Goal: Task Accomplishment & Management: Use online tool/utility

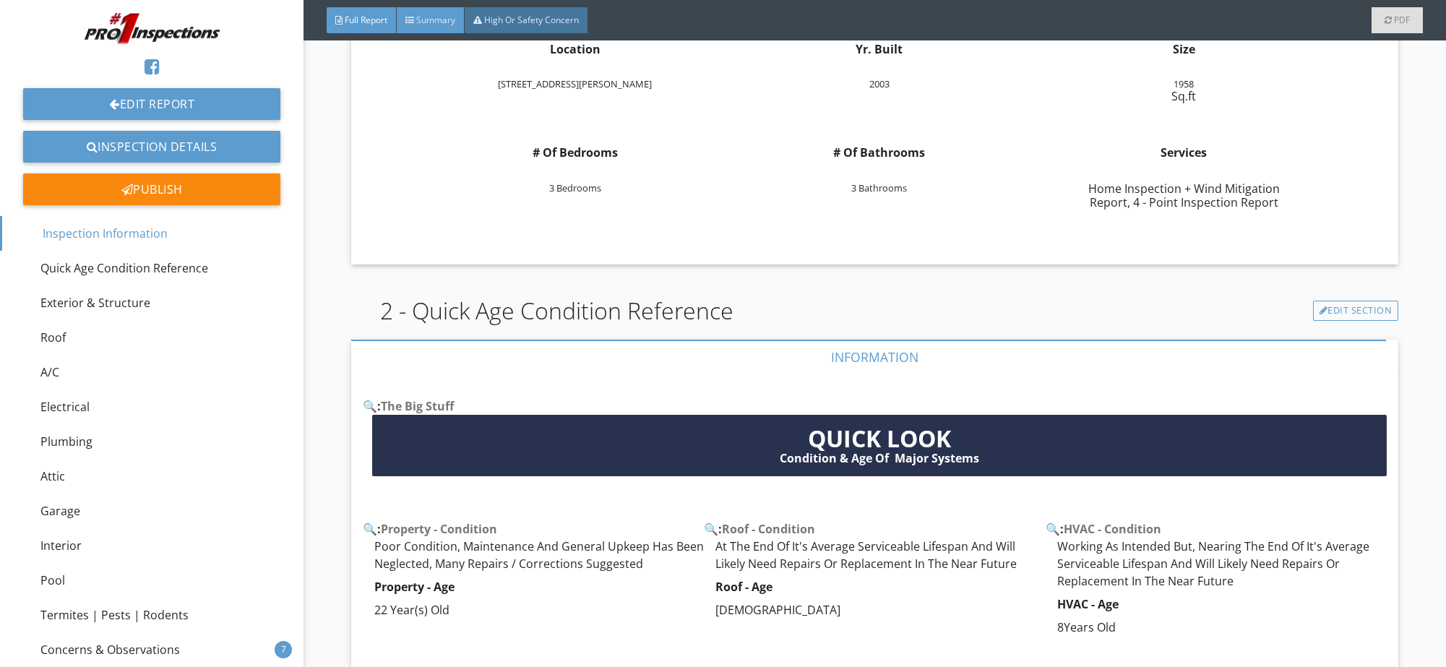
click at [430, 7] on div "Summary" at bounding box center [431, 20] width 68 height 26
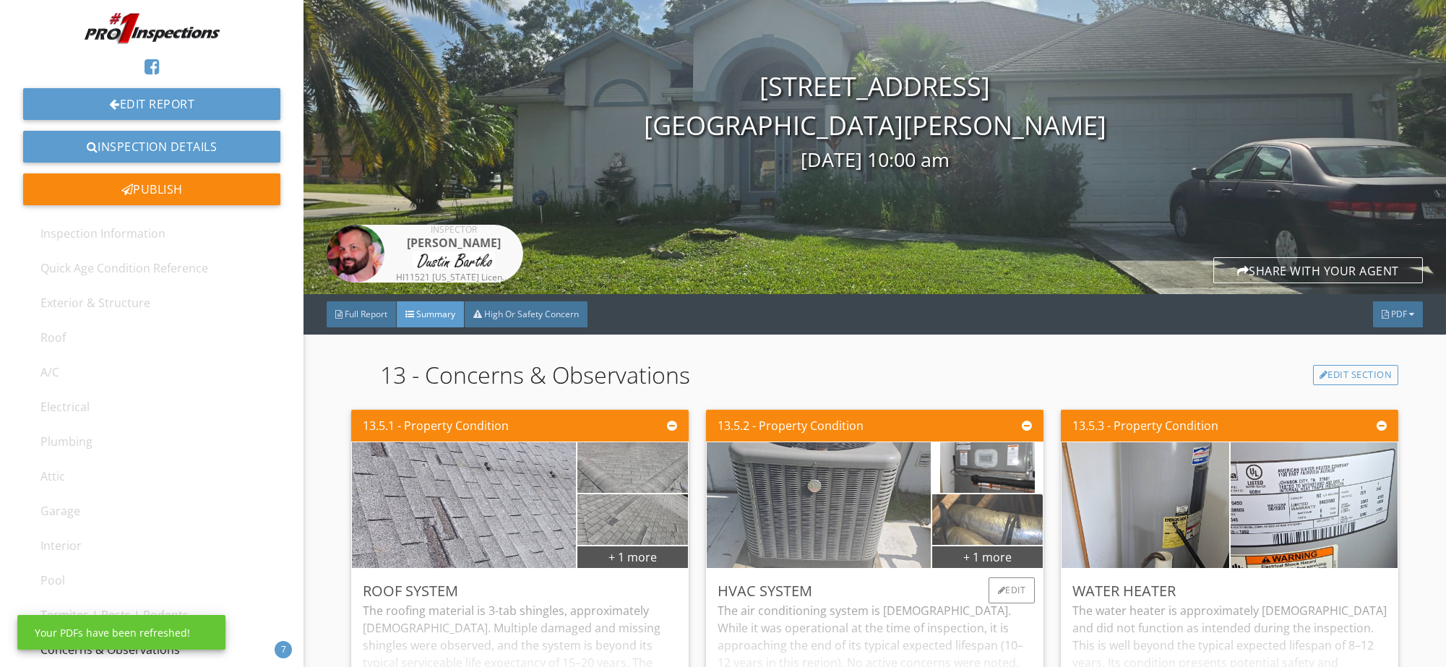
scroll to position [48, 0]
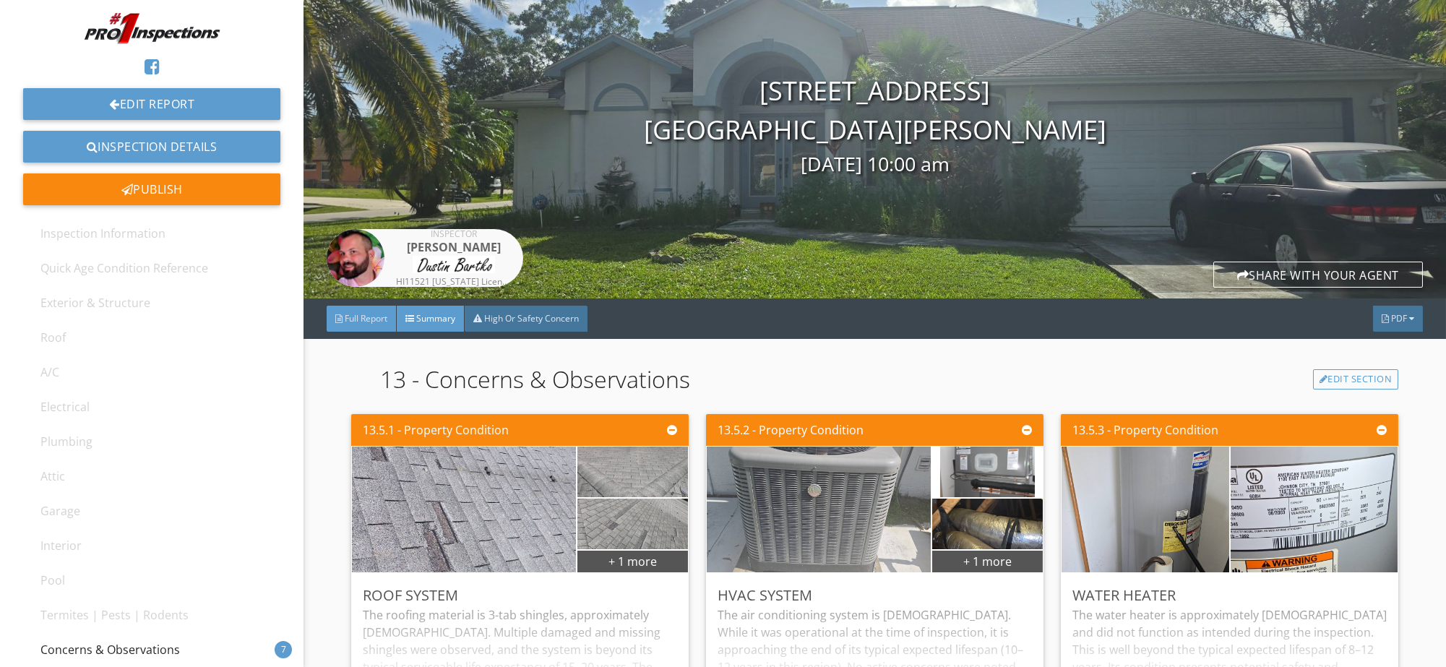
click at [353, 325] on div "Full Report" at bounding box center [362, 319] width 70 height 26
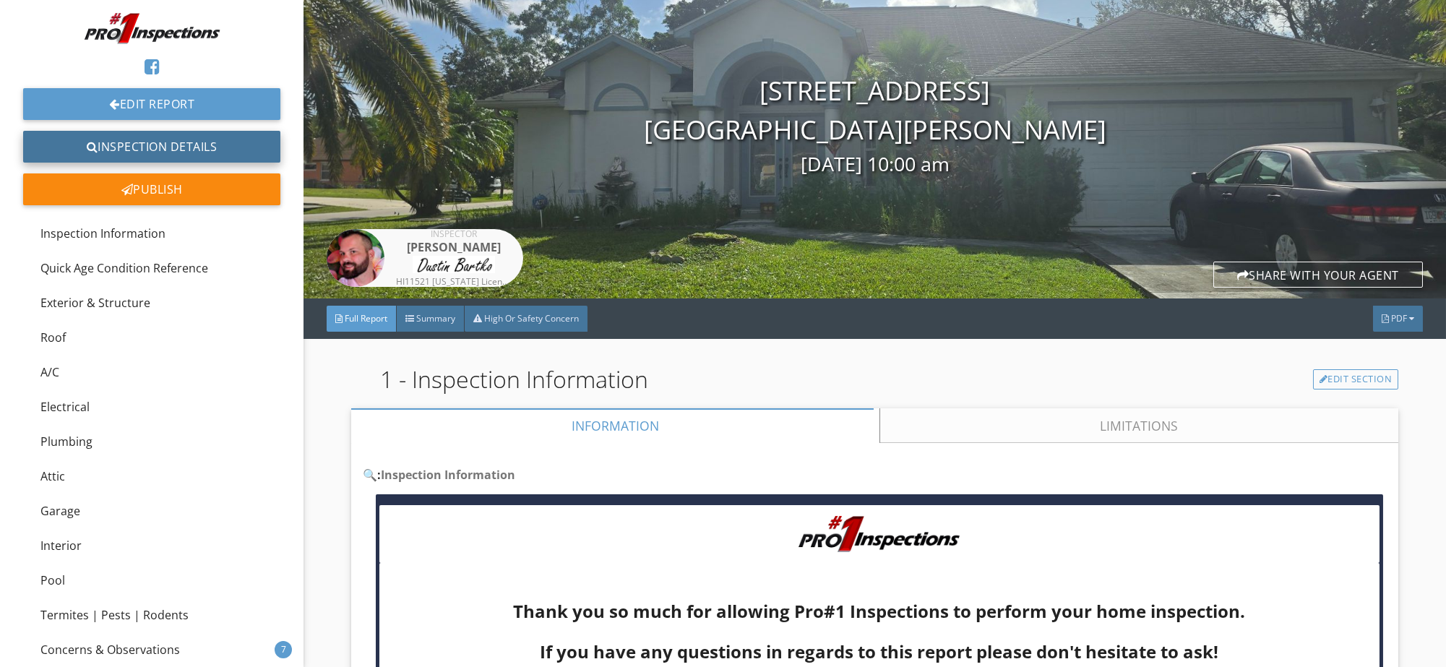
click at [168, 144] on link "Inspection Details" at bounding box center [151, 147] width 257 height 32
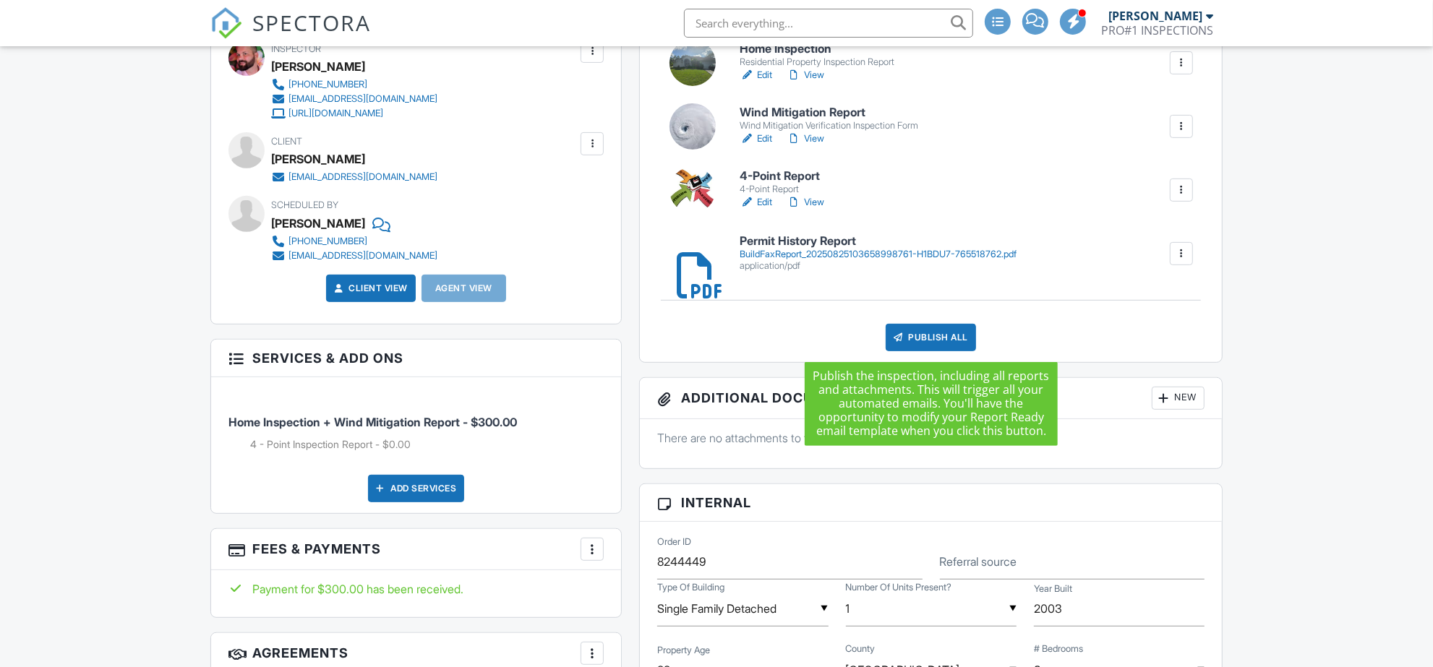
click at [933, 329] on div "Publish All" at bounding box center [930, 337] width 90 height 27
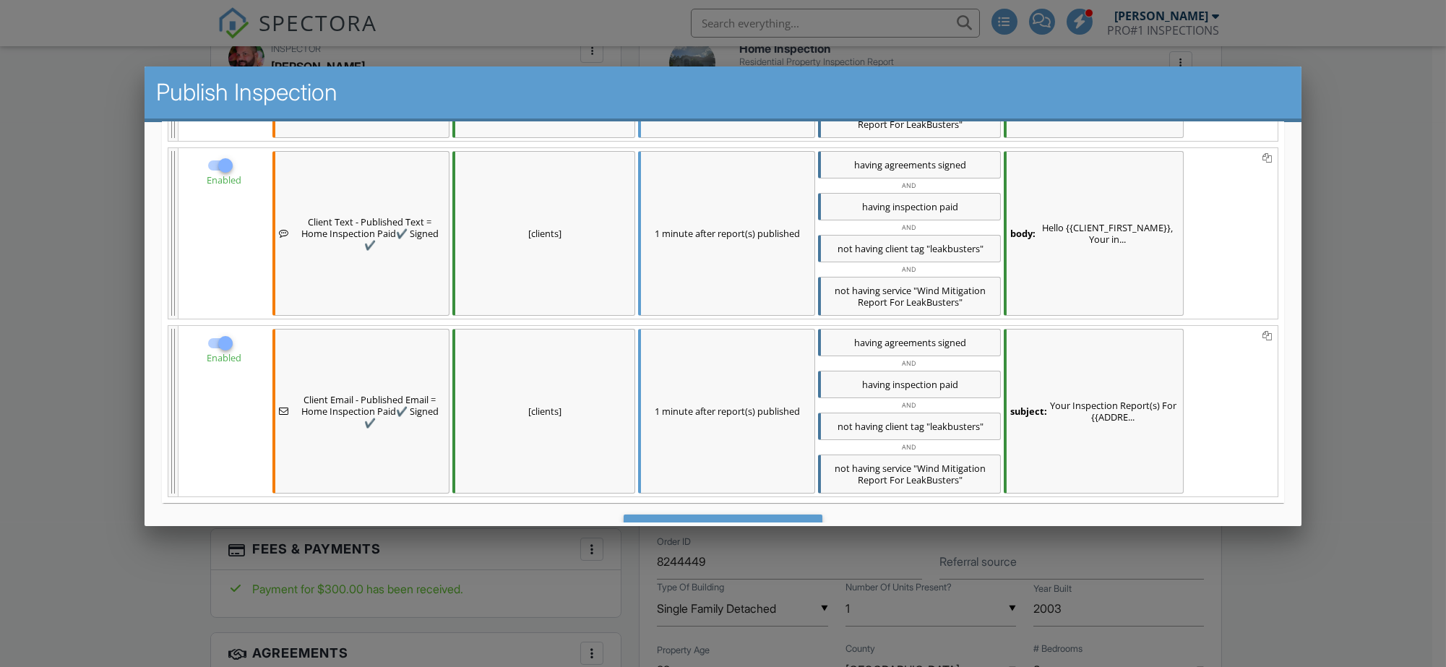
scroll to position [572, 0]
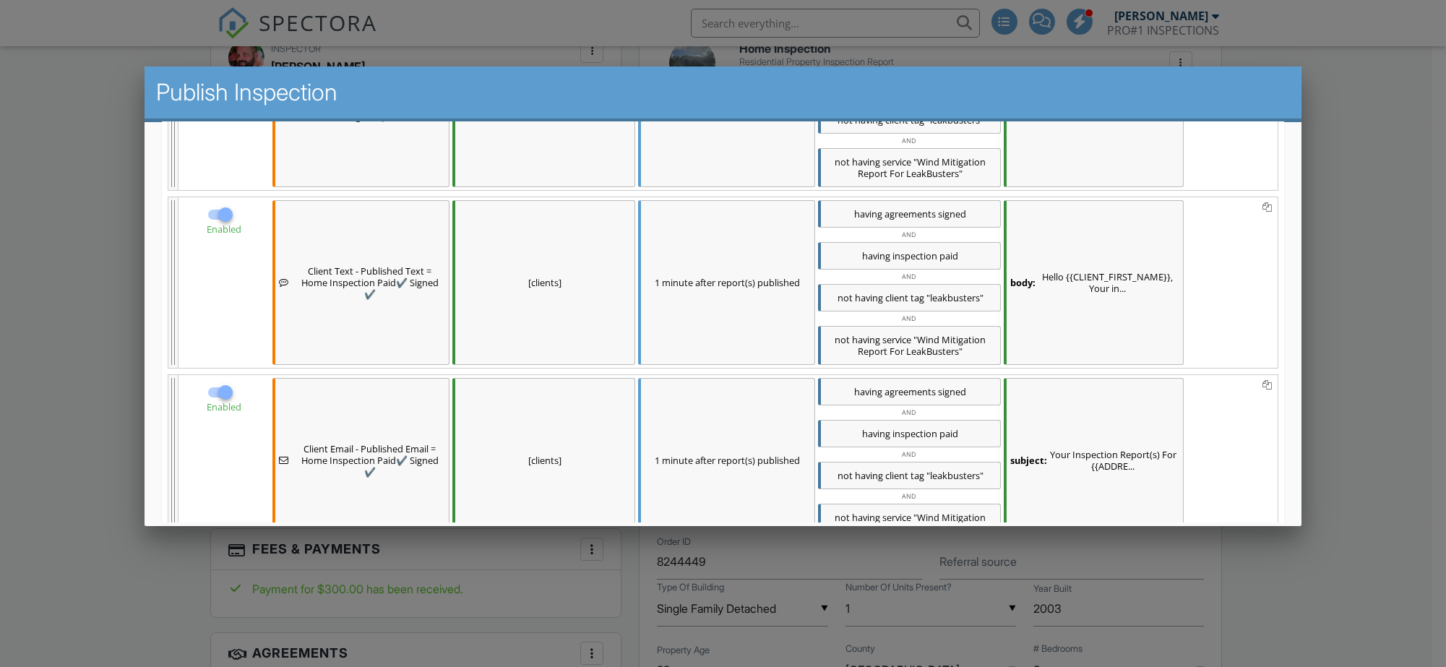
click at [1108, 317] on div "body: Hello {{CLIENT_FIRST_NAME}}, Your in..." at bounding box center [1094, 282] width 180 height 165
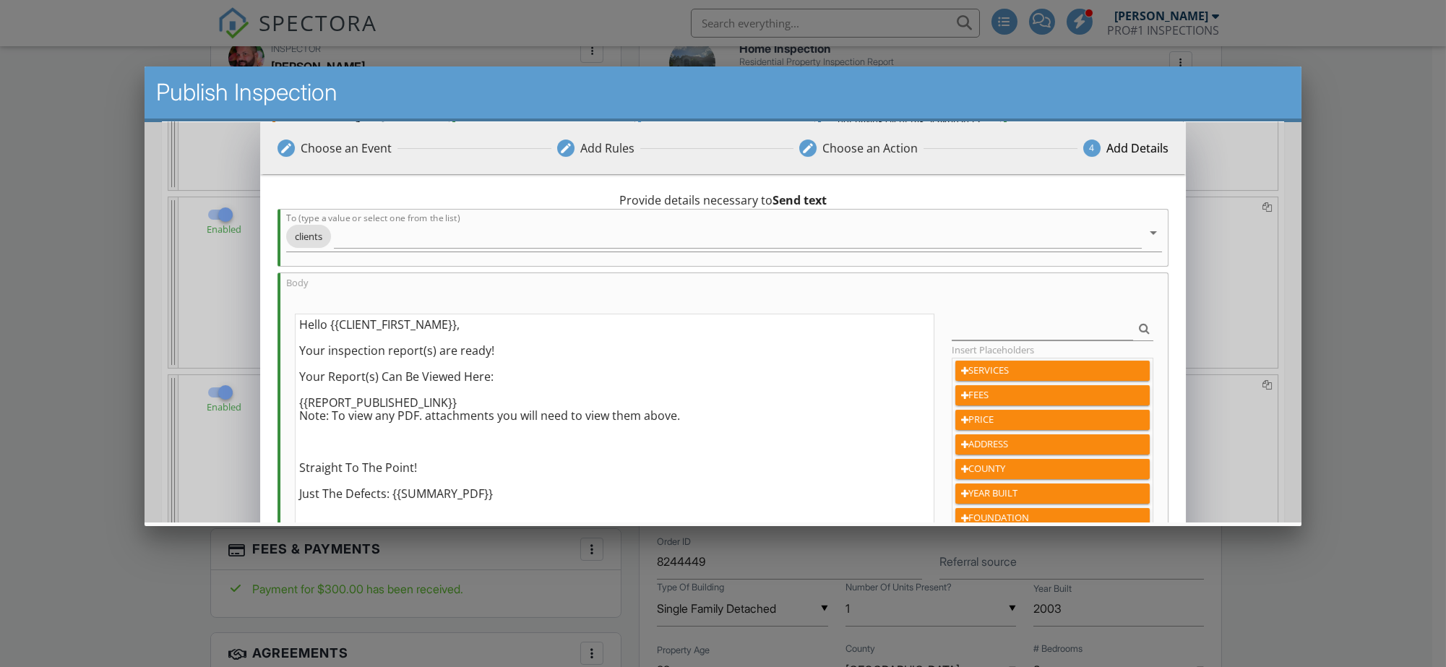
click at [1253, 268] on div "edit Choose an Event edit Add Rules edit Choose an Action 4 Add Details 1 minut…" at bounding box center [723, 403] width 1157 height 563
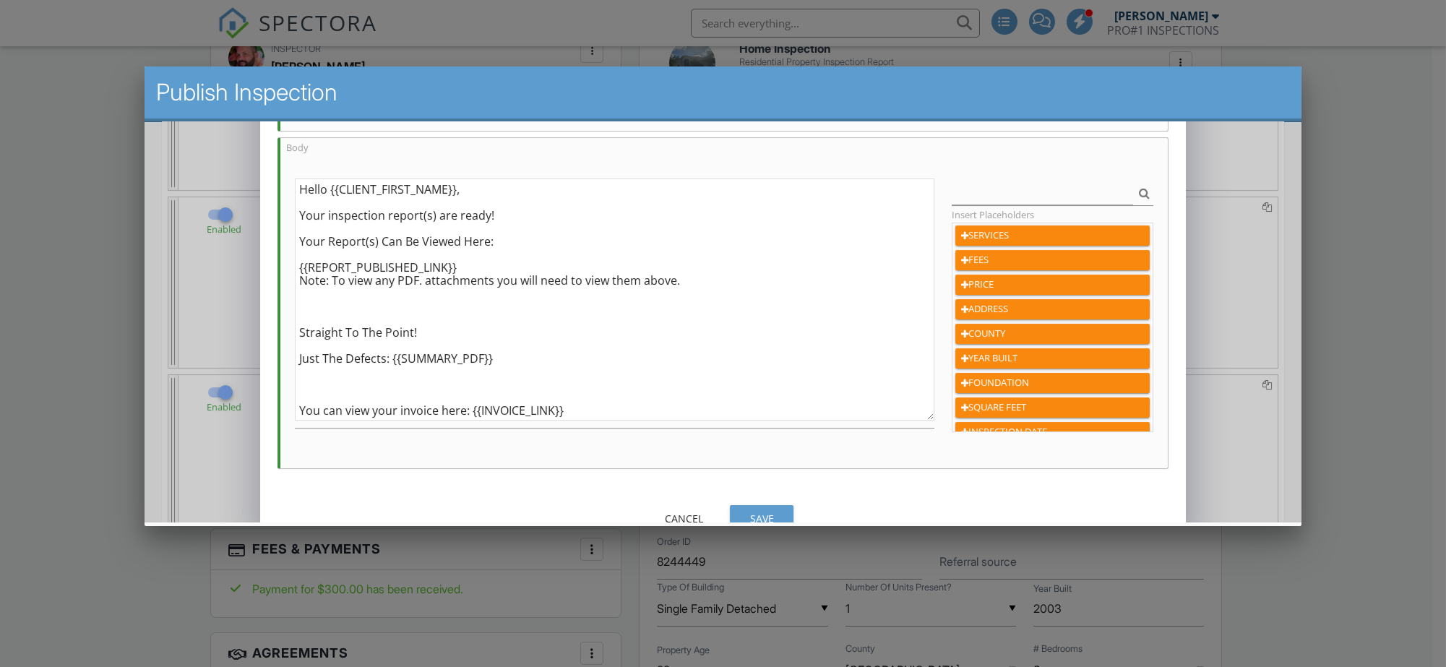
scroll to position [162, 0]
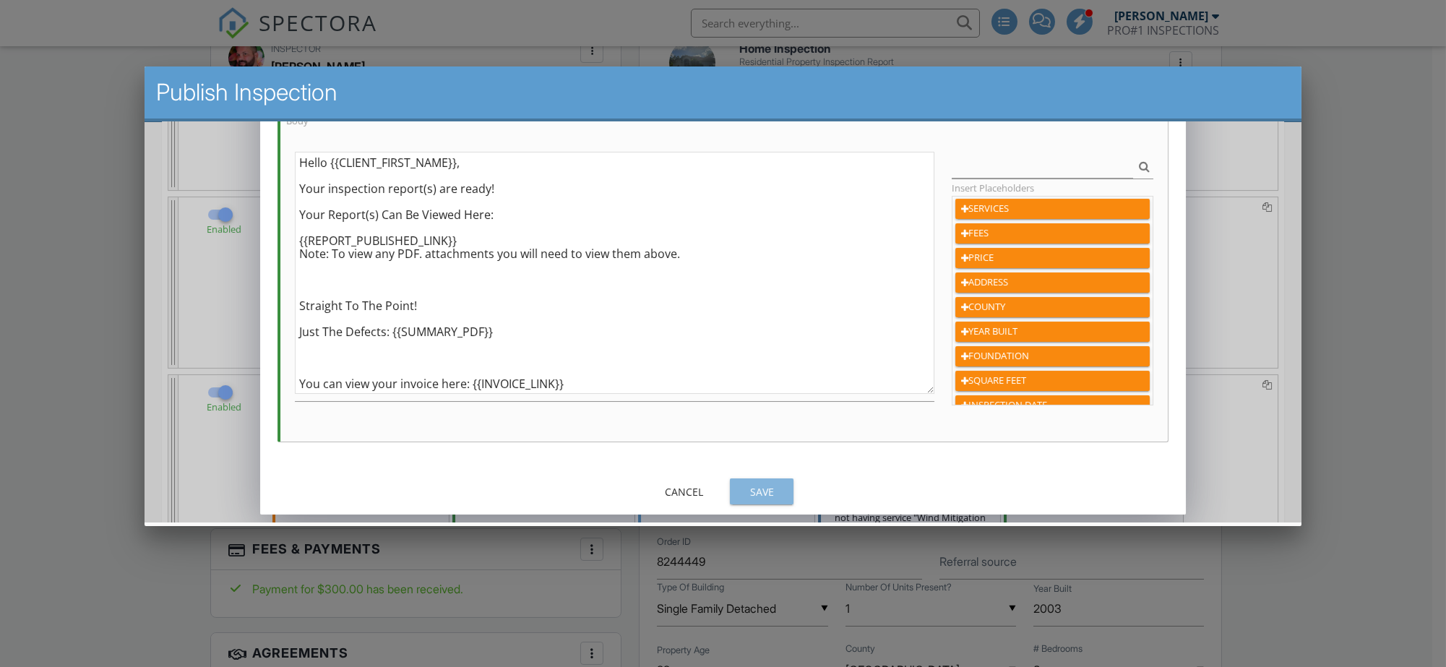
click at [744, 490] on div "Save" at bounding box center [762, 491] width 40 height 15
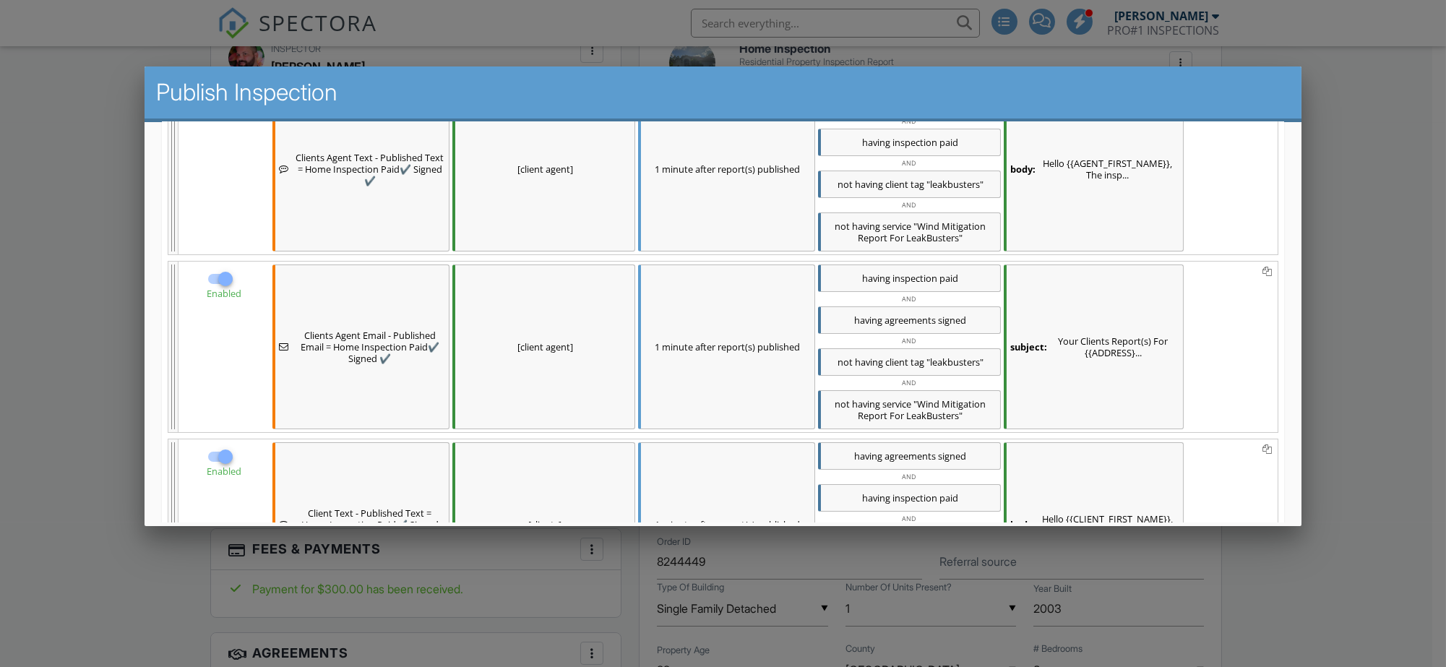
scroll to position [210, 0]
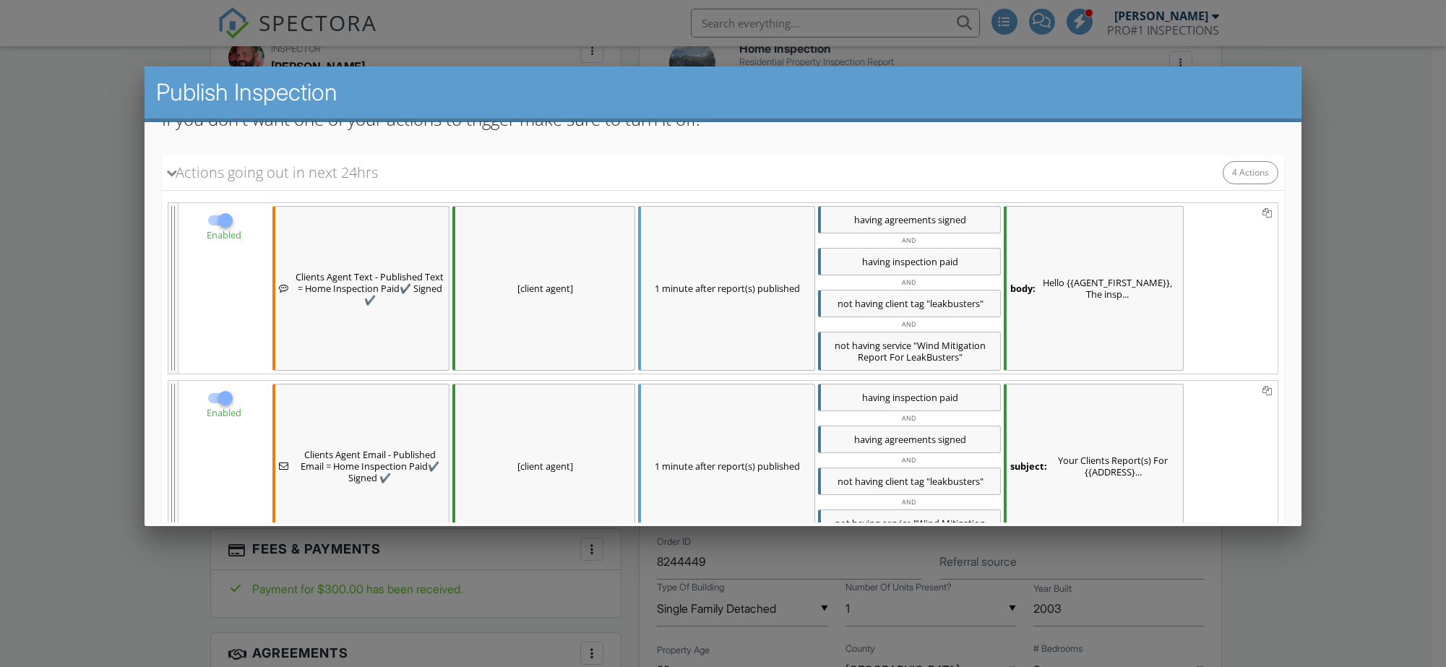
click at [1102, 306] on div "body: Hello {{AGENT_FIRST_NAME}}, The insp..." at bounding box center [1094, 288] width 180 height 165
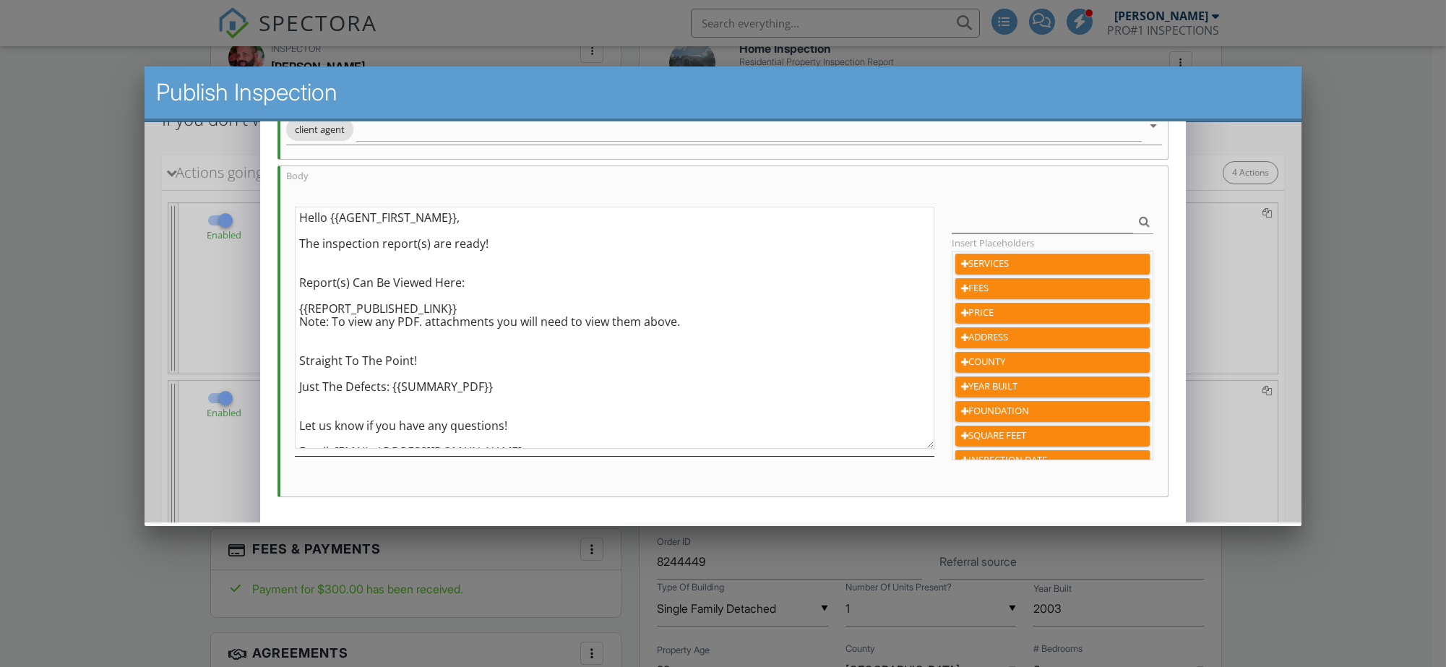
scroll to position [162, 0]
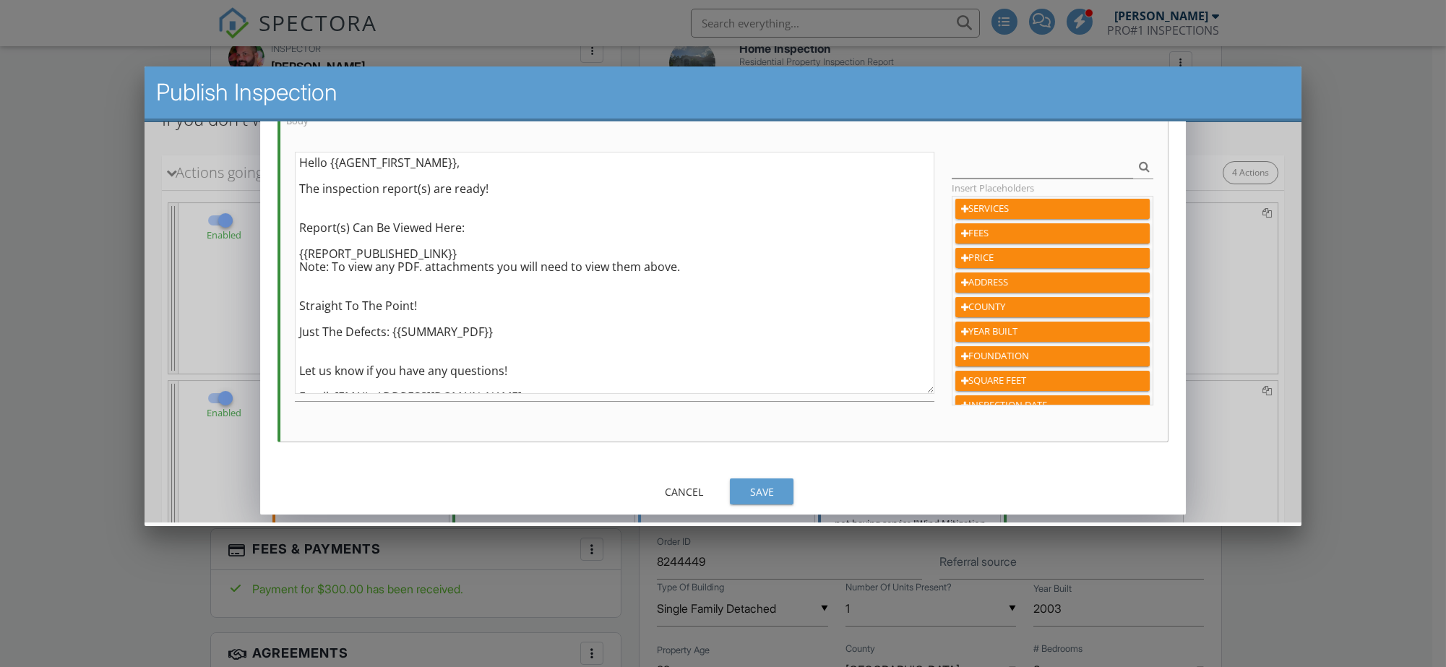
click at [782, 494] on div "Save" at bounding box center [762, 491] width 40 height 15
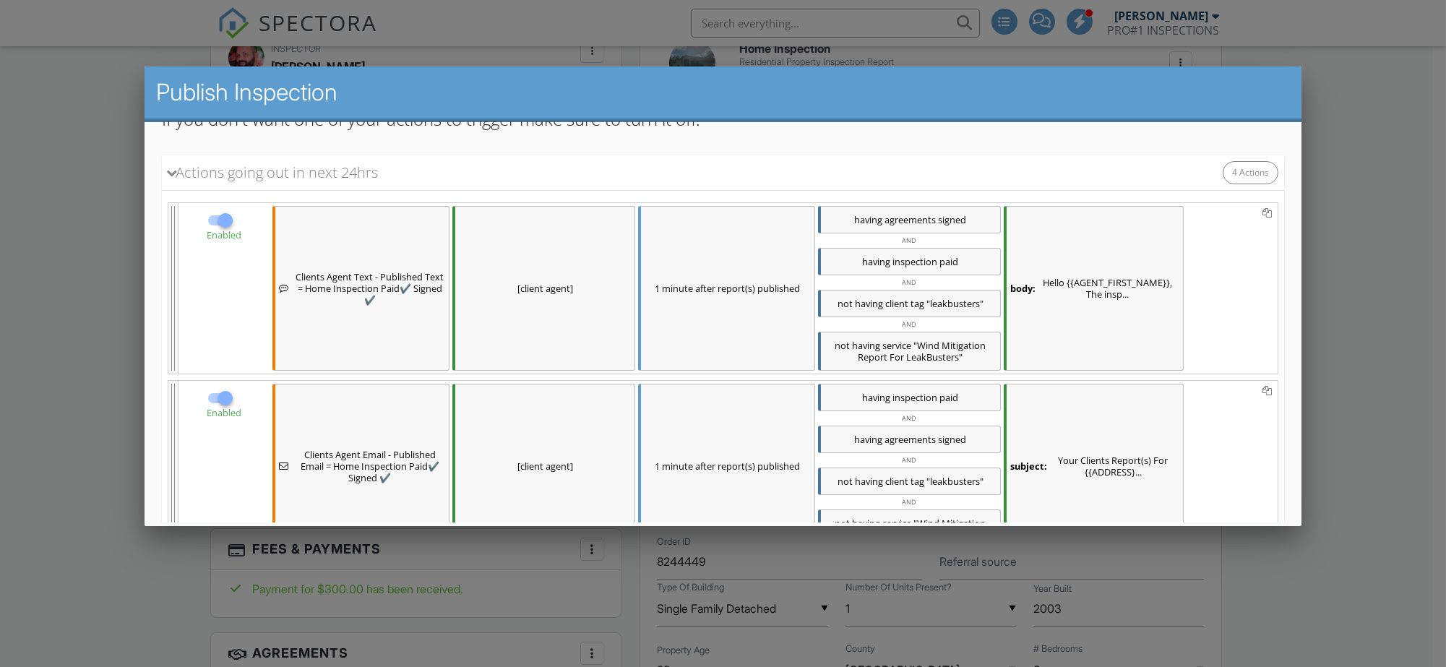
click at [1081, 420] on div "subject: Your Clients Report(s) For {{ADDRESS}..." at bounding box center [1094, 466] width 180 height 165
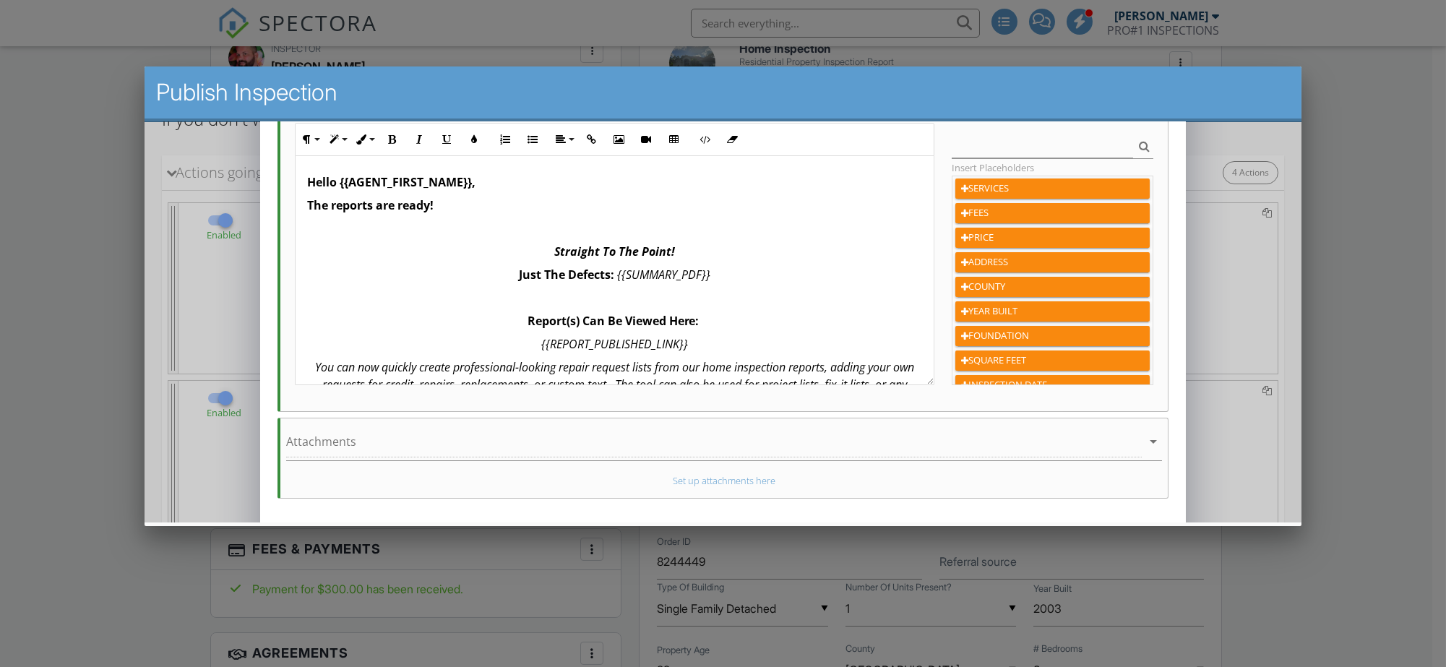
scroll to position [359, 0]
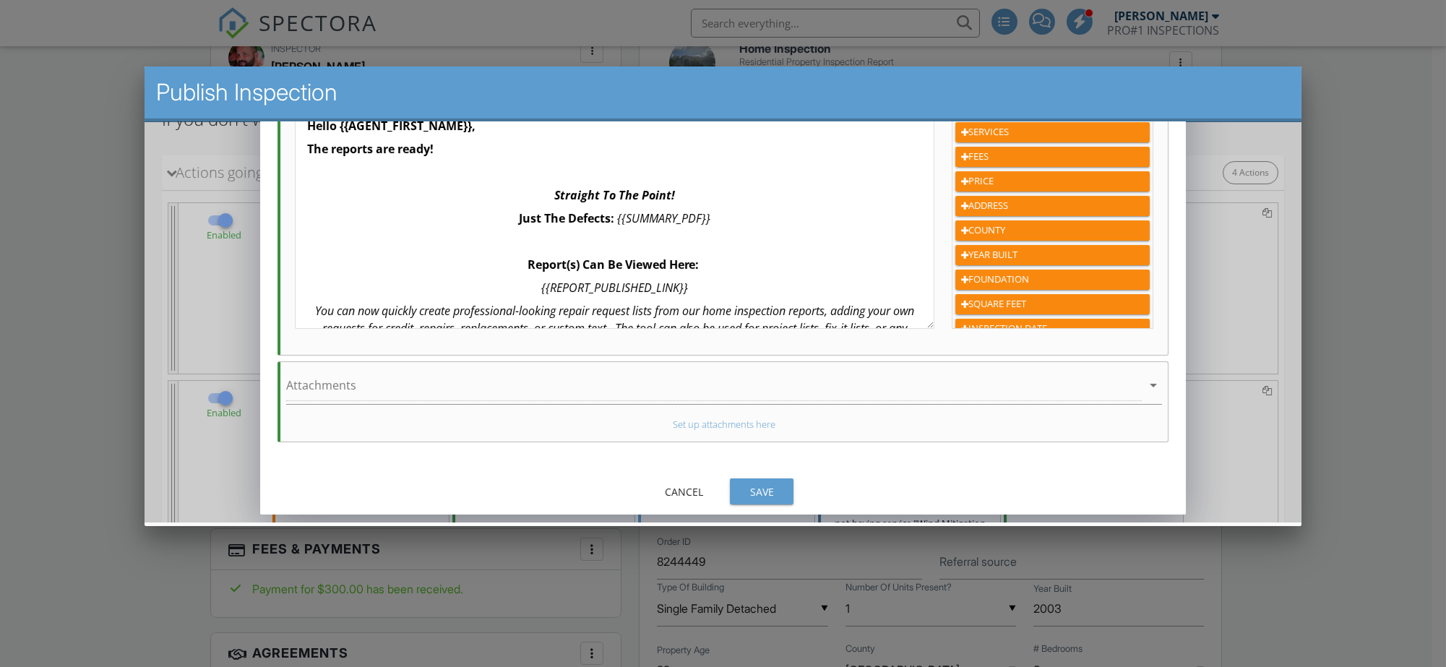
click at [776, 491] on div "Save" at bounding box center [762, 491] width 40 height 15
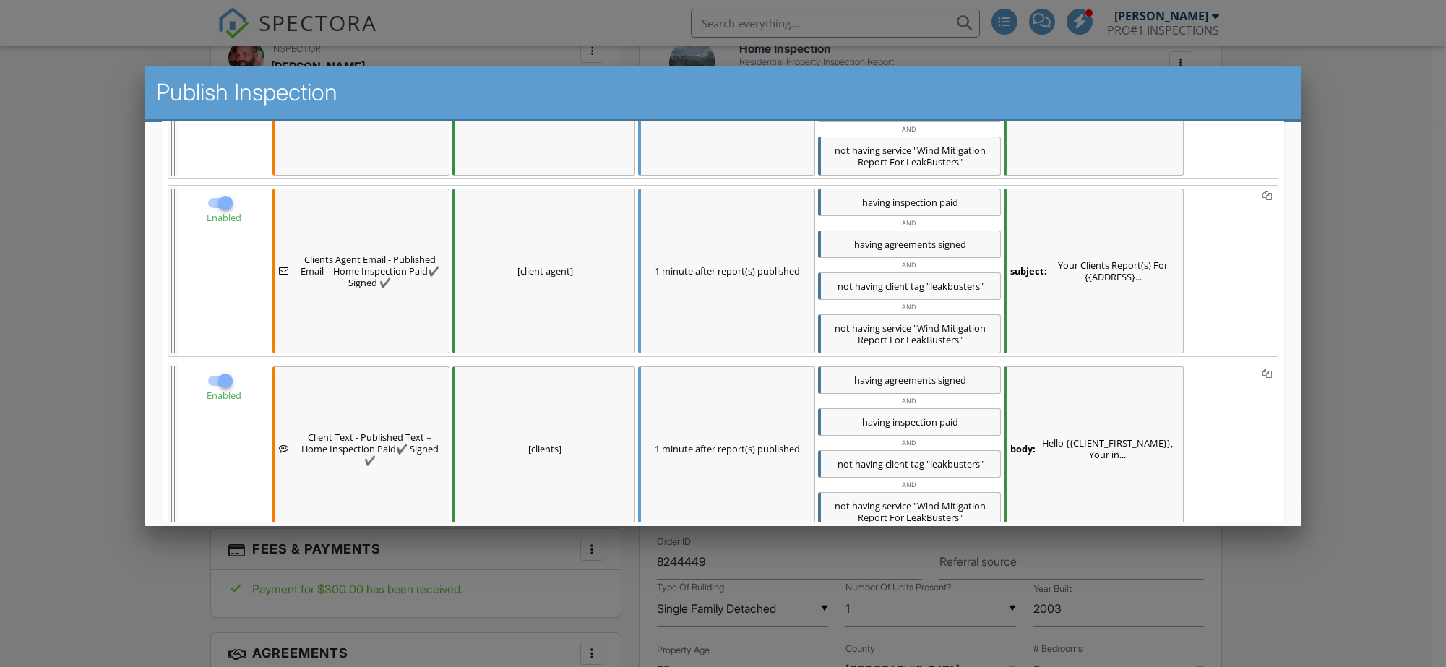
scroll to position [452, 0]
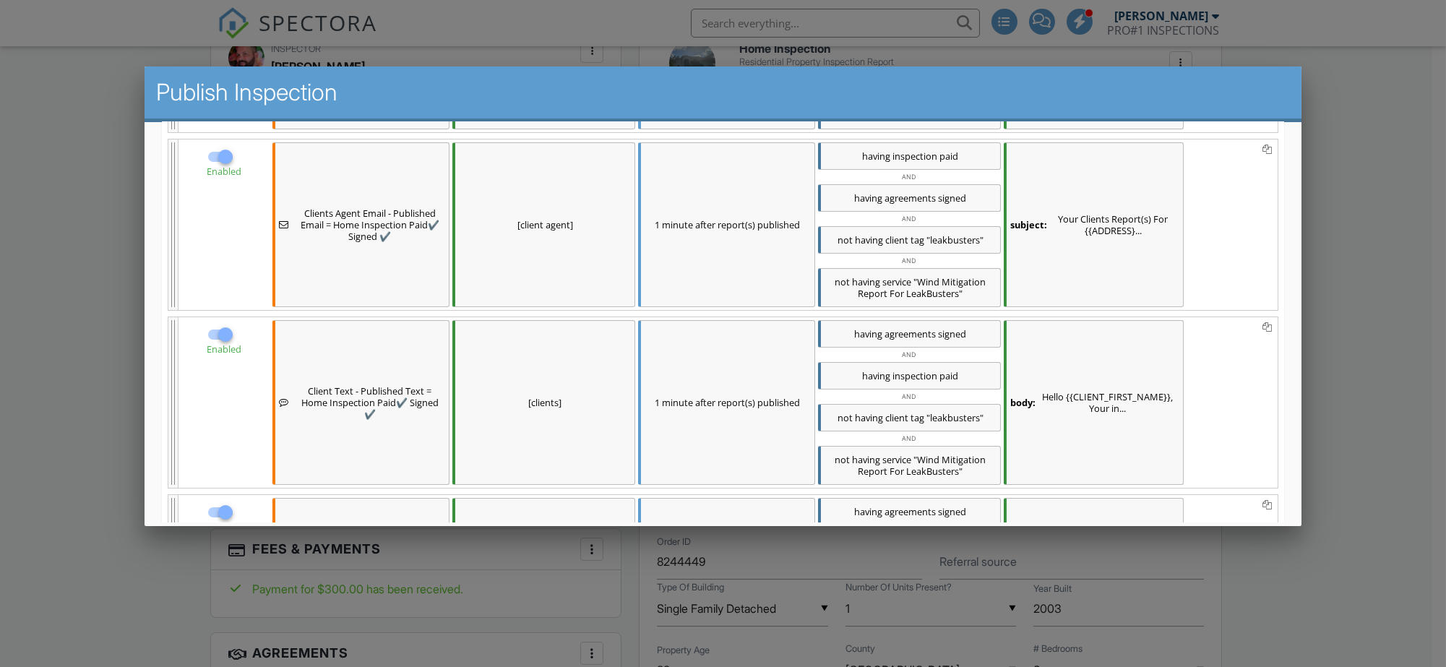
click at [1089, 399] on div "body: Hello {{CLIENT_FIRST_NAME}}, Your in..." at bounding box center [1094, 402] width 180 height 165
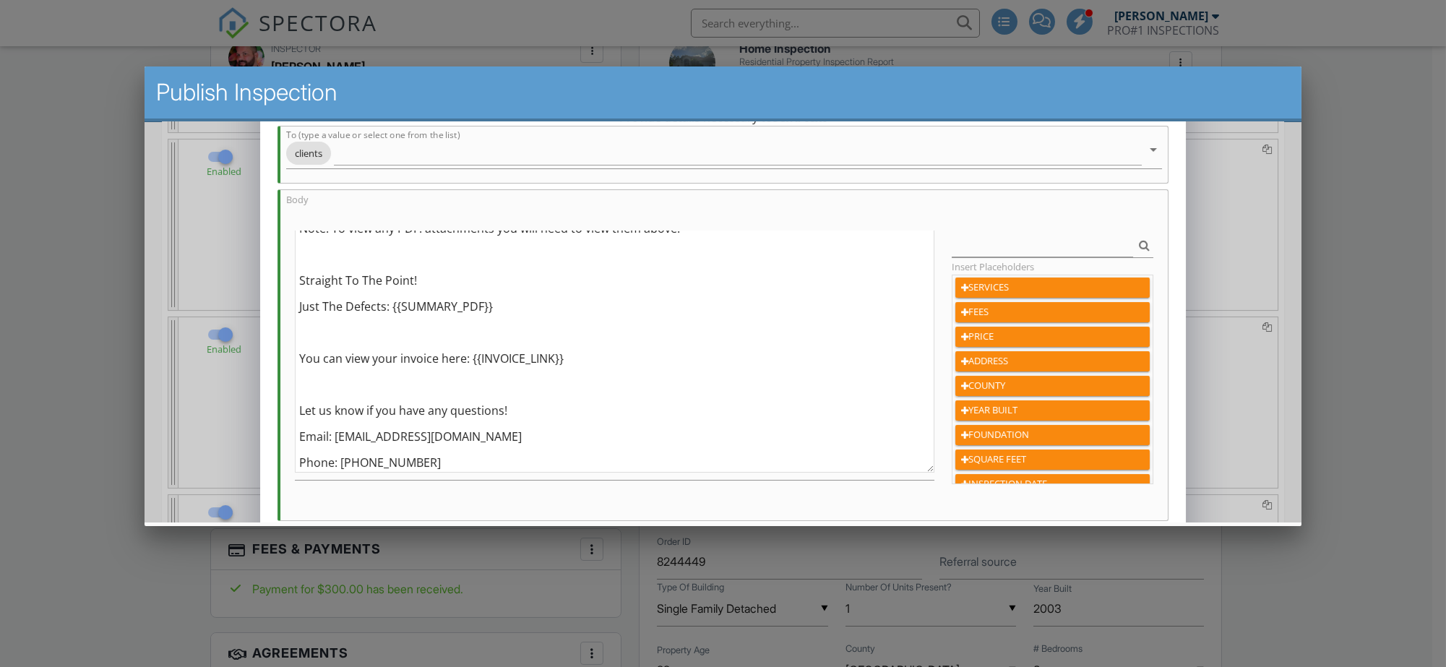
scroll to position [162, 0]
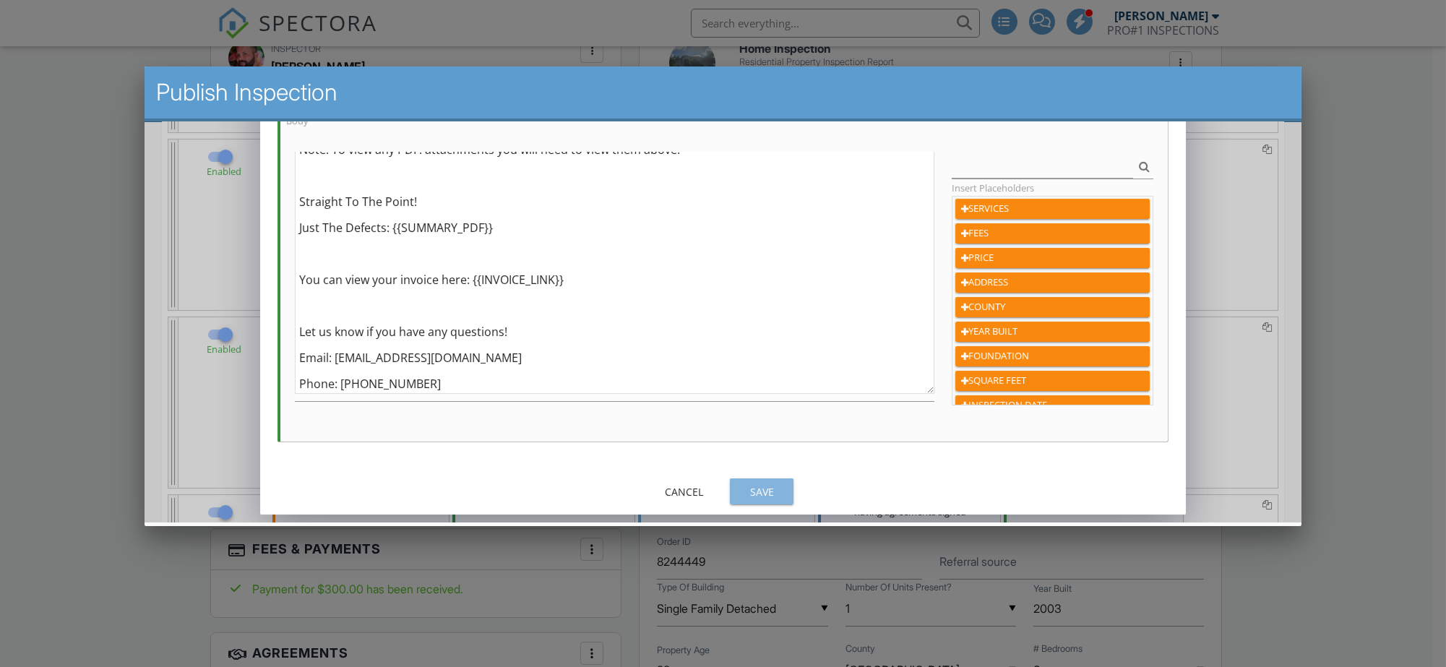
click at [765, 497] on div "Save" at bounding box center [762, 491] width 40 height 15
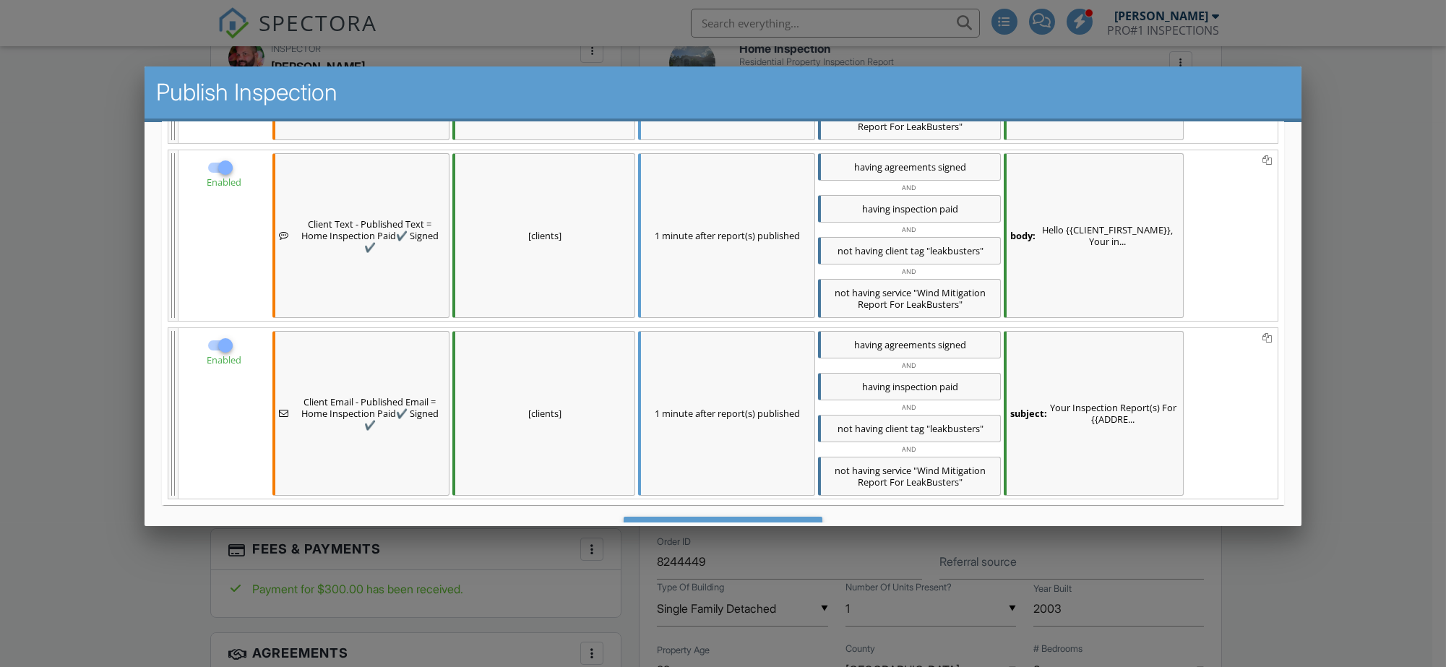
scroll to position [692, 0]
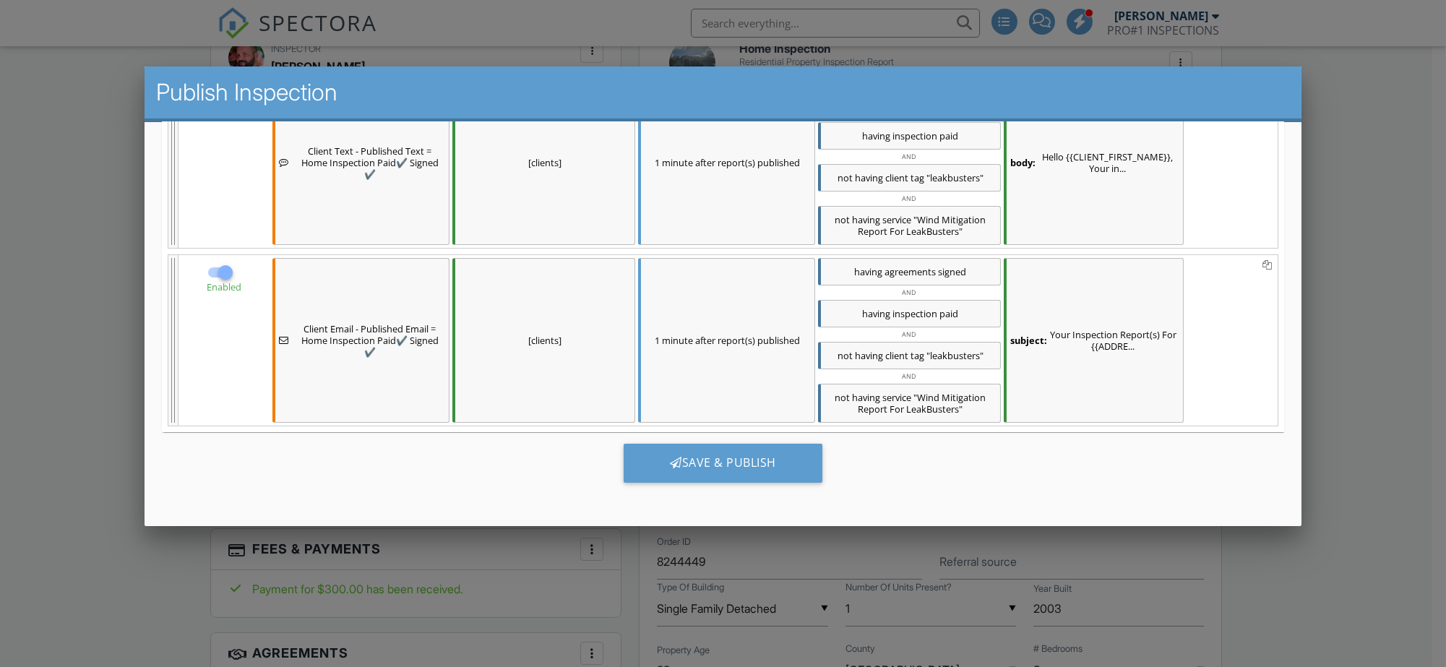
click at [1097, 351] on div "subject: Your Inspection Report(s) For {{ADDRE..." at bounding box center [1094, 340] width 180 height 165
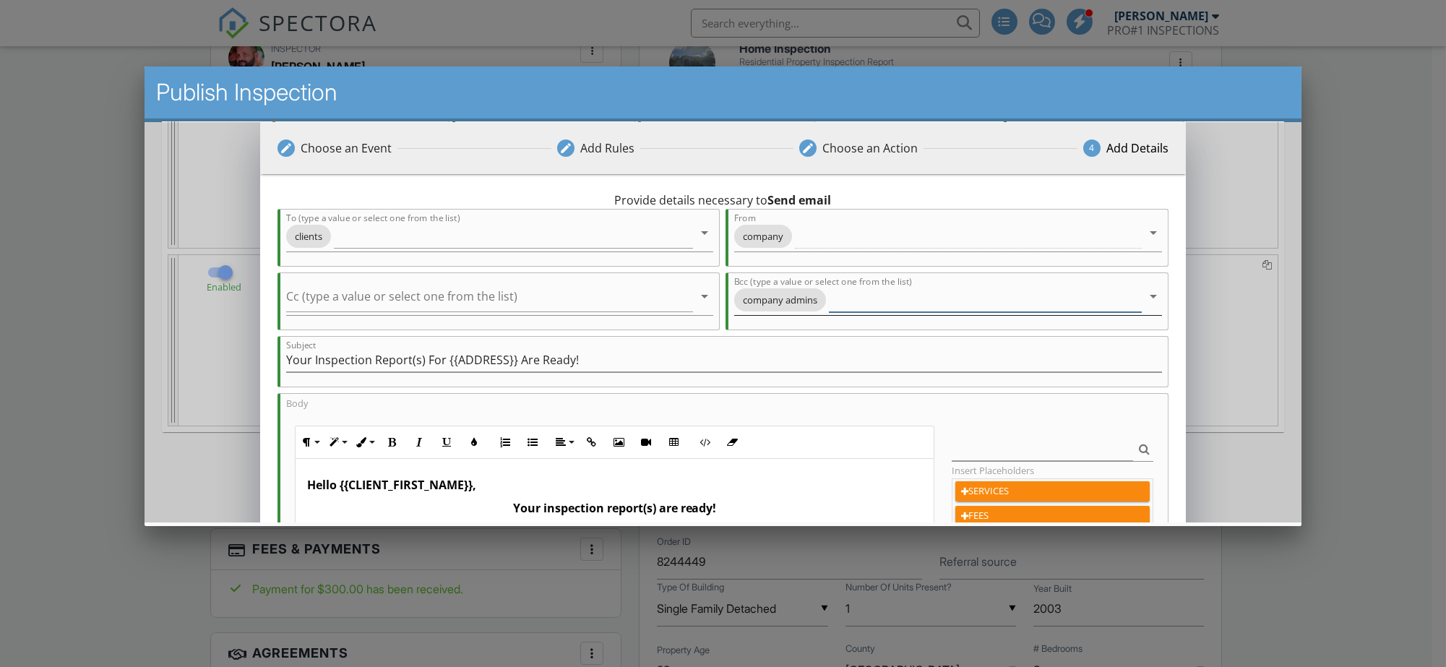
click at [900, 304] on input "Bcc (type a value or select one from the list)" at bounding box center [985, 300] width 312 height 24
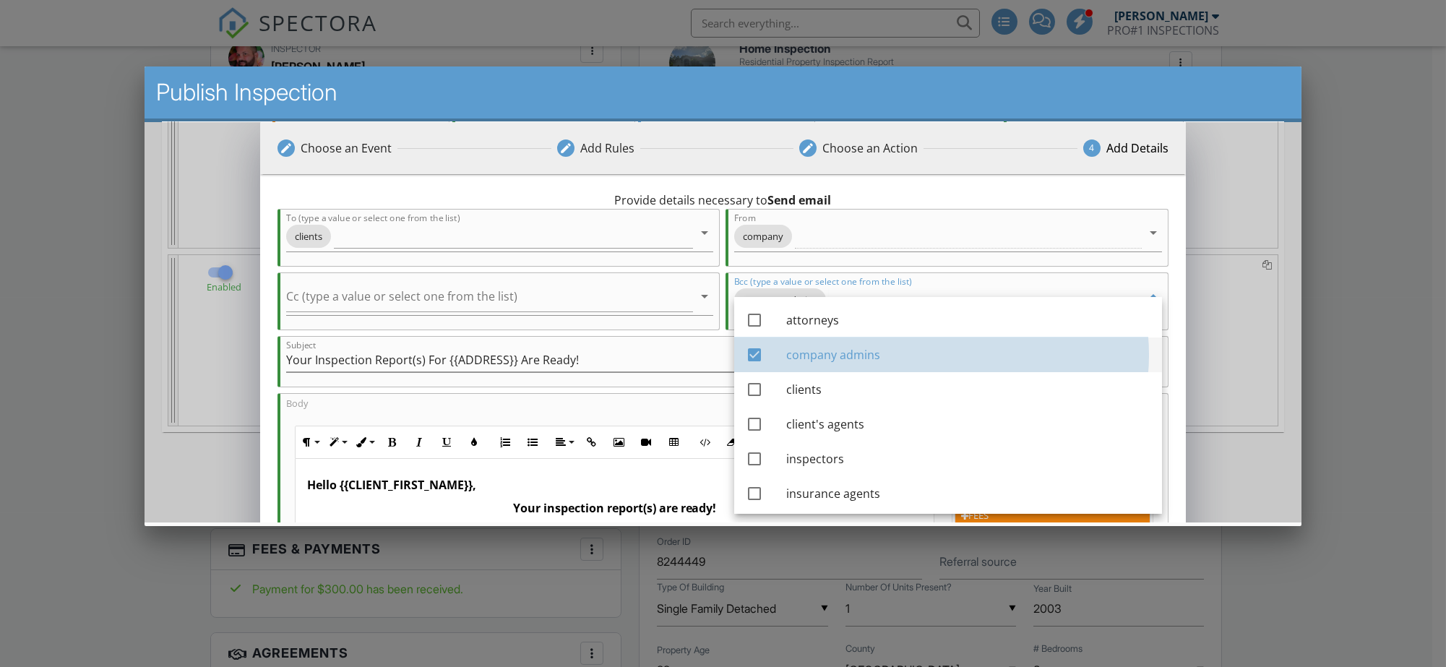
click at [790, 353] on div "company admins" at bounding box center [968, 354] width 364 height 17
checkbox input "false"
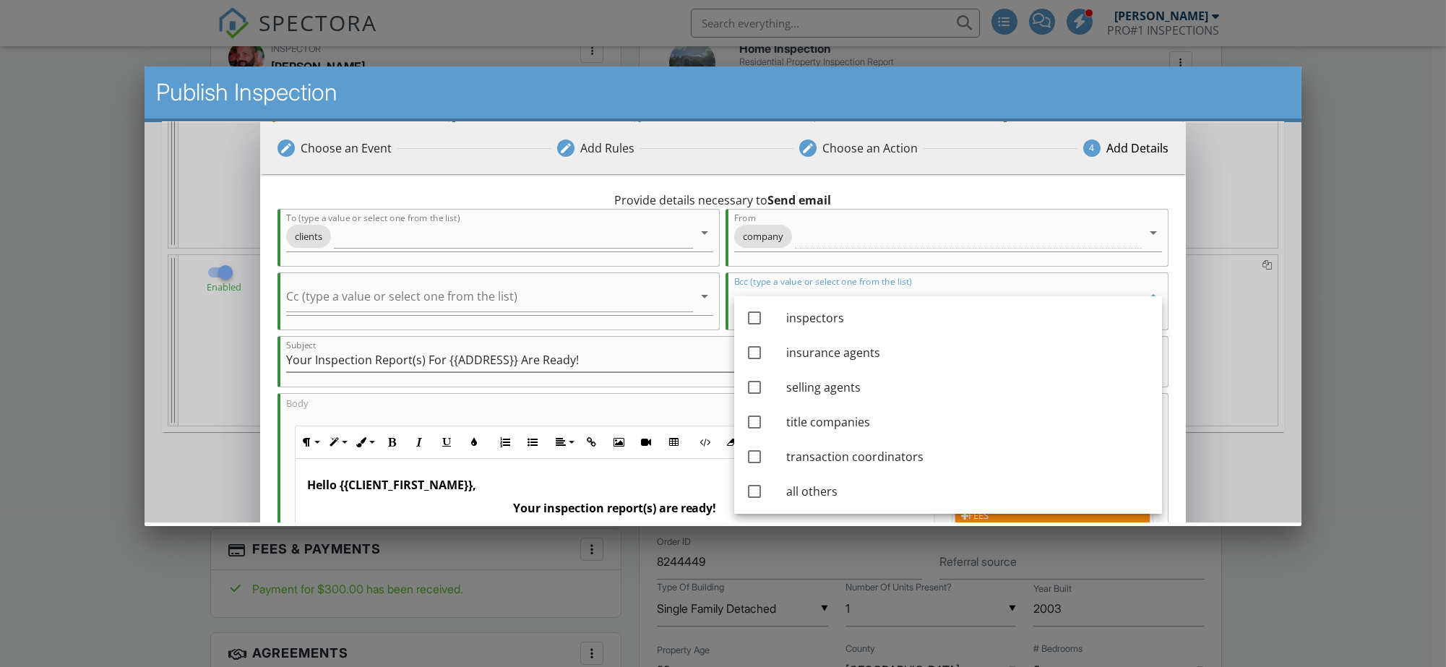
scroll to position [359, 0]
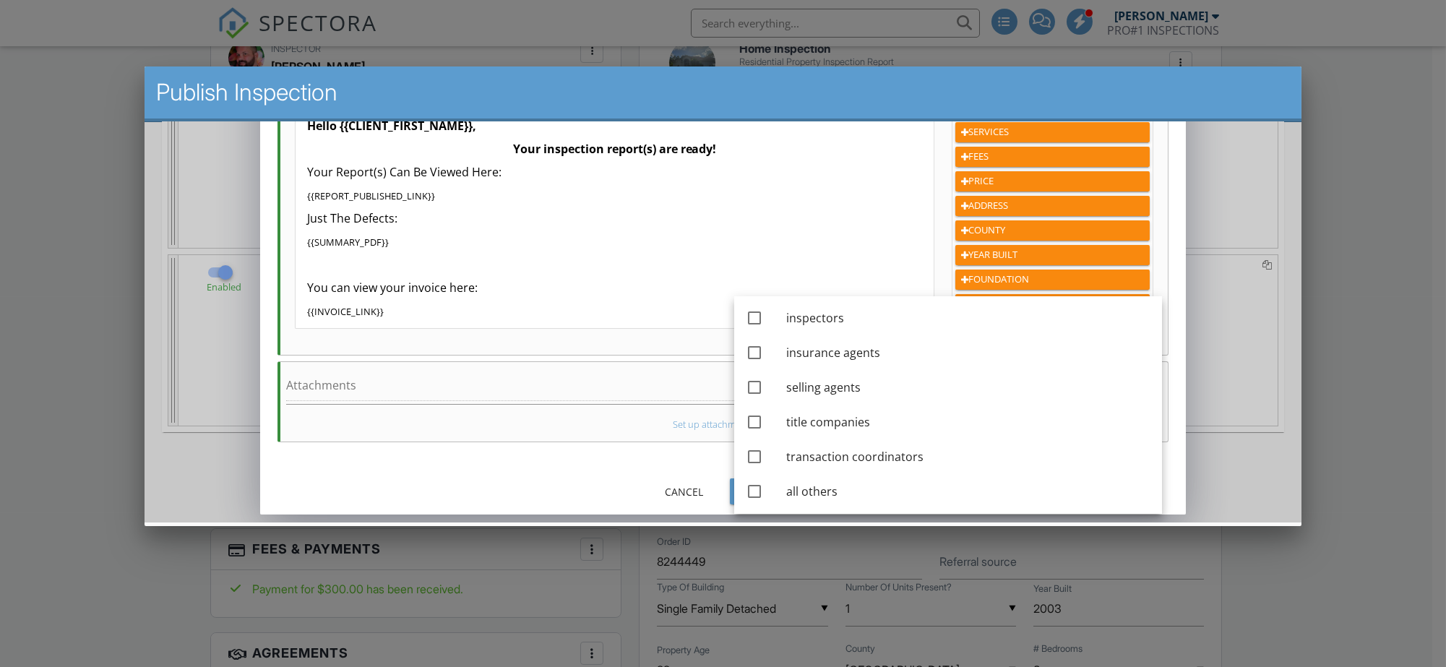
click at [1170, 385] on div "Provide details necessary to Send email To (type a value or select one from the…" at bounding box center [723, 144] width 926 height 659
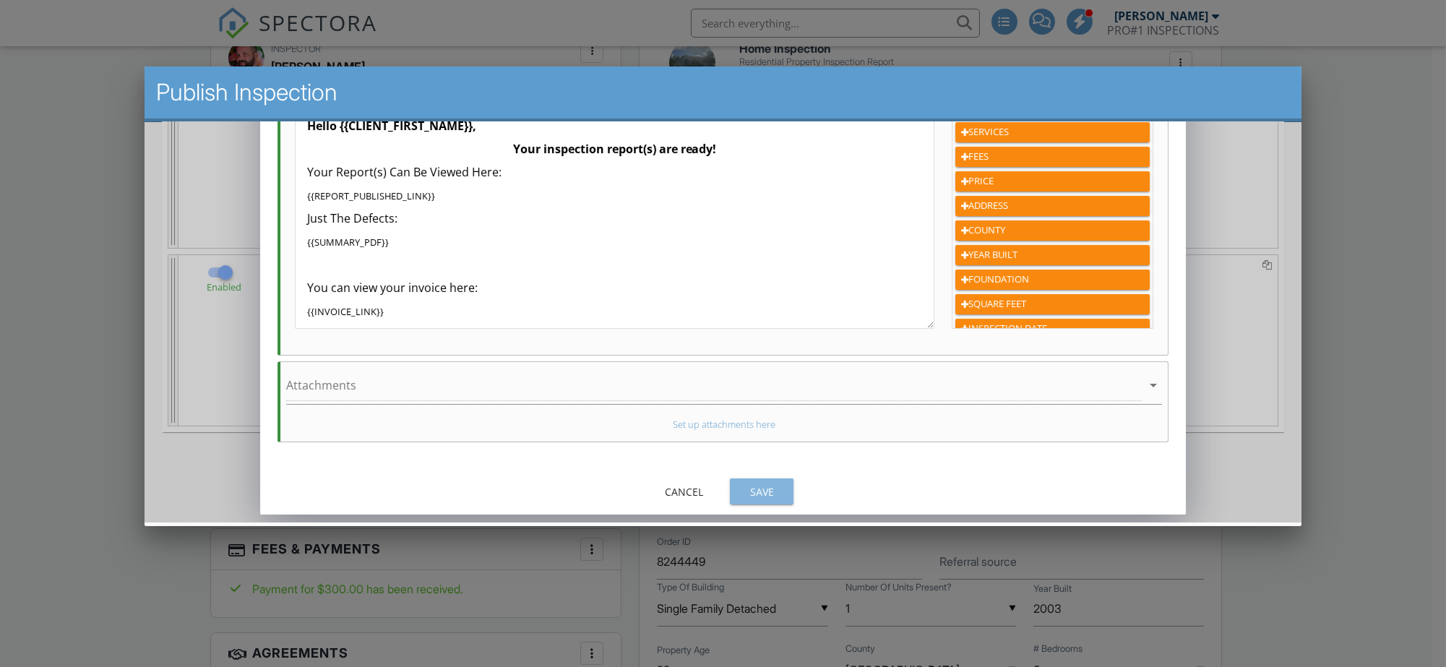
click at [778, 497] on div "Save" at bounding box center [762, 491] width 40 height 15
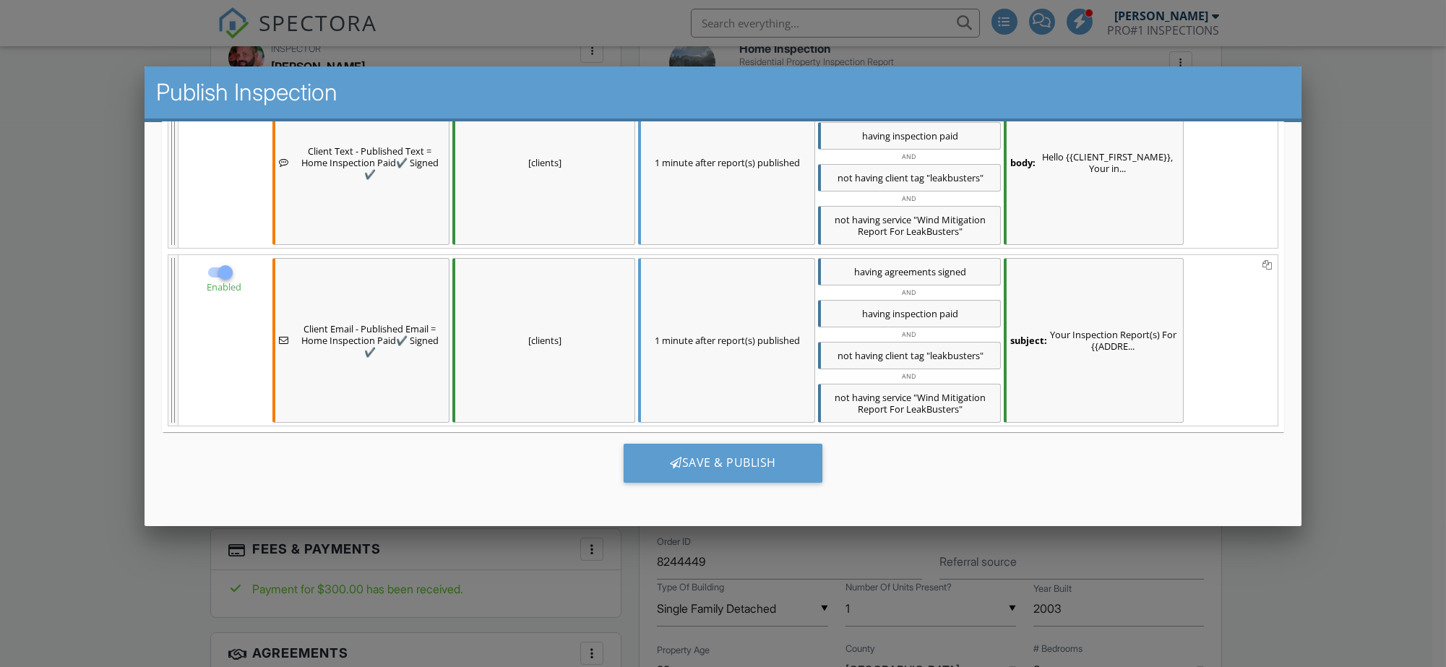
click at [718, 481] on div "Save & Publish" at bounding box center [723, 463] width 199 height 39
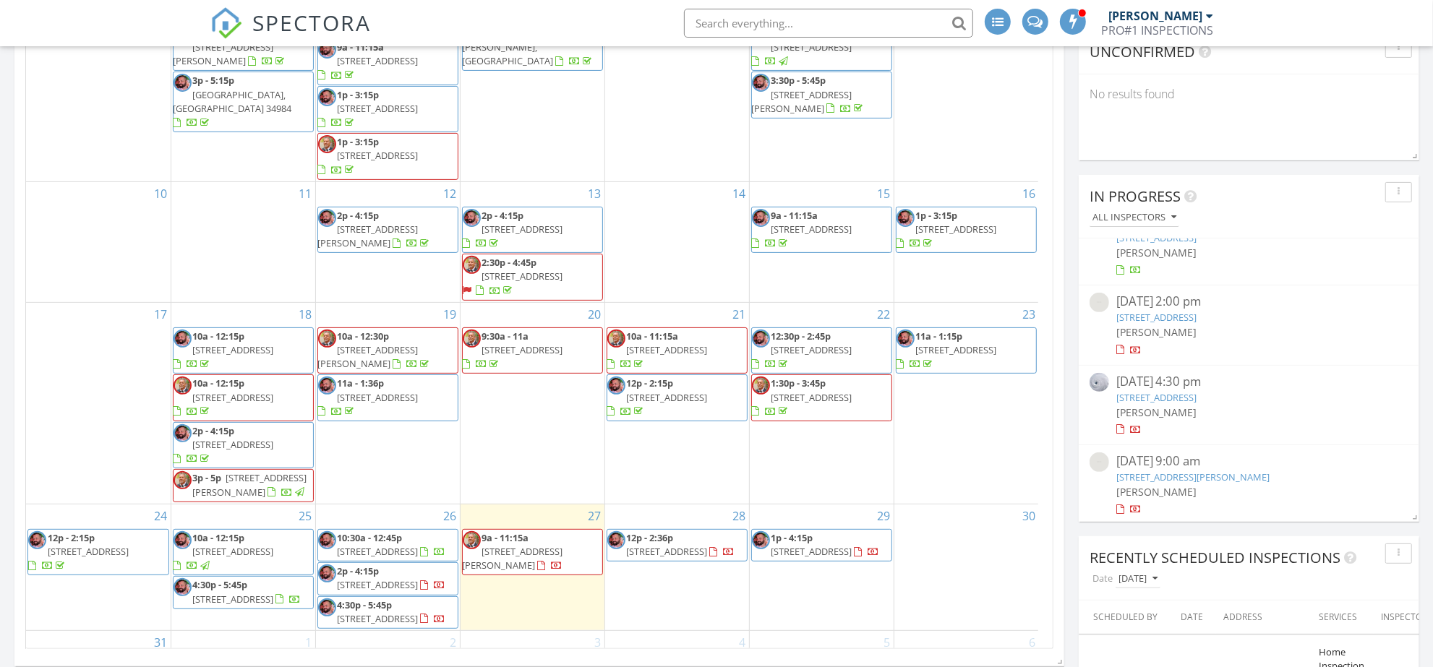
scroll to position [194, 0]
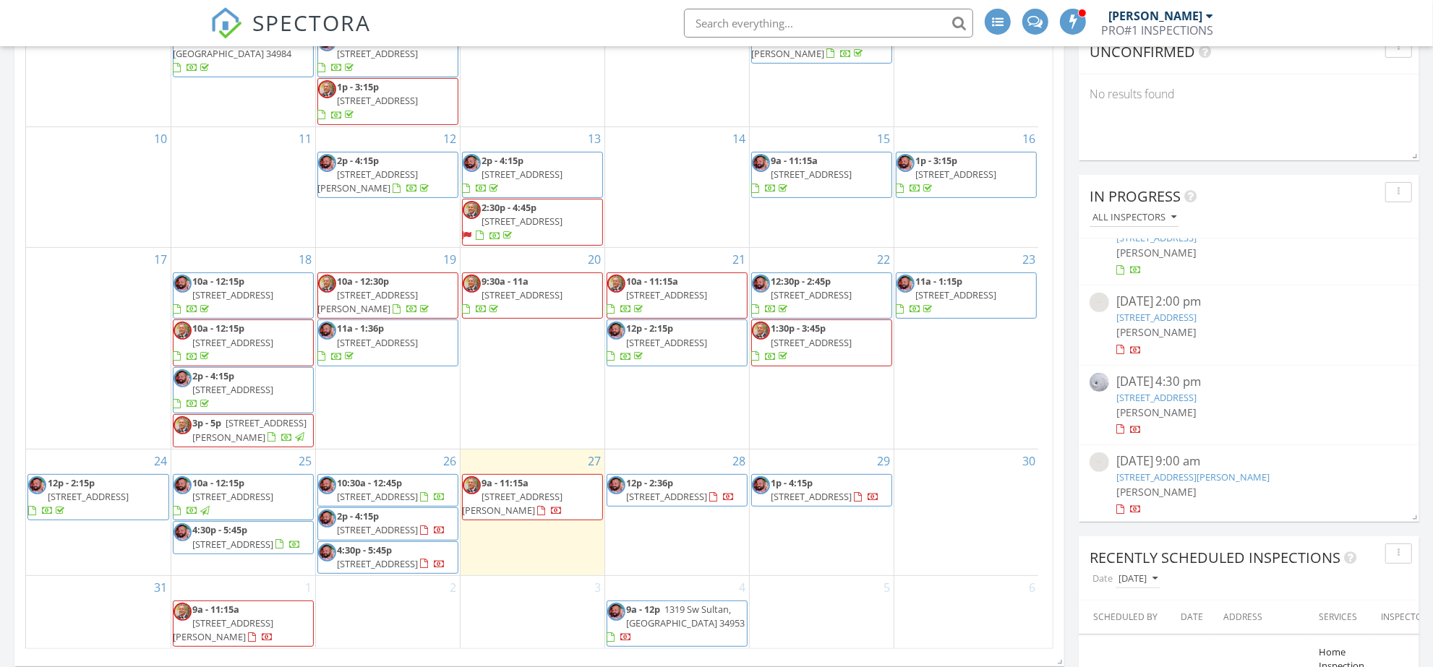
click at [266, 538] on span "4:30p - 5:45p 1962 SE Fairfield St, Port St. Lucie 34983" at bounding box center [243, 537] width 140 height 28
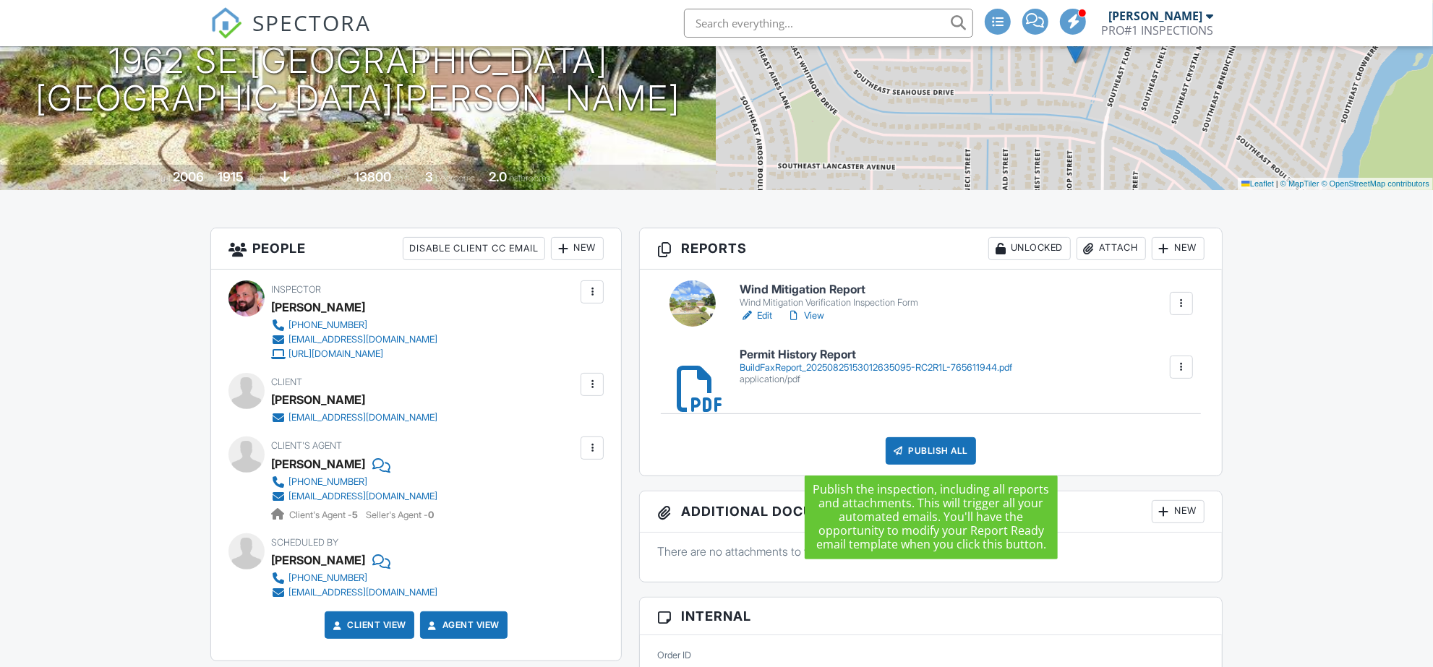
click at [911, 458] on div "Publish All" at bounding box center [930, 450] width 90 height 27
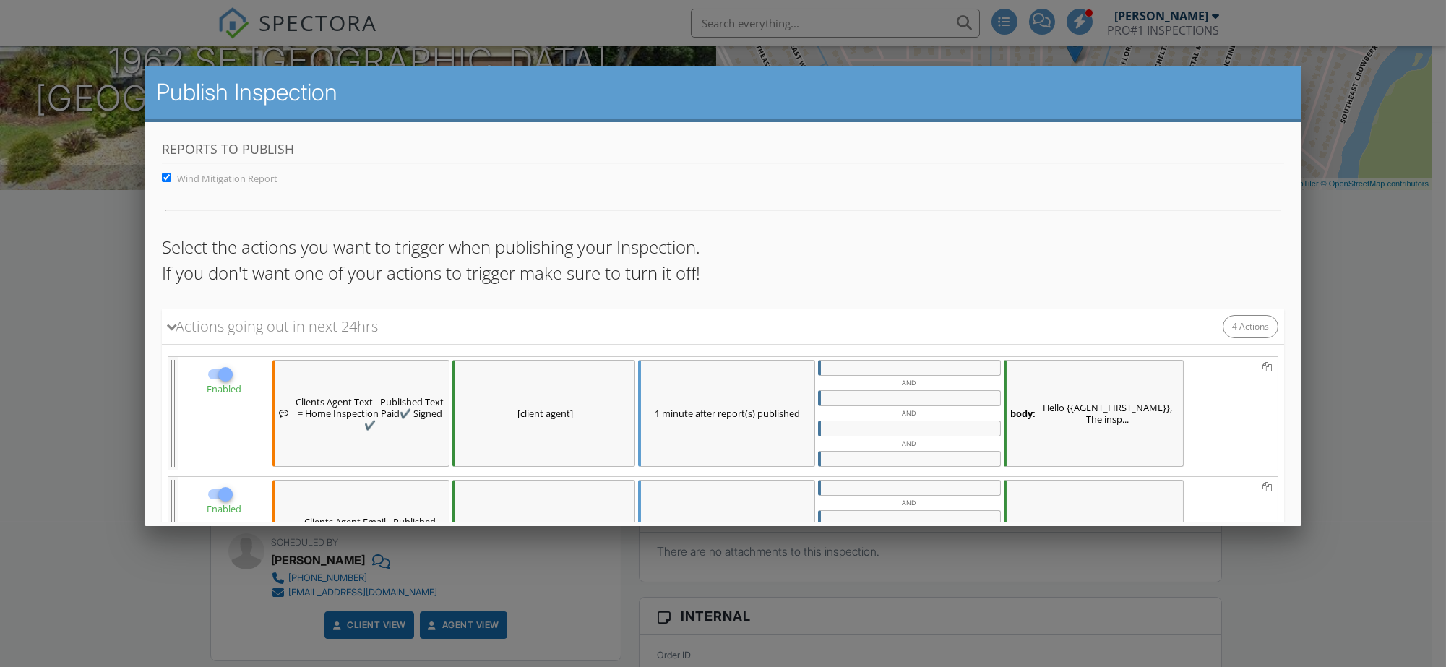
scroll to position [405, 0]
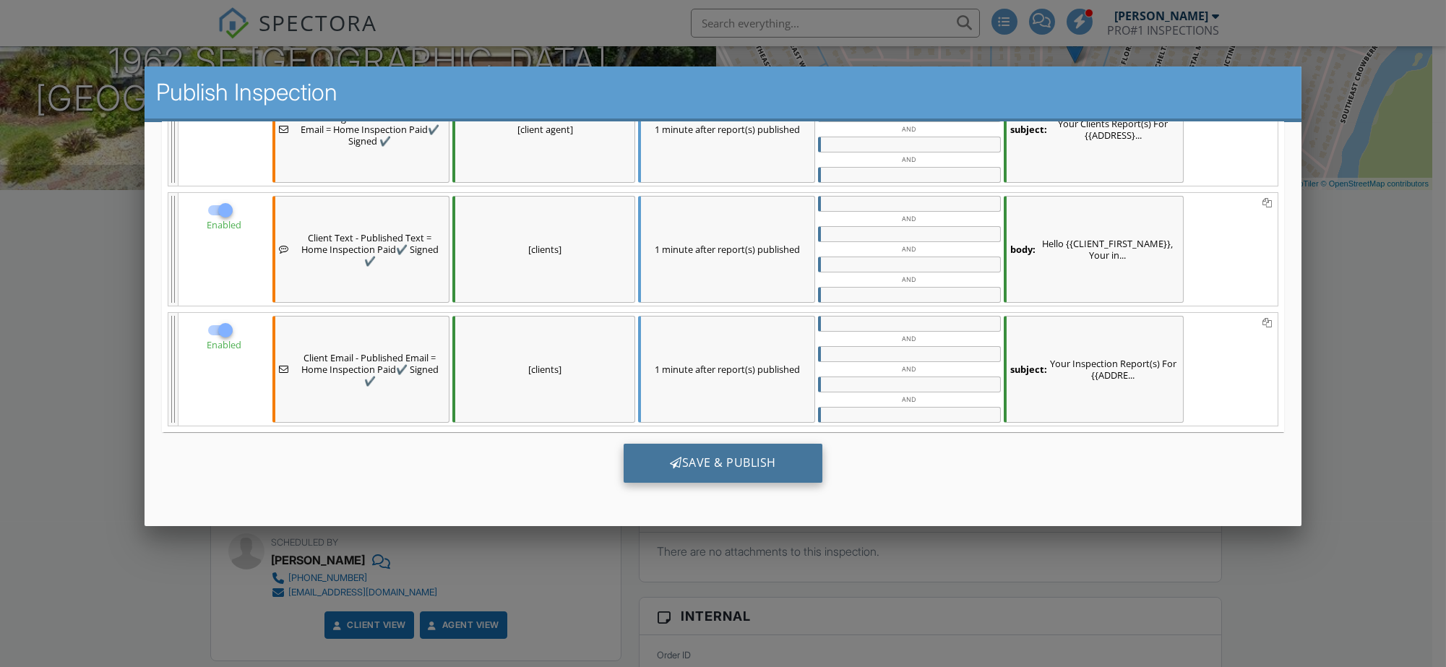
click at [682, 476] on div "Save & Publish" at bounding box center [723, 463] width 199 height 39
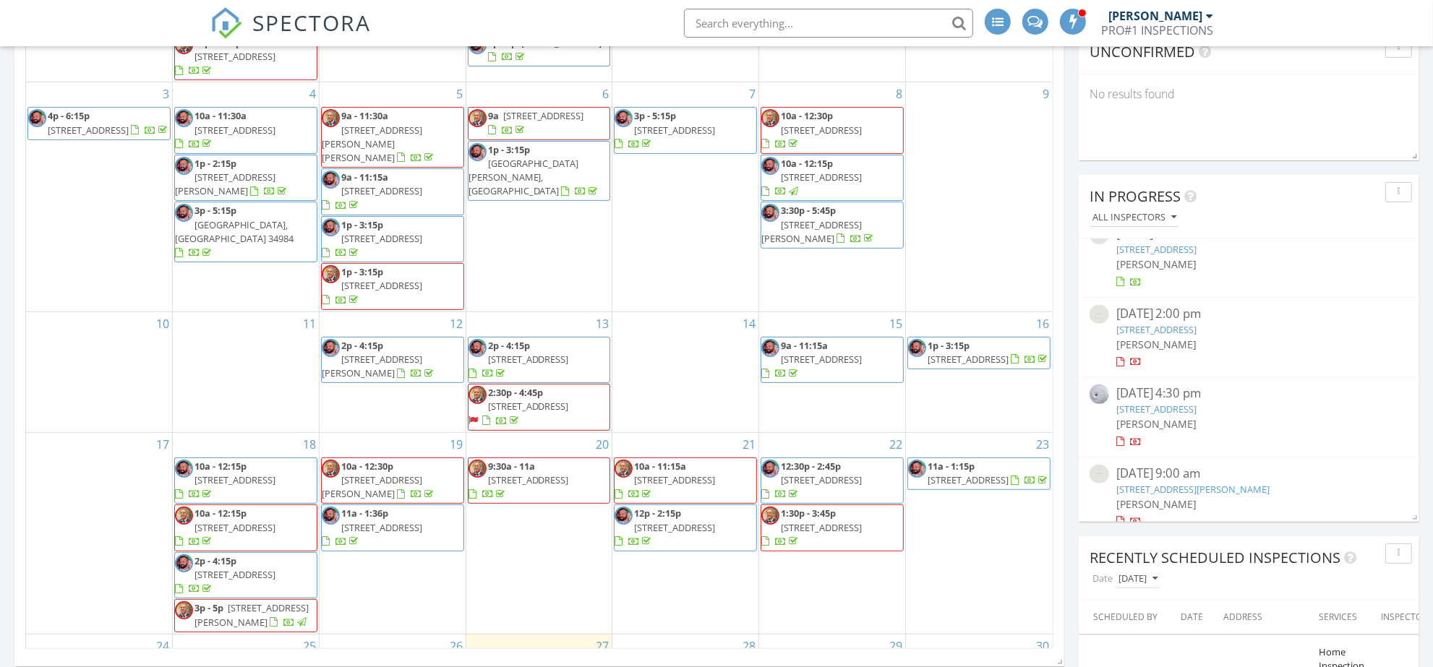
scroll to position [33, 0]
click at [1197, 396] on link "5867 Northpointe Ln, Boynton Beach, FL 33437" at bounding box center [1156, 397] width 81 height 13
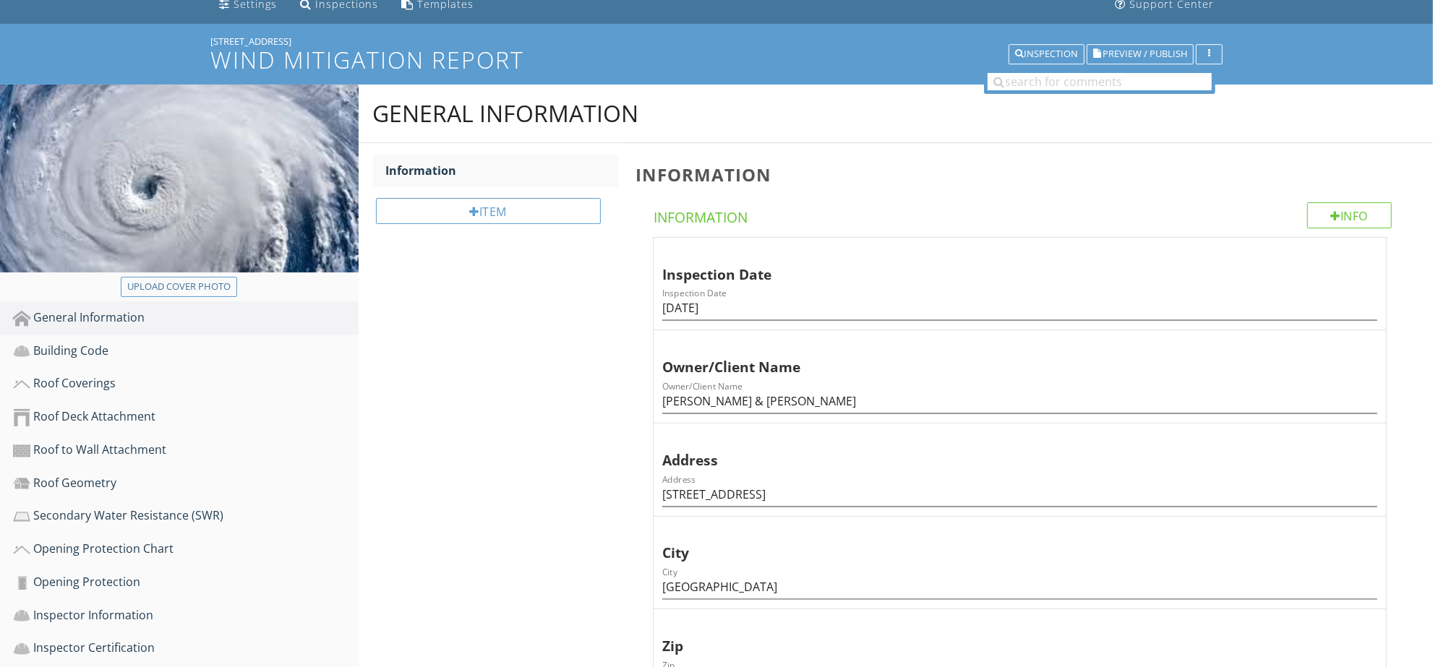
scroll to position [241, 0]
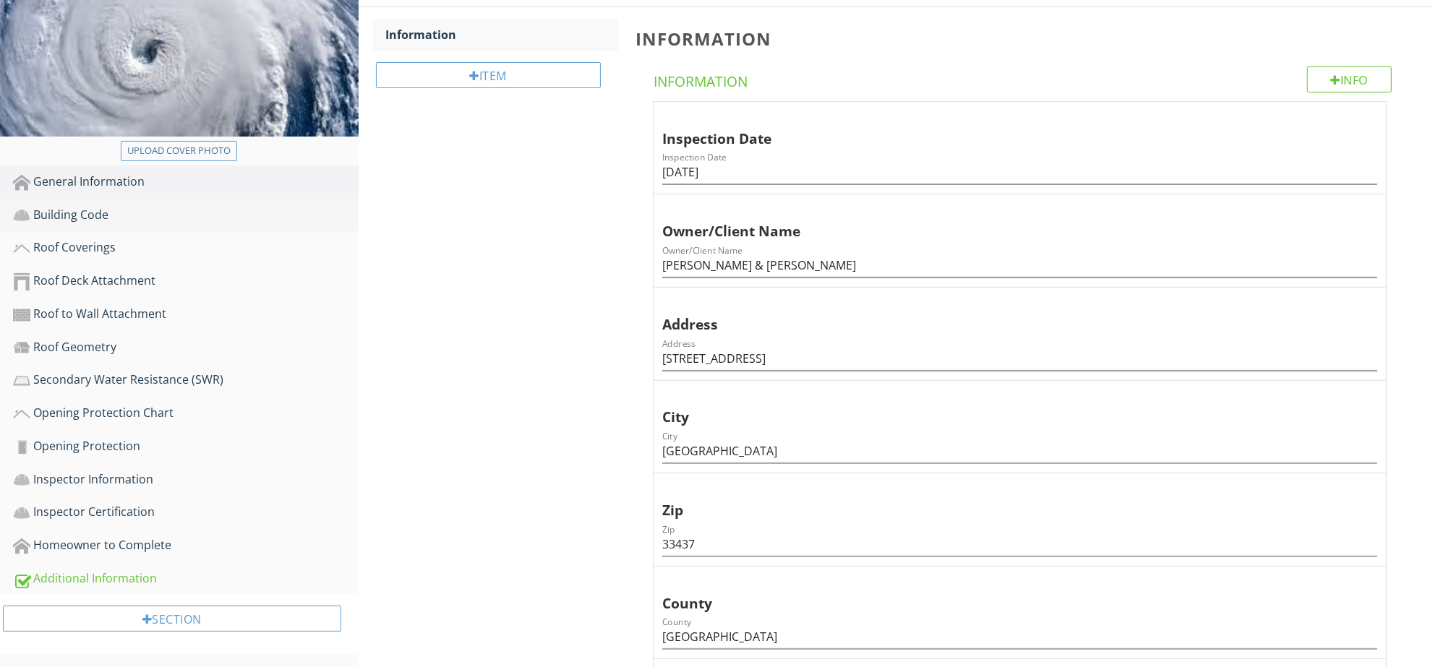
click at [142, 202] on link "Building Code" at bounding box center [186, 215] width 346 height 33
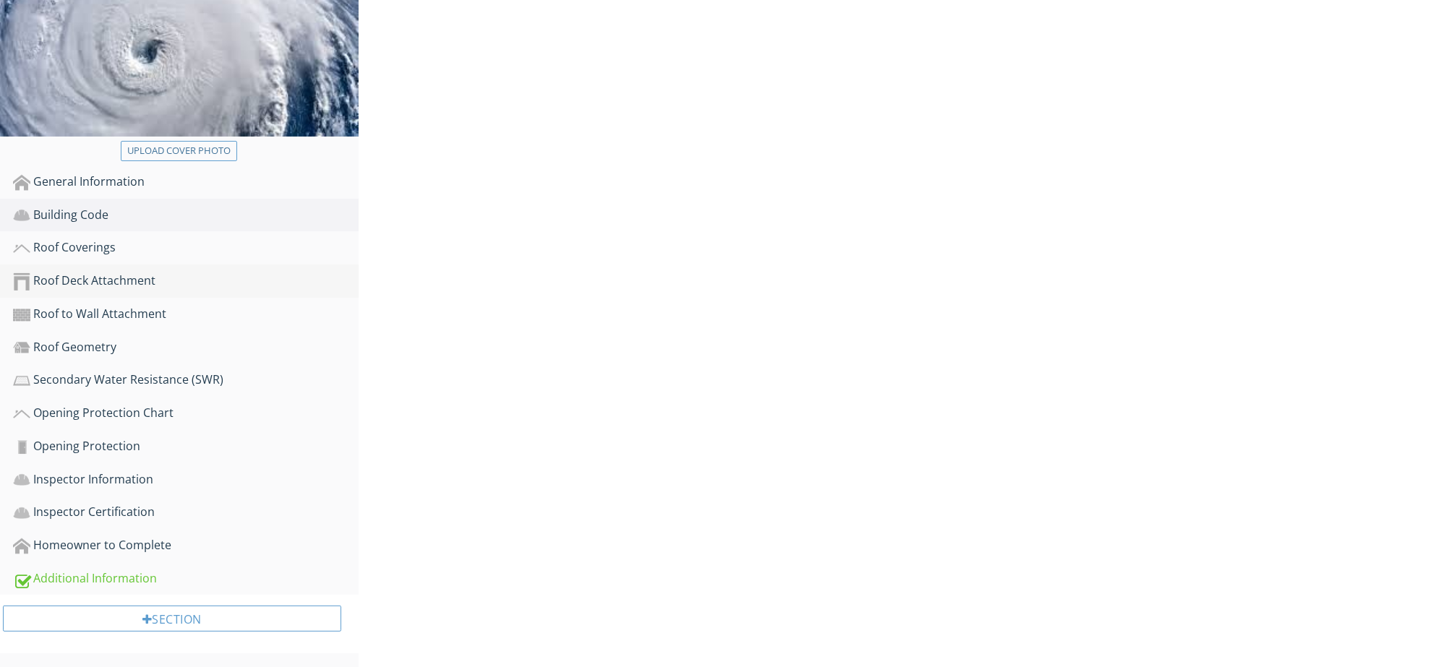
scroll to position [239, 0]
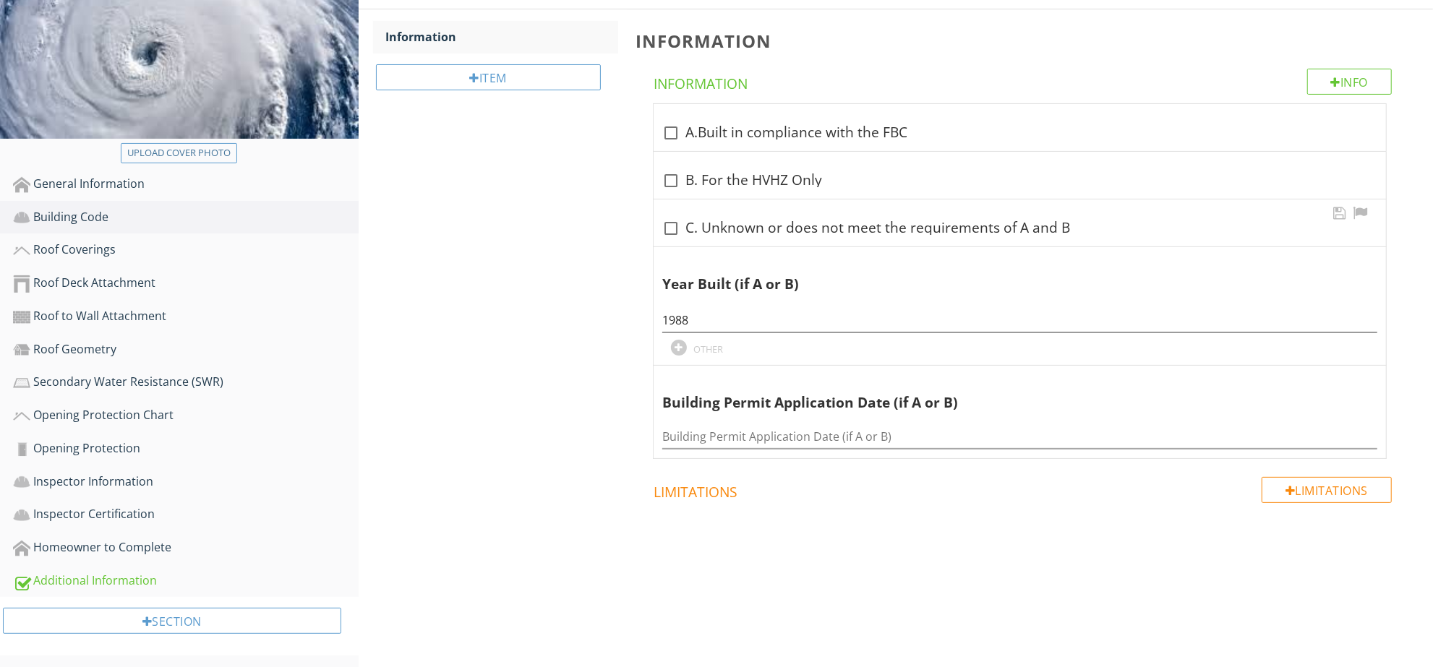
click at [739, 211] on div "check_box_outline_blank C. Unknown or does not meet the requirements of A and B" at bounding box center [1019, 222] width 732 height 47
checkbox input "true"
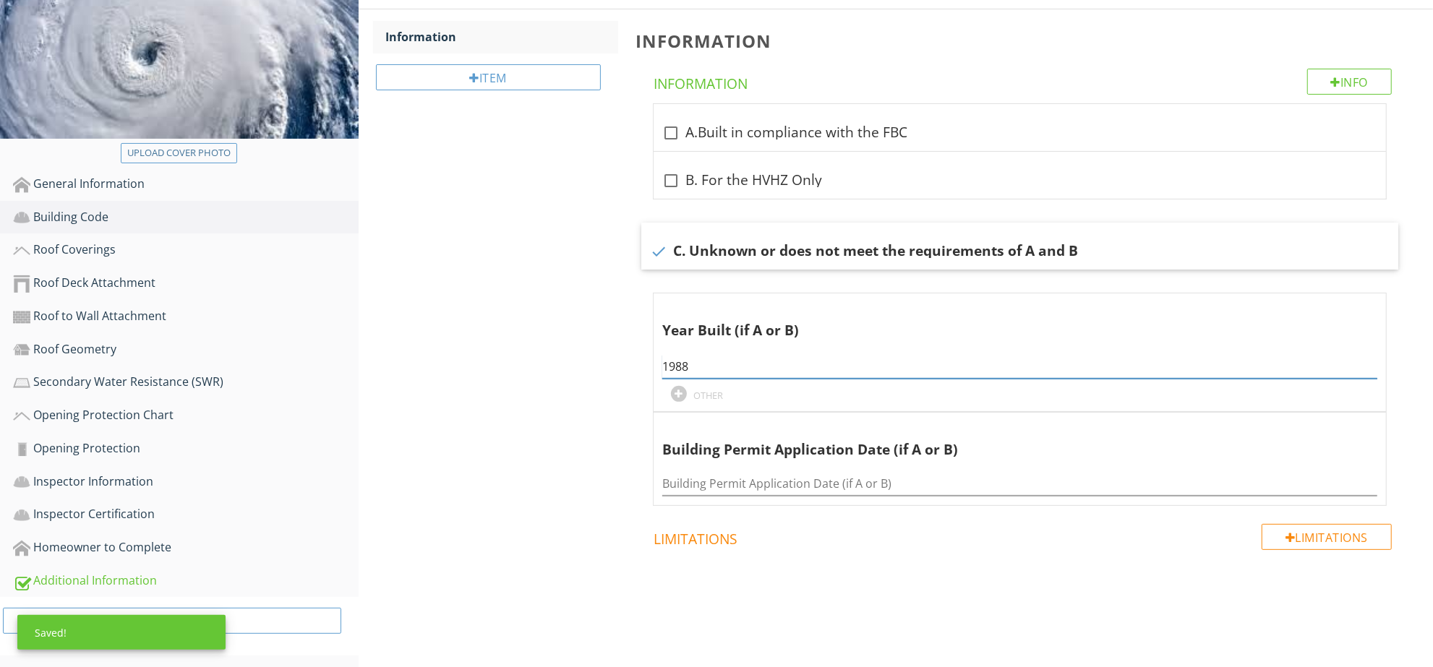
drag, startPoint x: 642, startPoint y: 360, endPoint x: 559, endPoint y: 359, distance: 83.1
click at [553, 358] on div "Building Code Information Item Information Info Information check_box_outline_b…" at bounding box center [896, 309] width 1075 height 717
click at [192, 246] on div "Roof Coverings" at bounding box center [186, 250] width 346 height 19
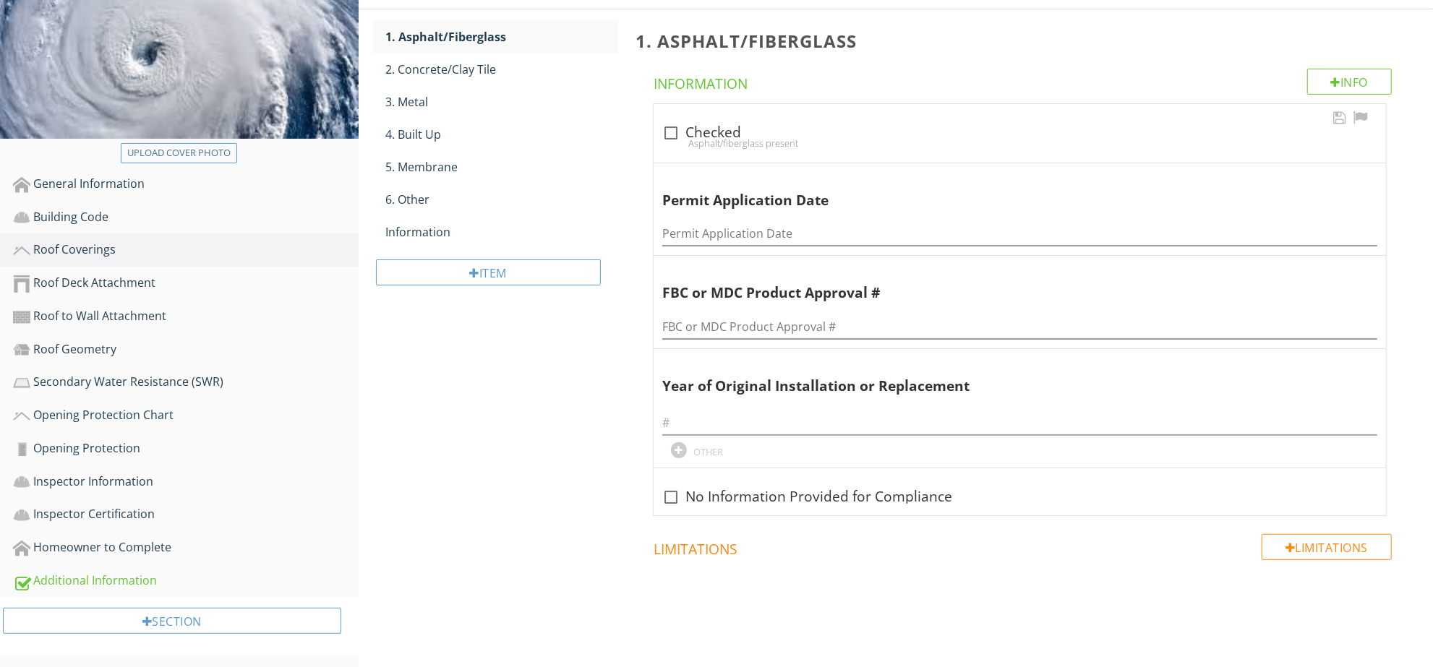
click at [742, 134] on div "check_box_outline_blank Checked" at bounding box center [1019, 132] width 715 height 17
checkbox input "true"
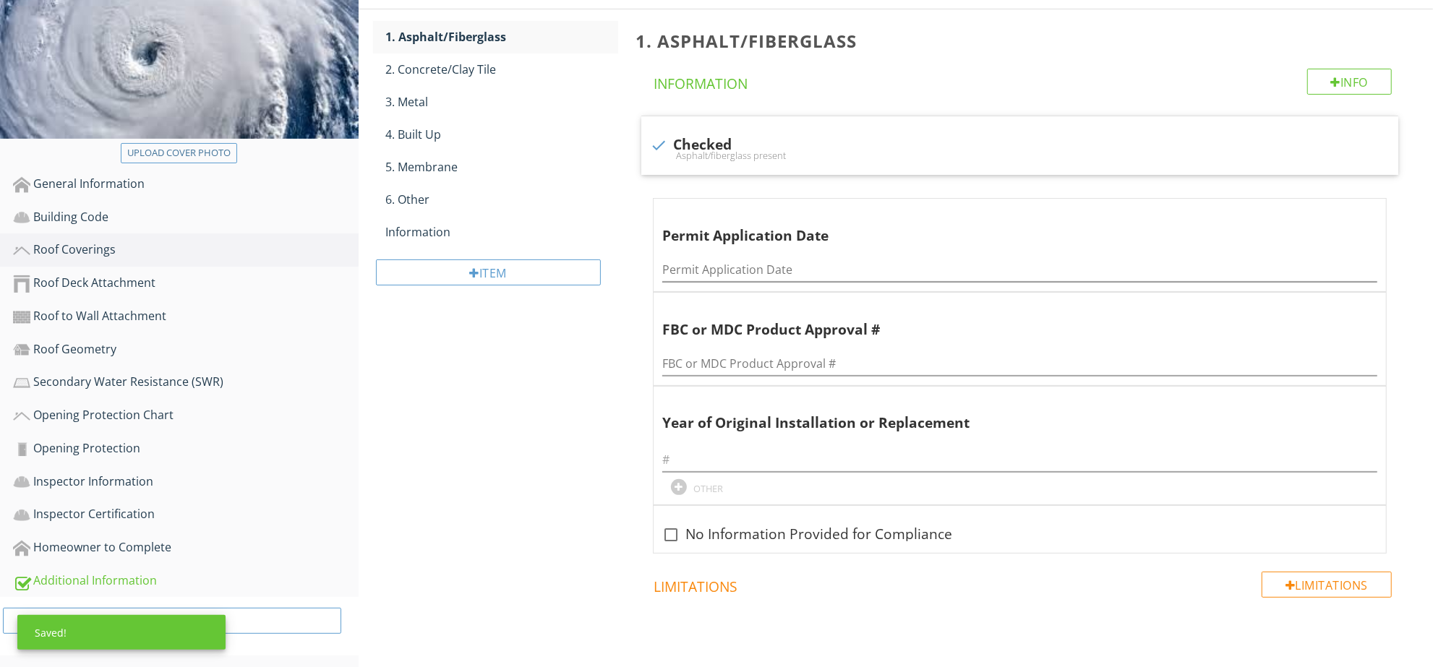
scroll to position [286, 0]
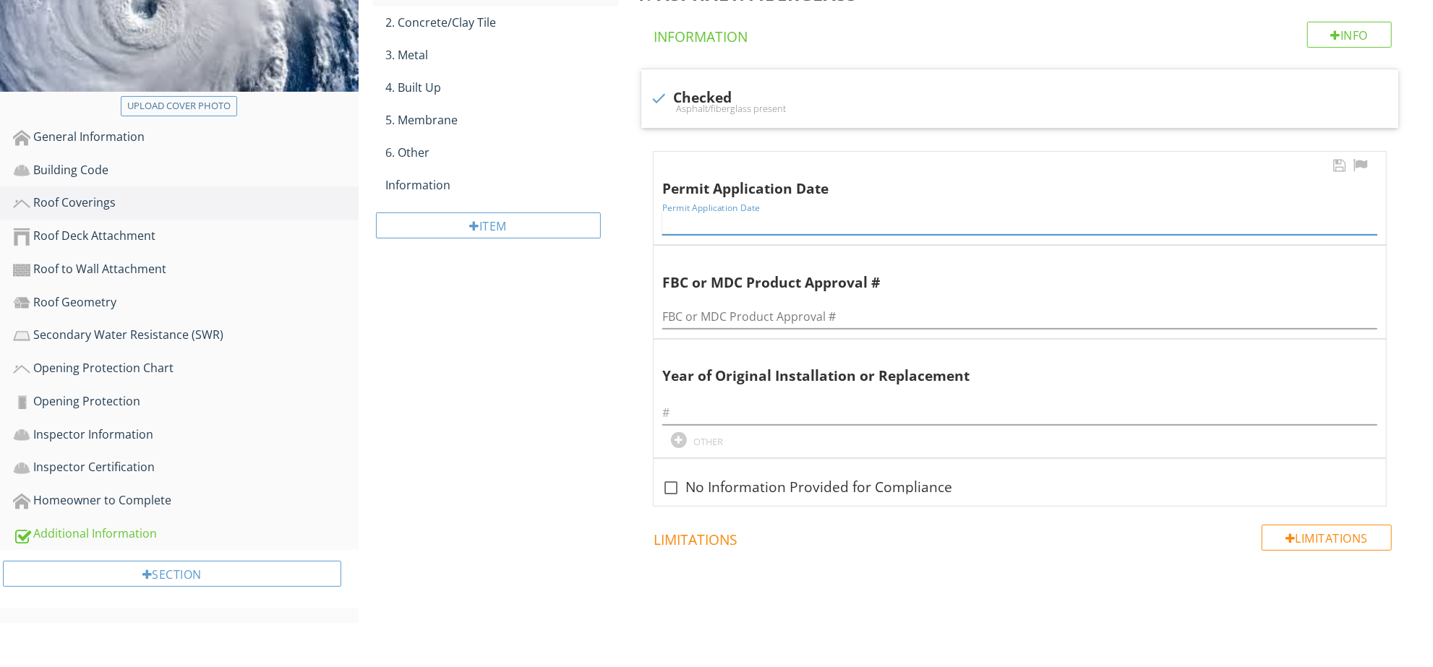
click at [896, 215] on input "Permit Application Date" at bounding box center [1019, 223] width 715 height 24
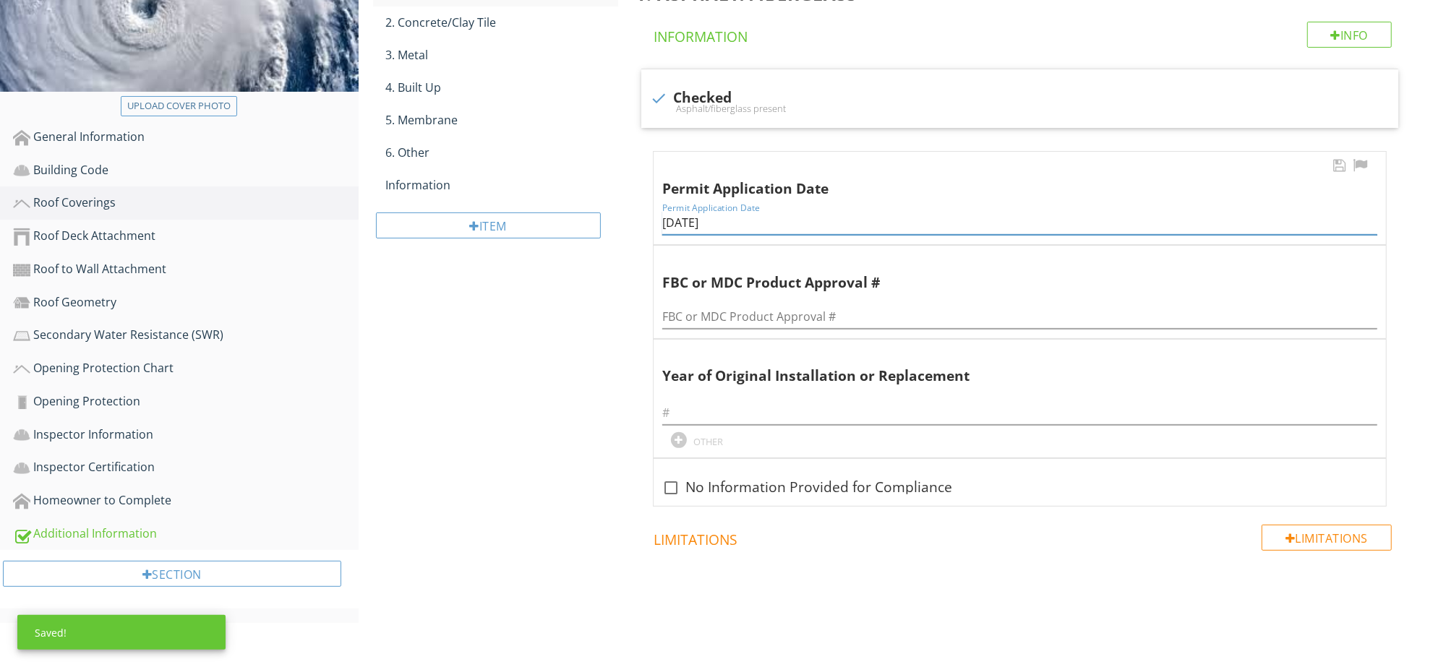
click at [731, 225] on input "04/18/2006" at bounding box center [1019, 223] width 715 height 24
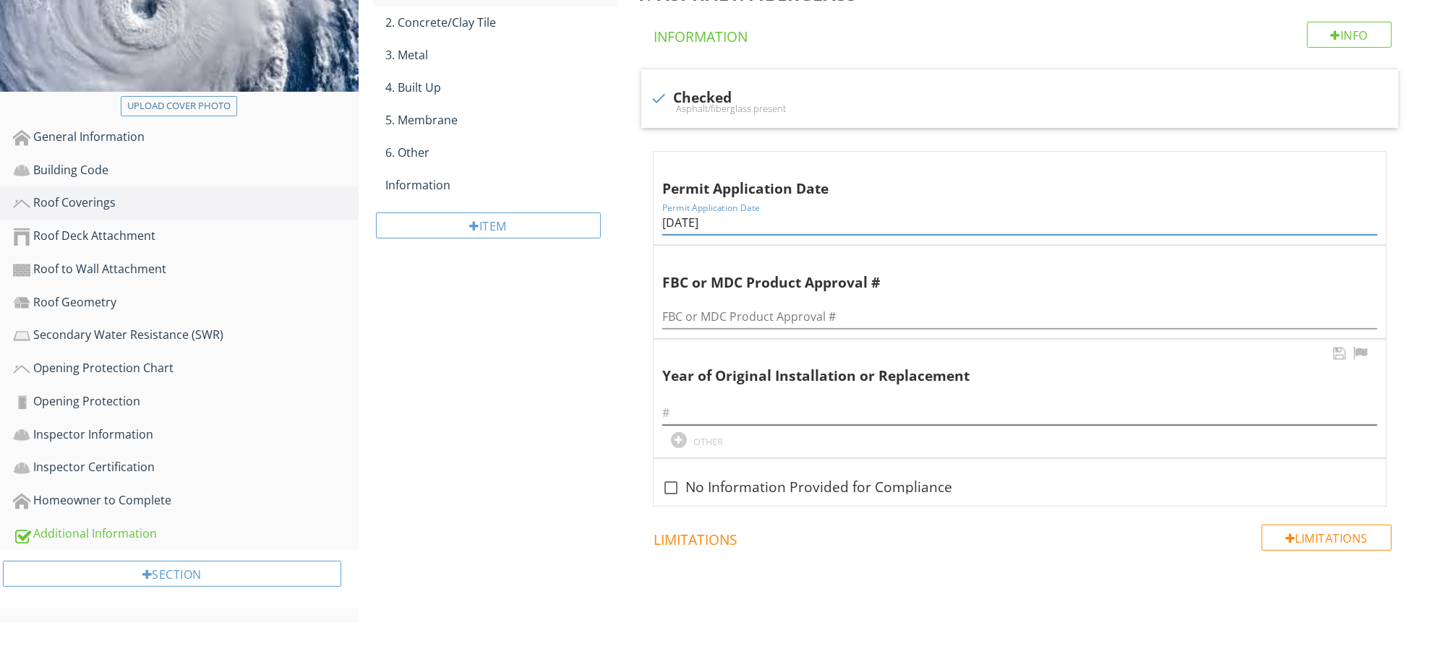
type input "04/18/2006"
click at [761, 424] on input "text" at bounding box center [1019, 413] width 715 height 24
paste input "2006"
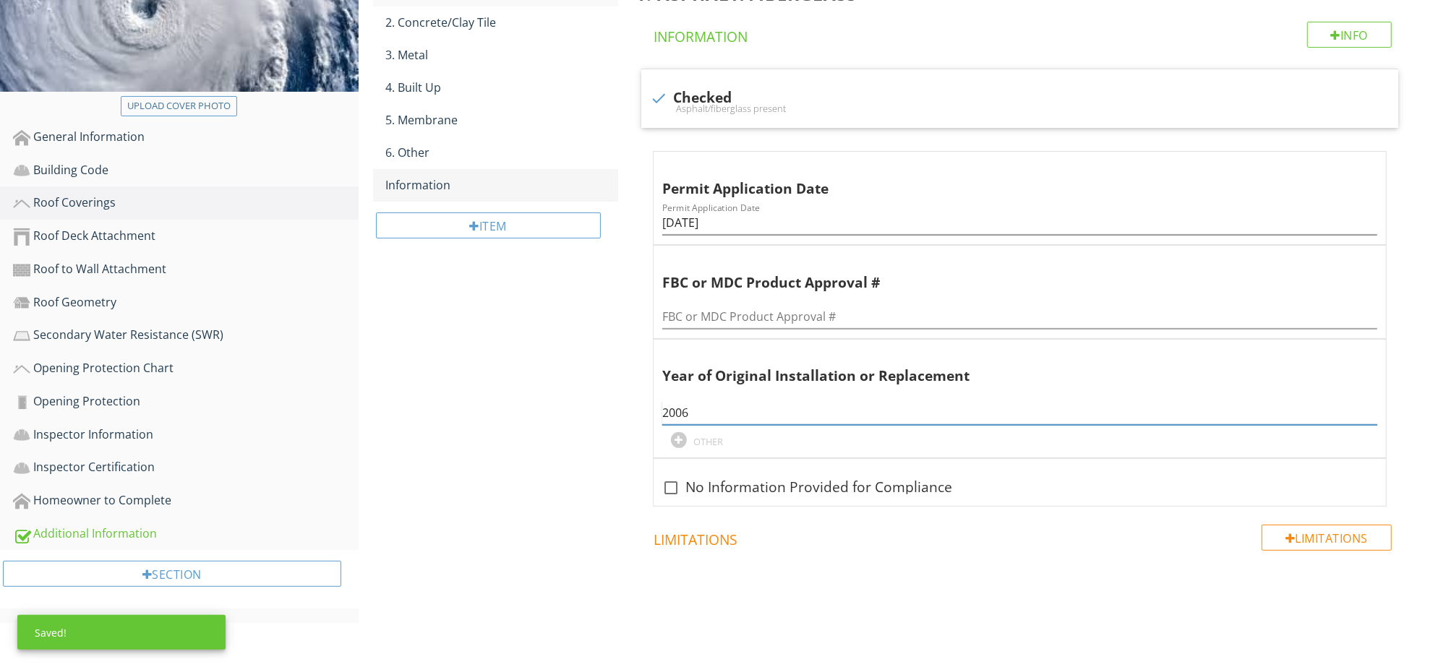
type input "2006"
click at [454, 186] on div "Information" at bounding box center [502, 184] width 233 height 17
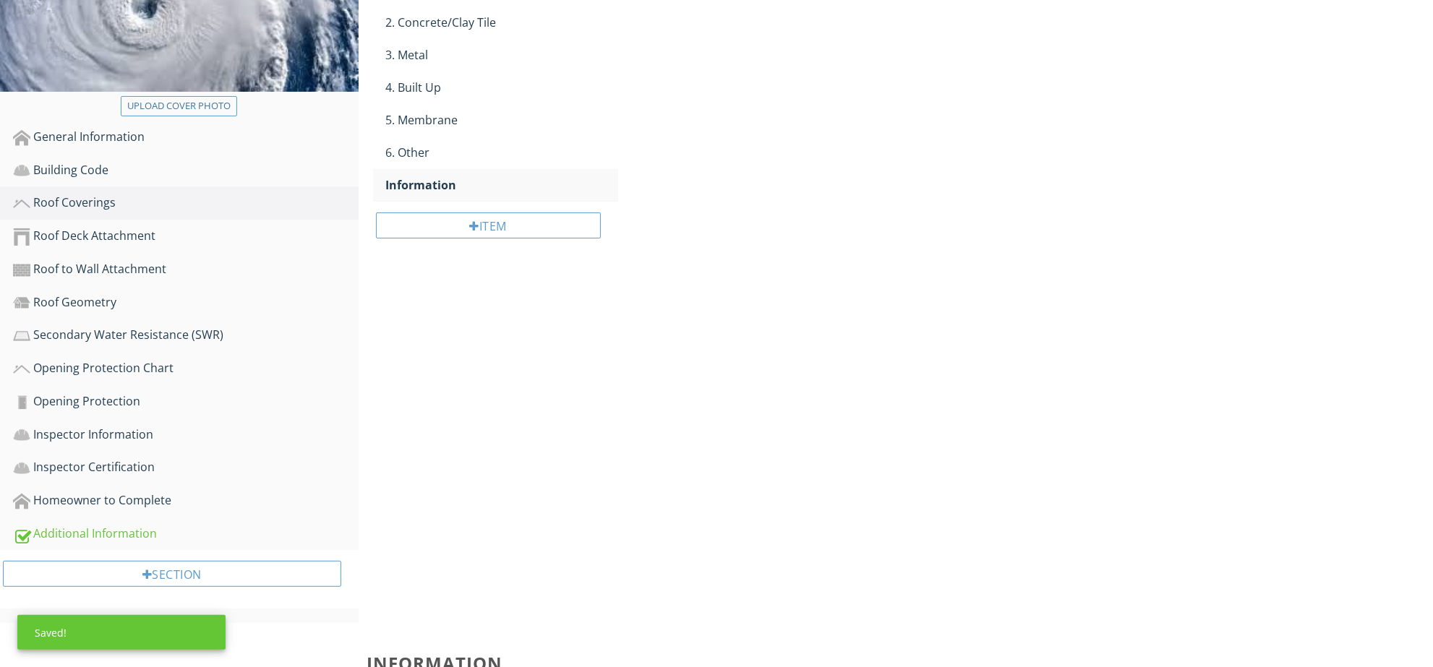
scroll to position [239, 0]
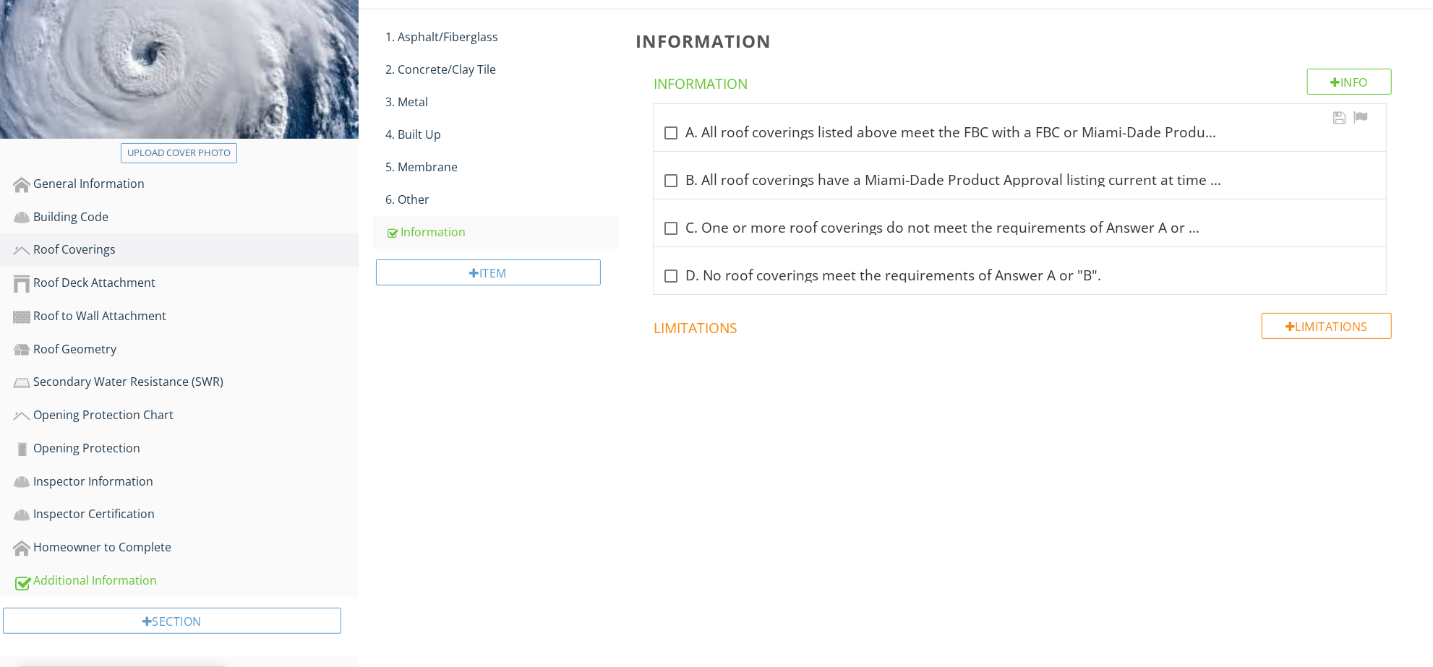
click at [785, 117] on div "check_box_outline_blank A. All roof coverings listed above meet the FBC with a …" at bounding box center [1019, 127] width 732 height 47
checkbox input "true"
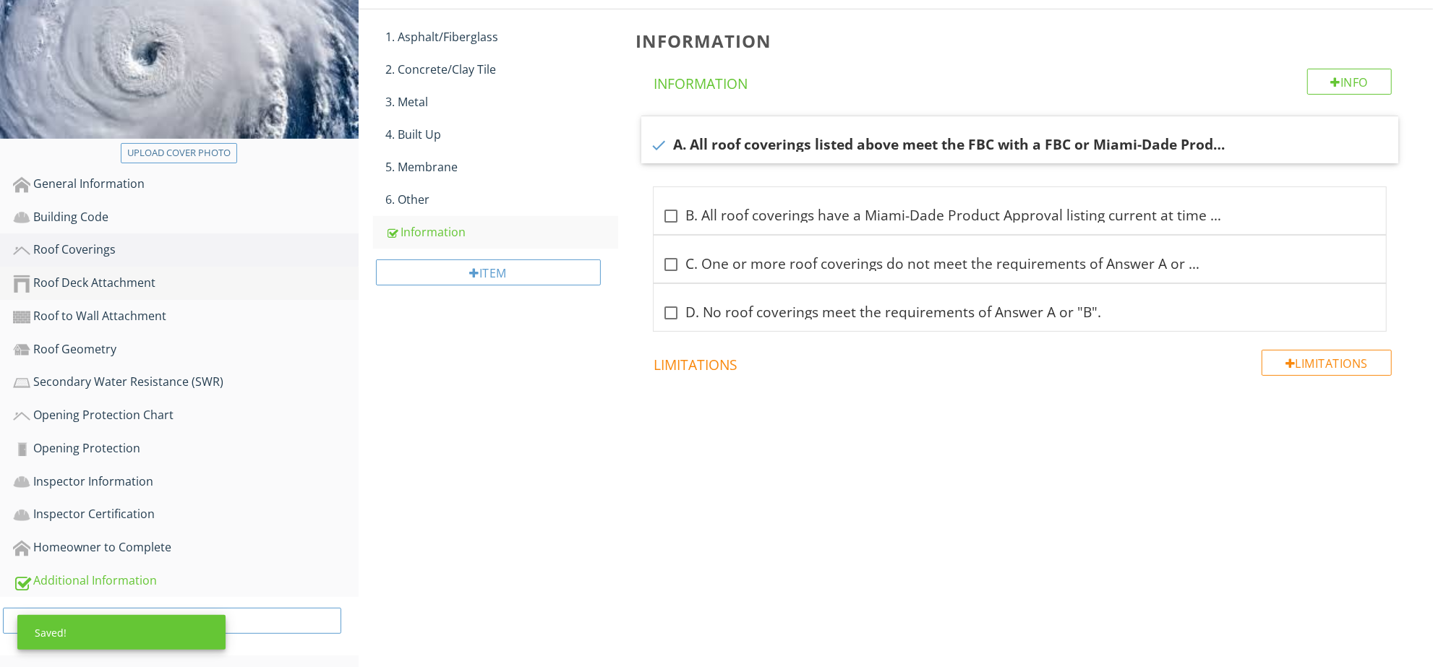
click at [152, 278] on div "Roof Deck Attachment" at bounding box center [186, 283] width 346 height 19
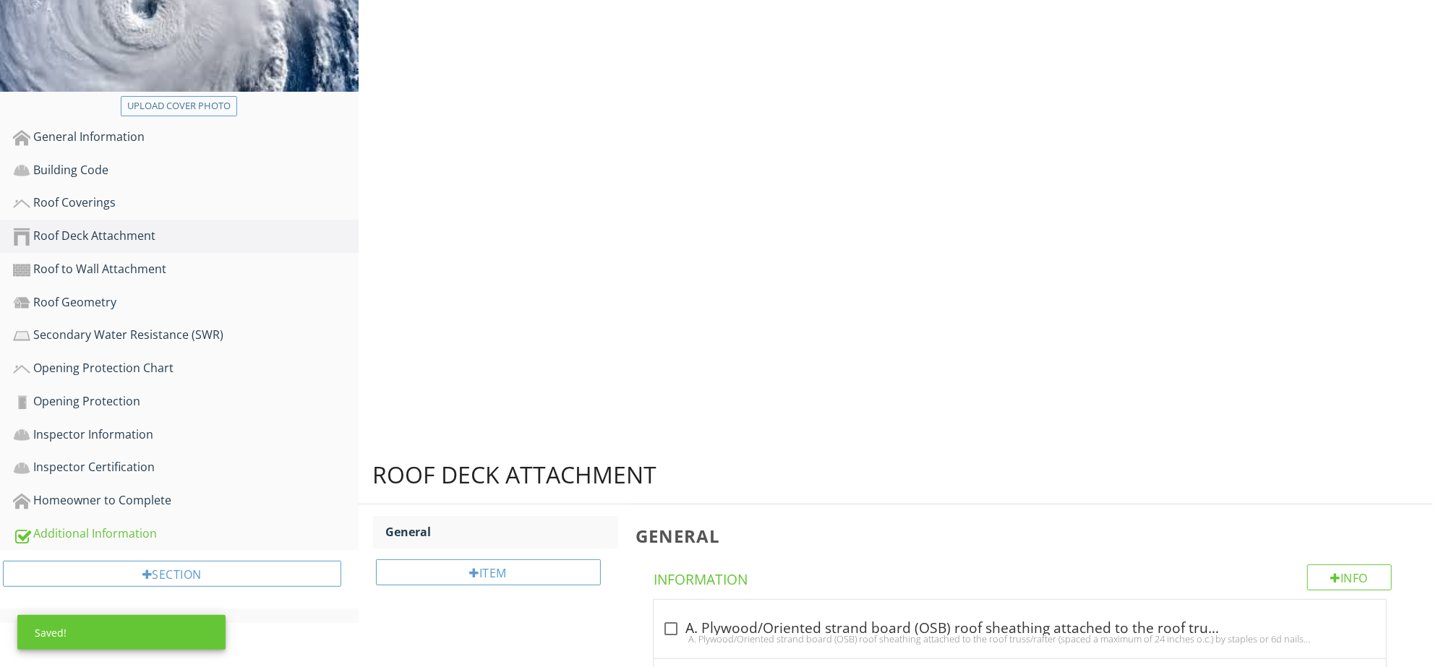
scroll to position [284, 0]
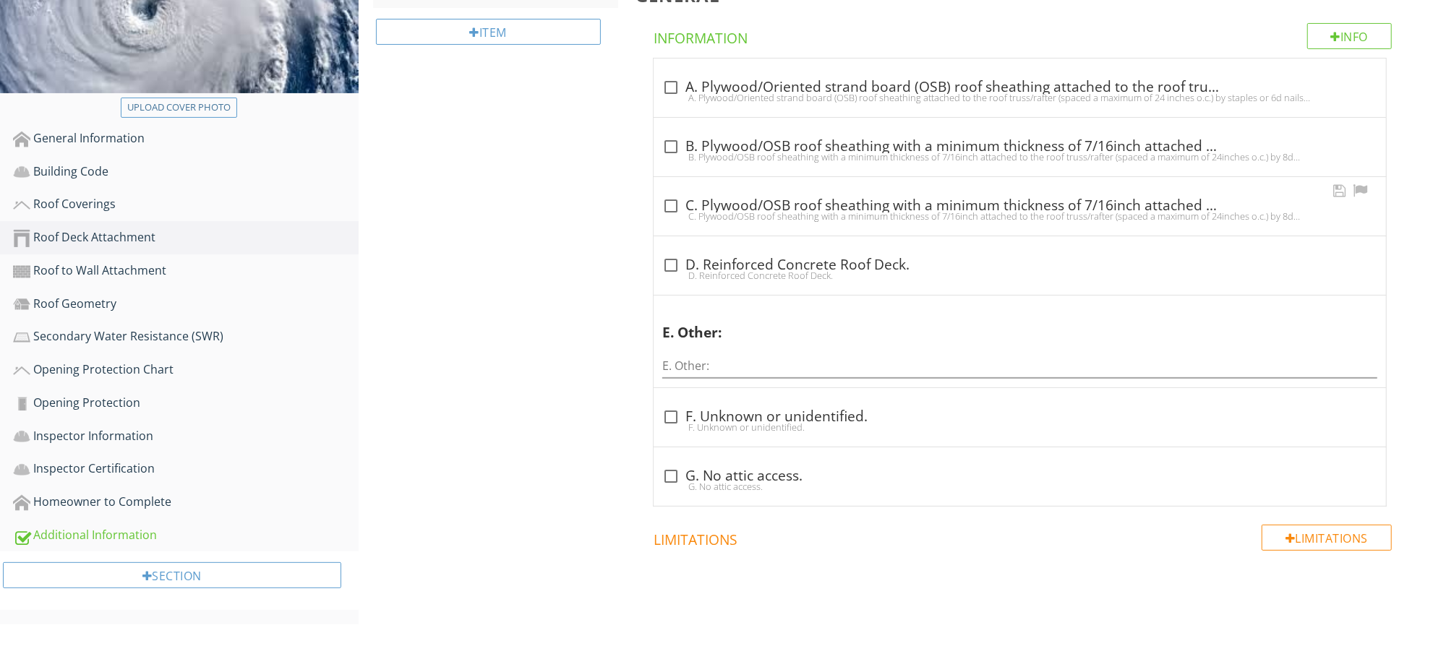
click at [810, 199] on div "check_box_outline_blank C. Plywood/OSB roof sheathing with a minimum thickness …" at bounding box center [1019, 205] width 715 height 17
checkbox input "true"
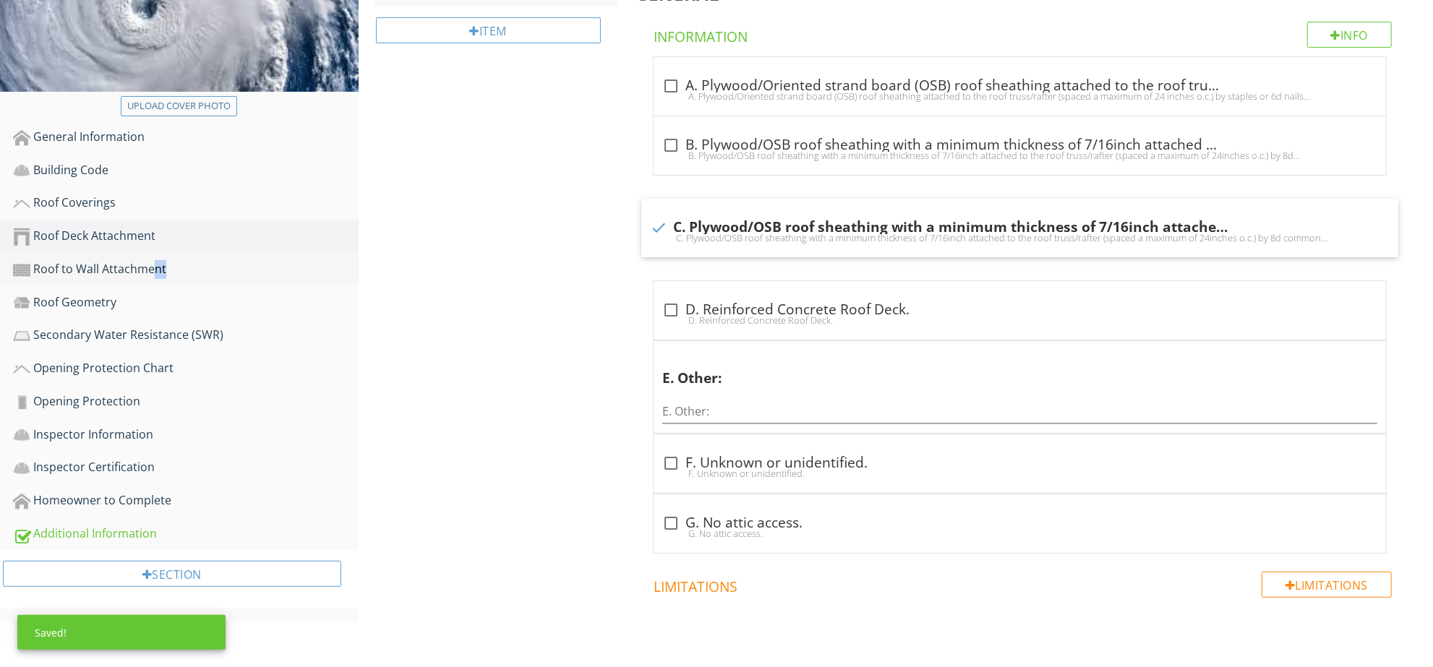
drag, startPoint x: 108, startPoint y: 270, endPoint x: 116, endPoint y: 275, distance: 9.4
click at [116, 275] on div "Roof to Wall Attachment" at bounding box center [186, 269] width 346 height 19
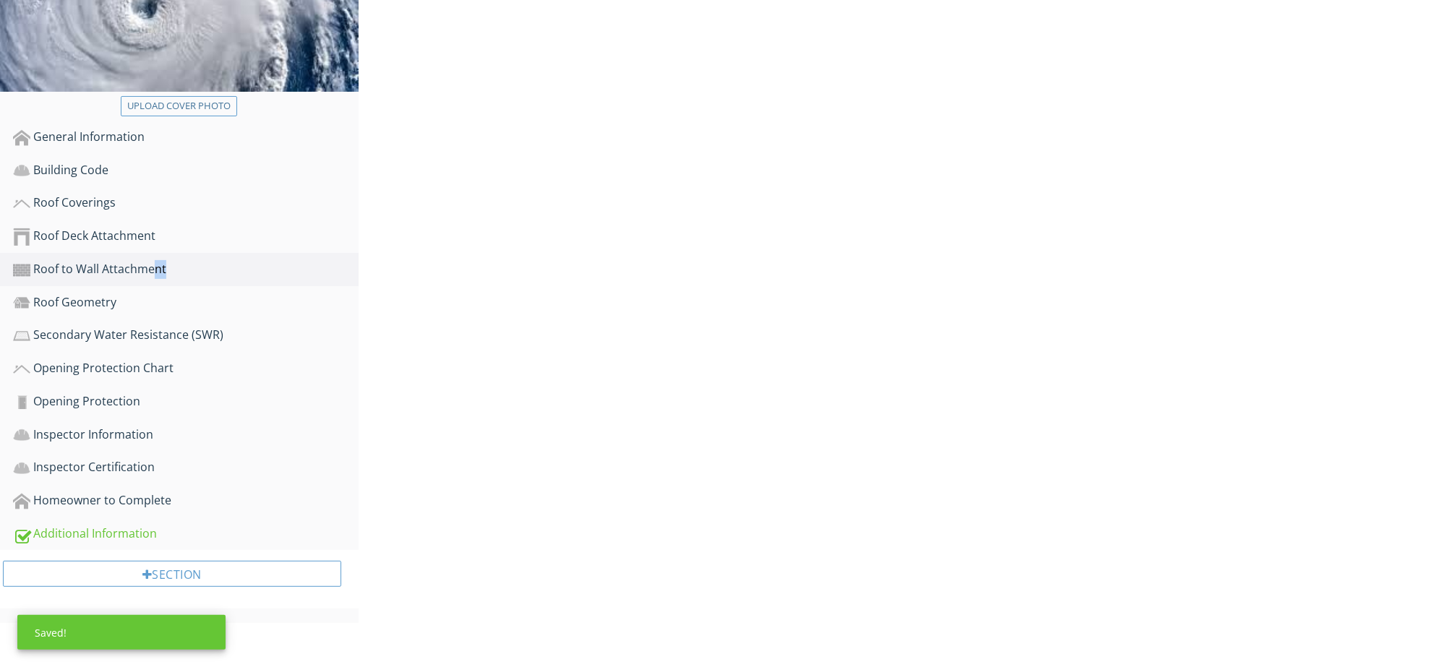
scroll to position [239, 0]
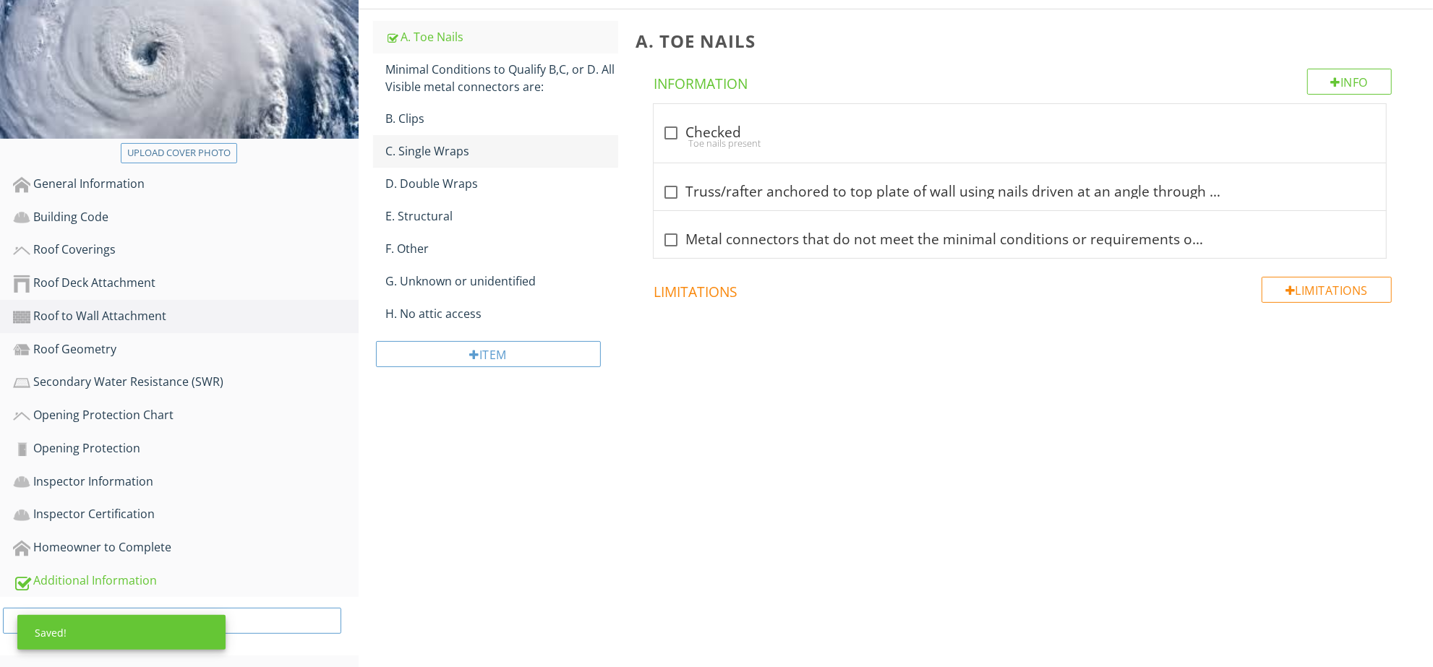
click at [450, 151] on div "C. Single Wraps" at bounding box center [502, 150] width 233 height 17
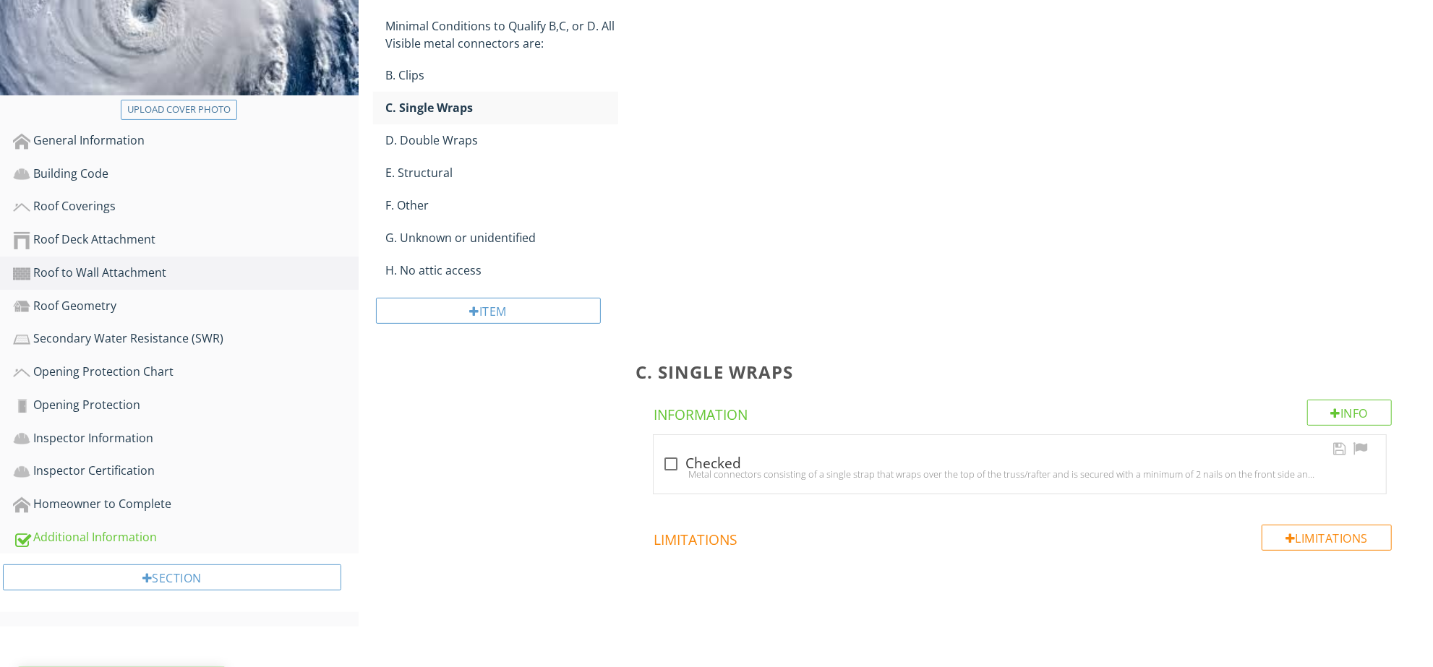
scroll to position [239, 0]
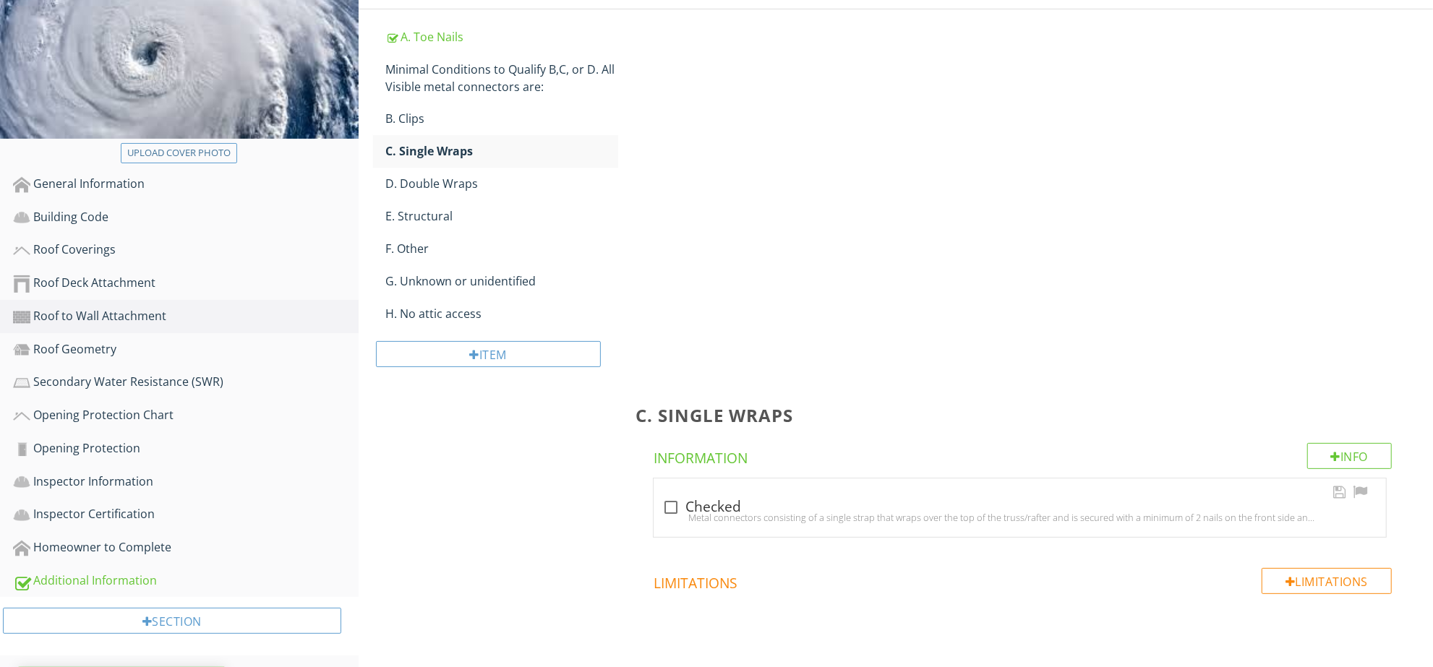
click at [762, 512] on div "Metal connectors consisting of a single strap that wraps over the top of the tr…" at bounding box center [1019, 518] width 715 height 12
checkbox input "true"
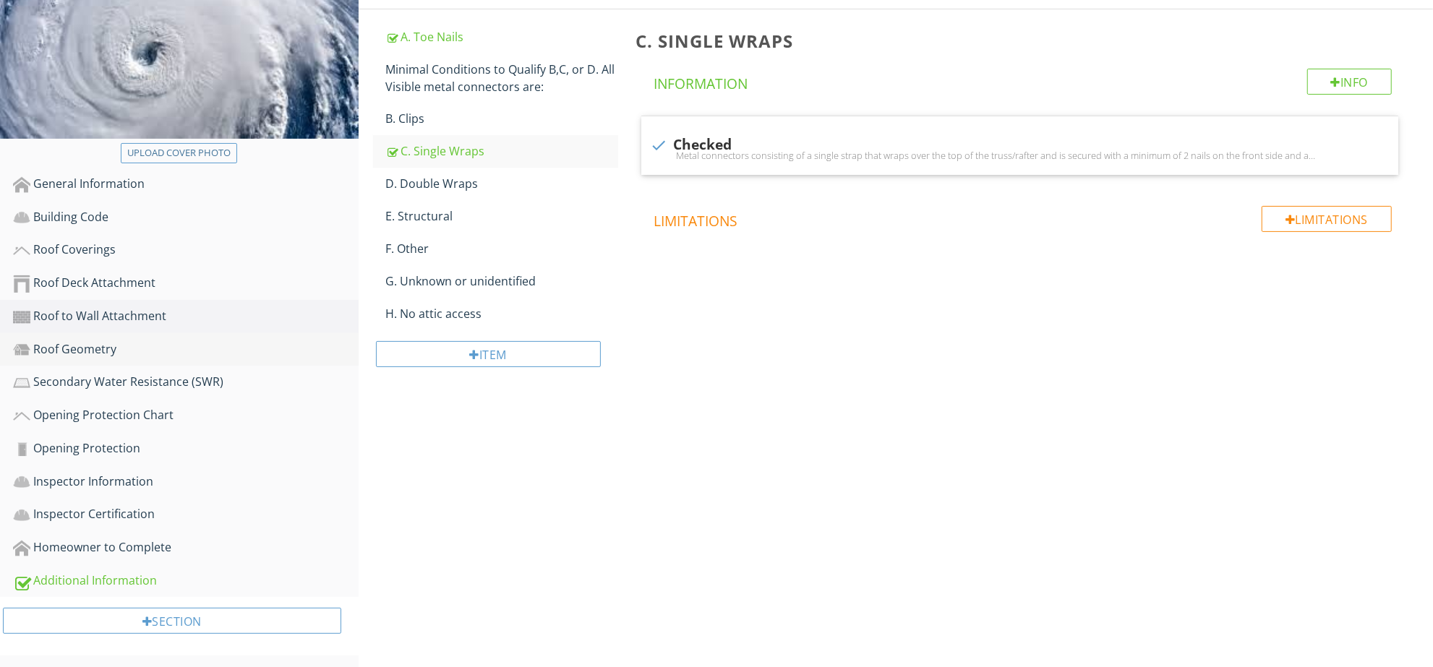
click at [119, 348] on div "Roof Geometry" at bounding box center [186, 349] width 346 height 19
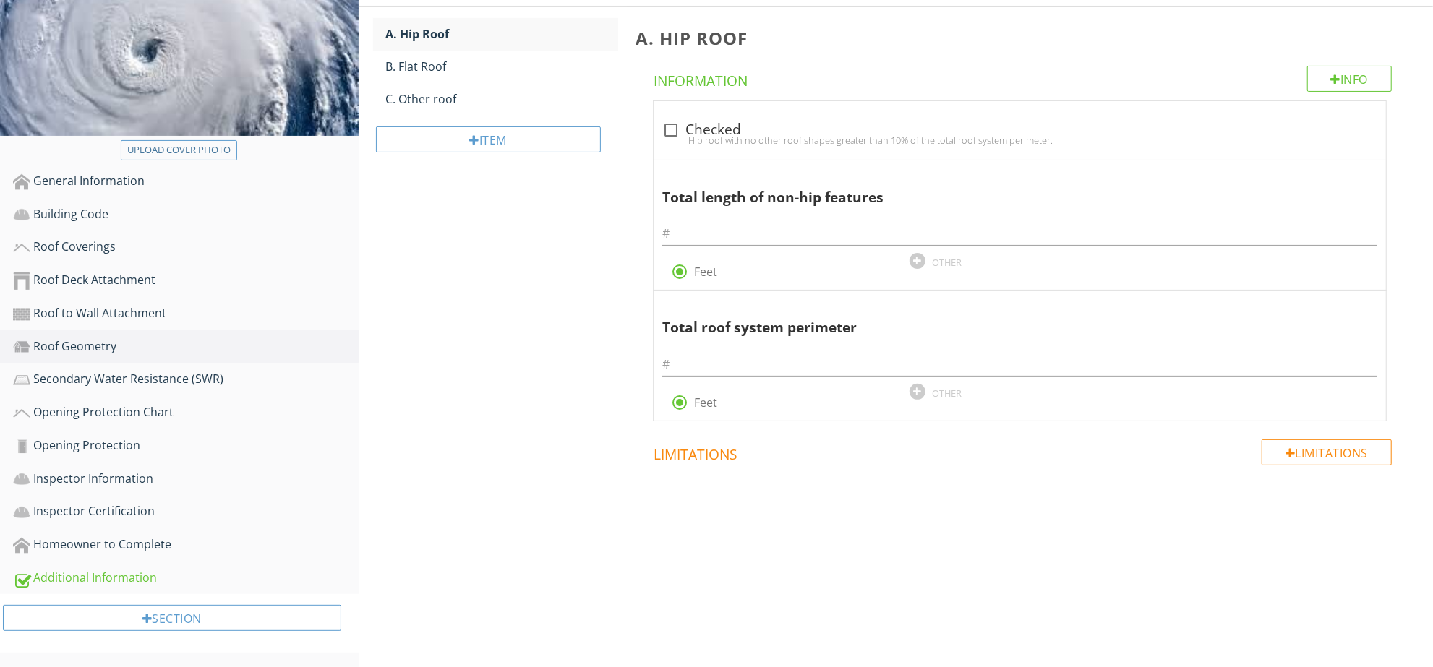
scroll to position [239, 0]
click at [516, 103] on div "C. Other roof" at bounding box center [502, 101] width 233 height 17
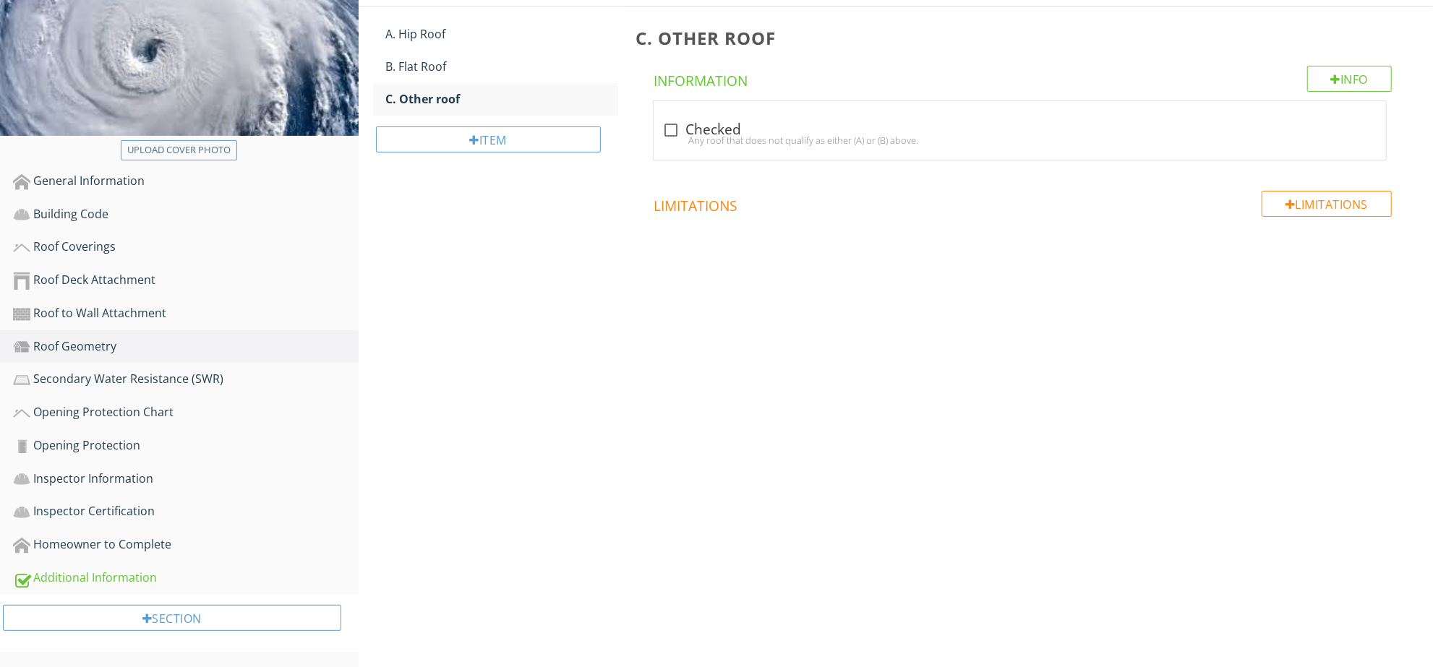
scroll to position [239, 0]
click at [748, 121] on div "check_box_outline_blank Checked" at bounding box center [1019, 131] width 715 height 20
checkbox input "true"
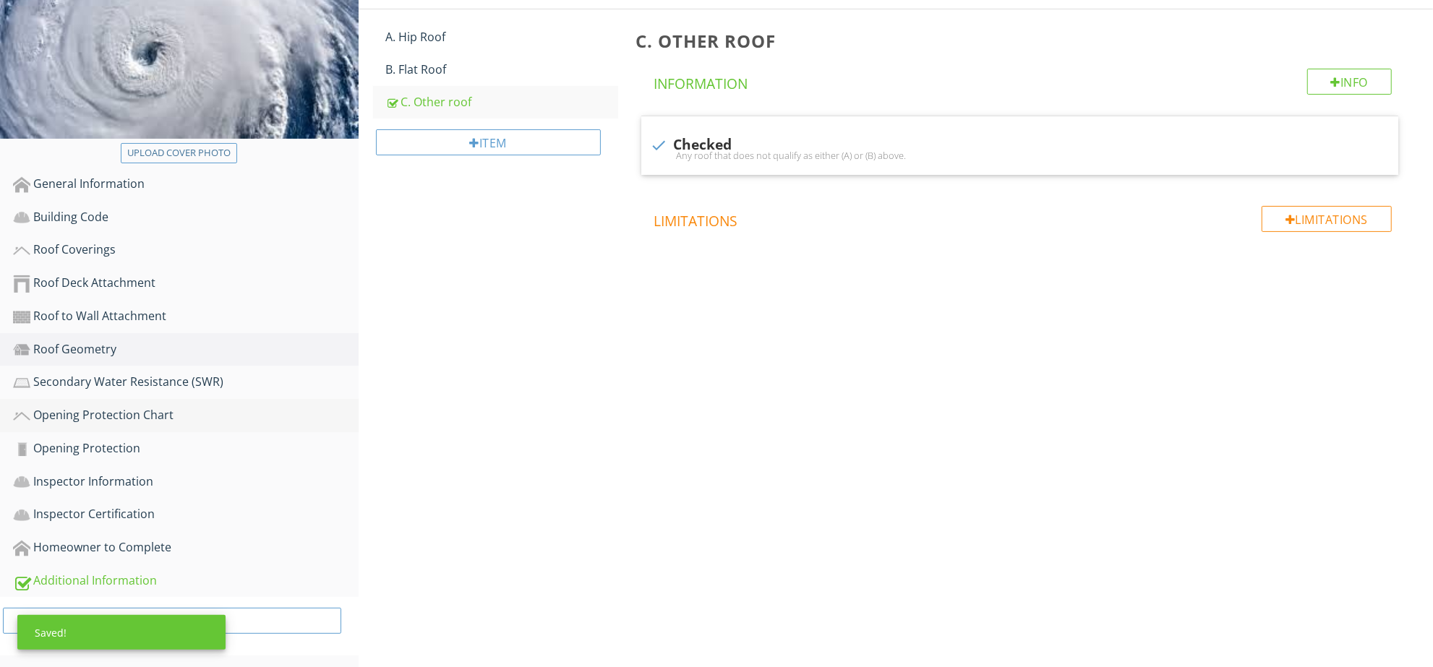
click at [135, 399] on link "Opening Protection Chart" at bounding box center [186, 415] width 346 height 33
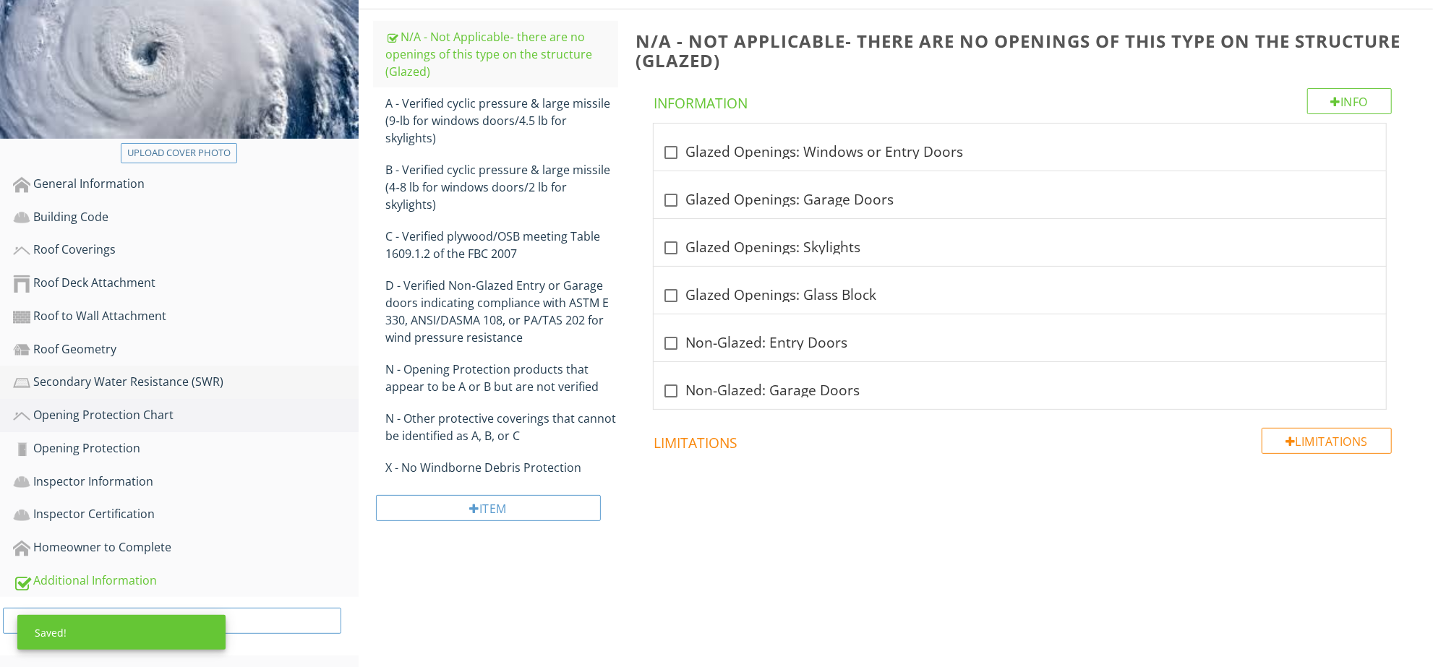
click at [191, 373] on div "Secondary Water Resistance (SWR)" at bounding box center [186, 382] width 346 height 19
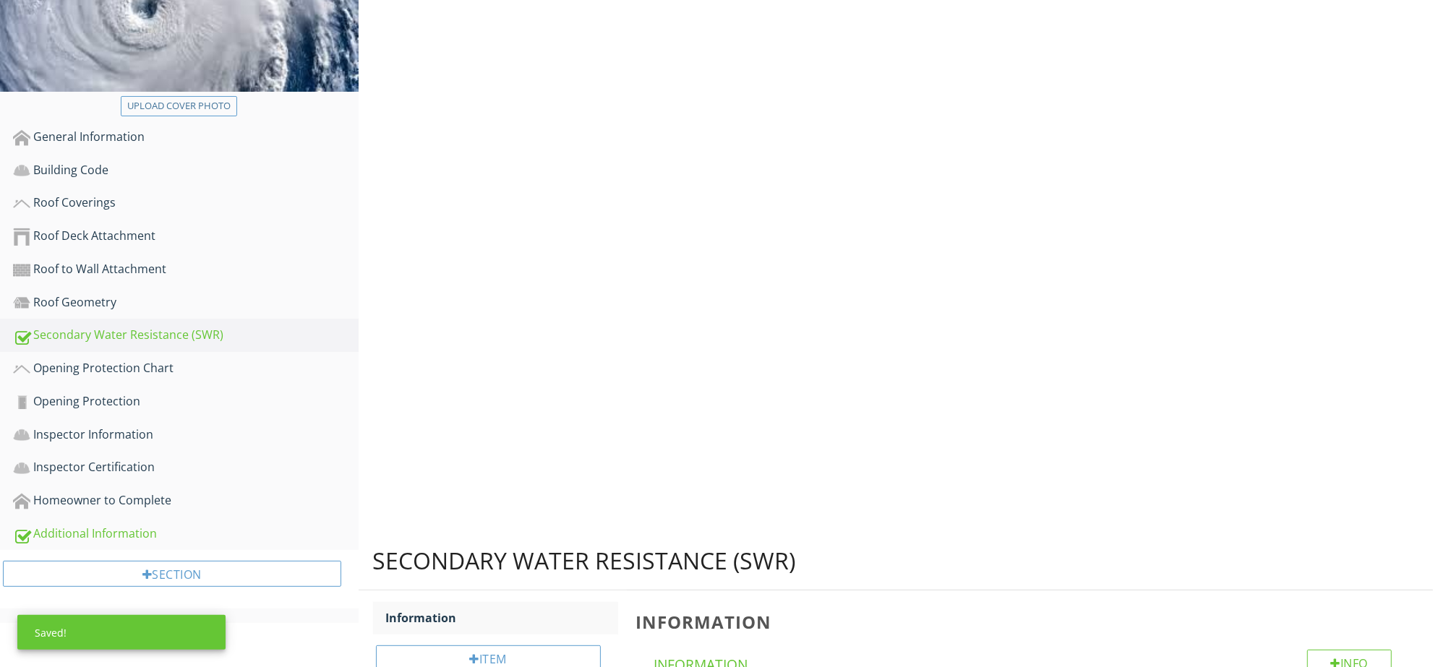
scroll to position [239, 0]
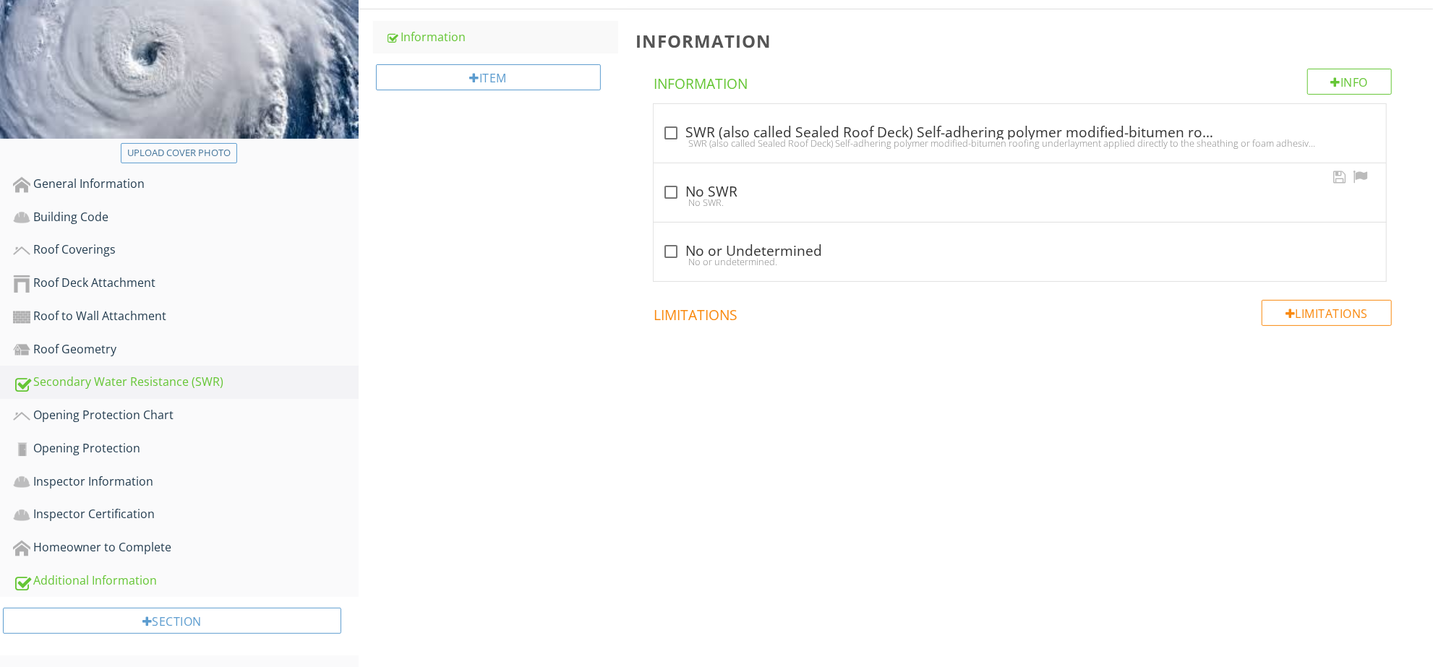
drag, startPoint x: 717, startPoint y: 177, endPoint x: 712, endPoint y: 194, distance: 18.1
click at [717, 177] on div "check_box_outline_blank No SWR No SWR." at bounding box center [1019, 192] width 732 height 59
checkbox input "true"
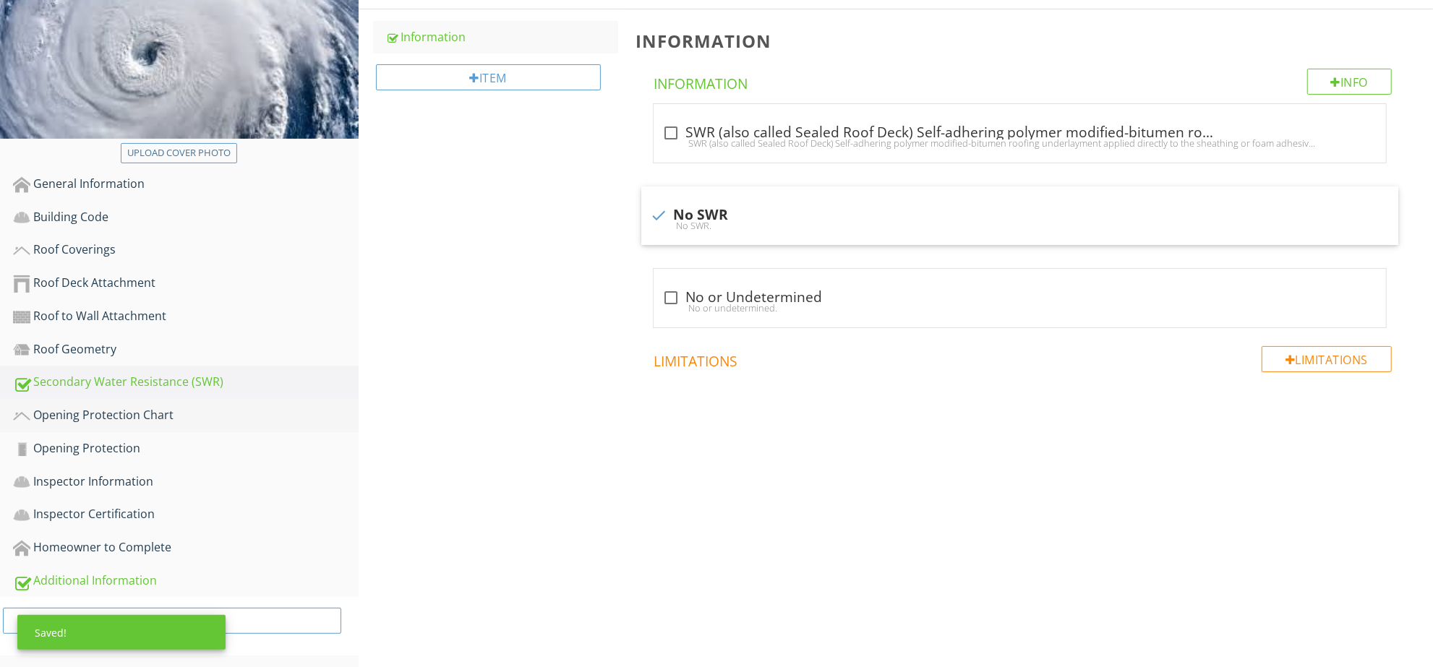
click at [136, 412] on div "Opening Protection Chart" at bounding box center [186, 415] width 346 height 19
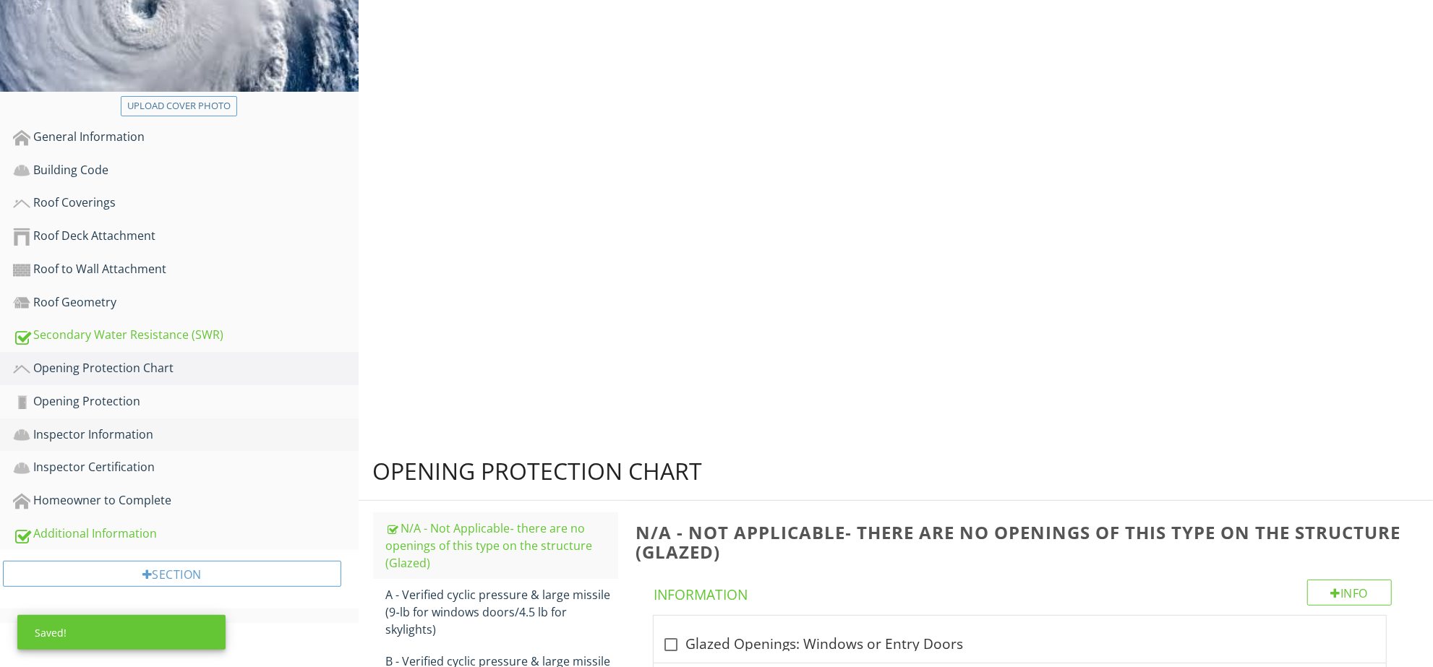
scroll to position [239, 0]
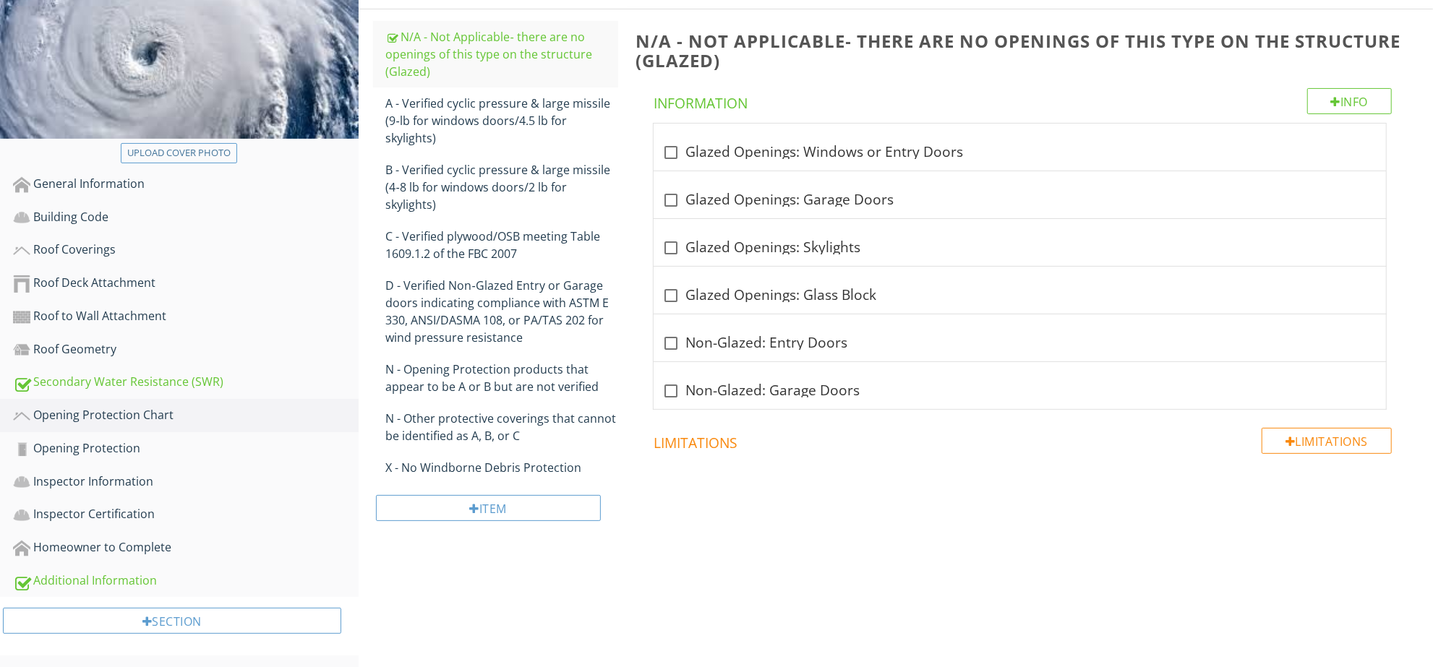
drag, startPoint x: 823, startPoint y: 182, endPoint x: 829, endPoint y: 186, distance: 7.4
click at [825, 182] on div "check_box_outline_blank Glazed Openings: Garage Doors" at bounding box center [1019, 194] width 732 height 47
checkbox input "true"
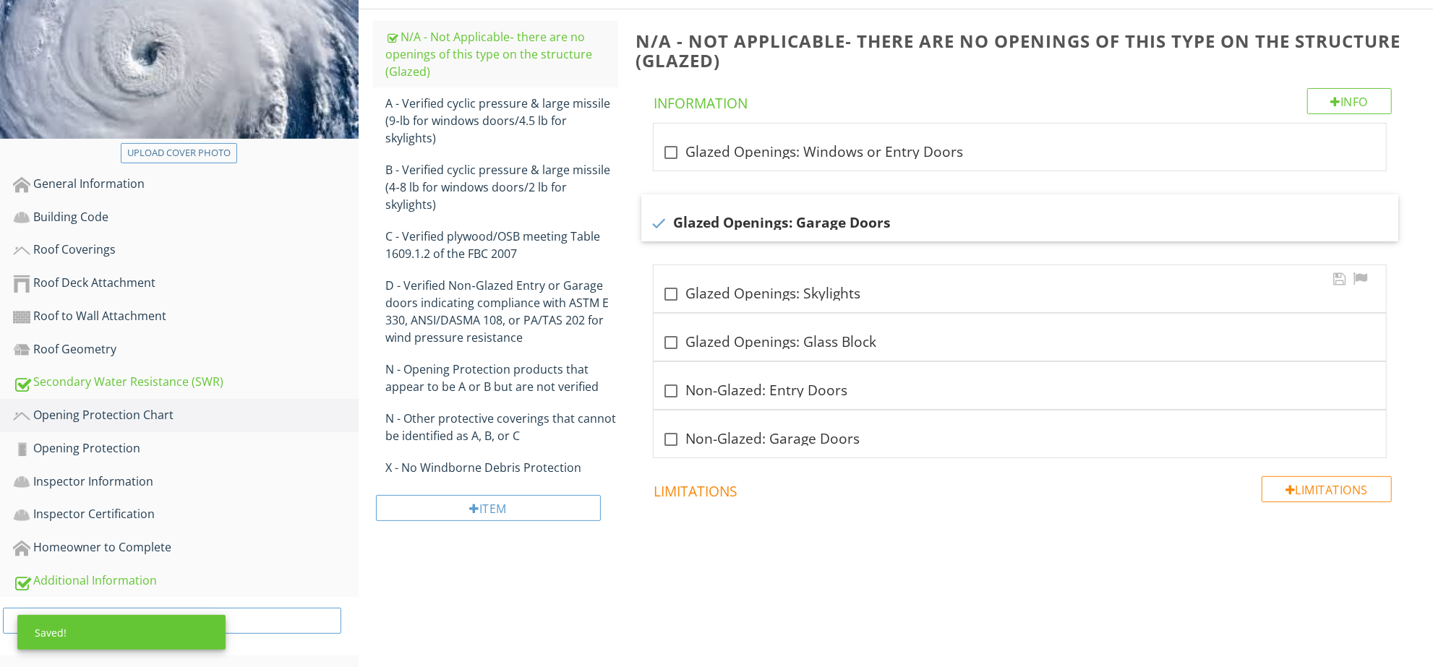
click at [847, 293] on div "check_box_outline_blank Glazed Openings: Skylights" at bounding box center [1019, 294] width 715 height 17
checkbox input "true"
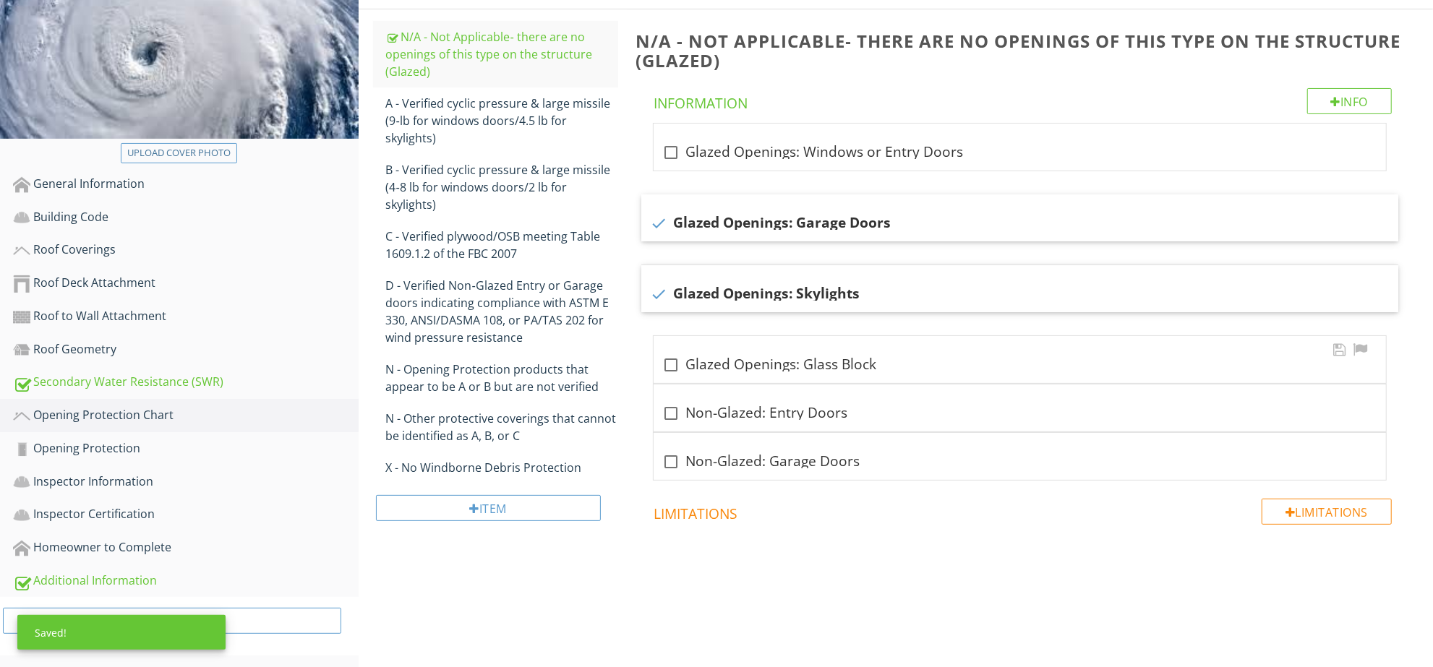
click at [899, 371] on div "check_box_outline_blank Glazed Openings: Glass Block" at bounding box center [1019, 364] width 715 height 17
checkbox input "true"
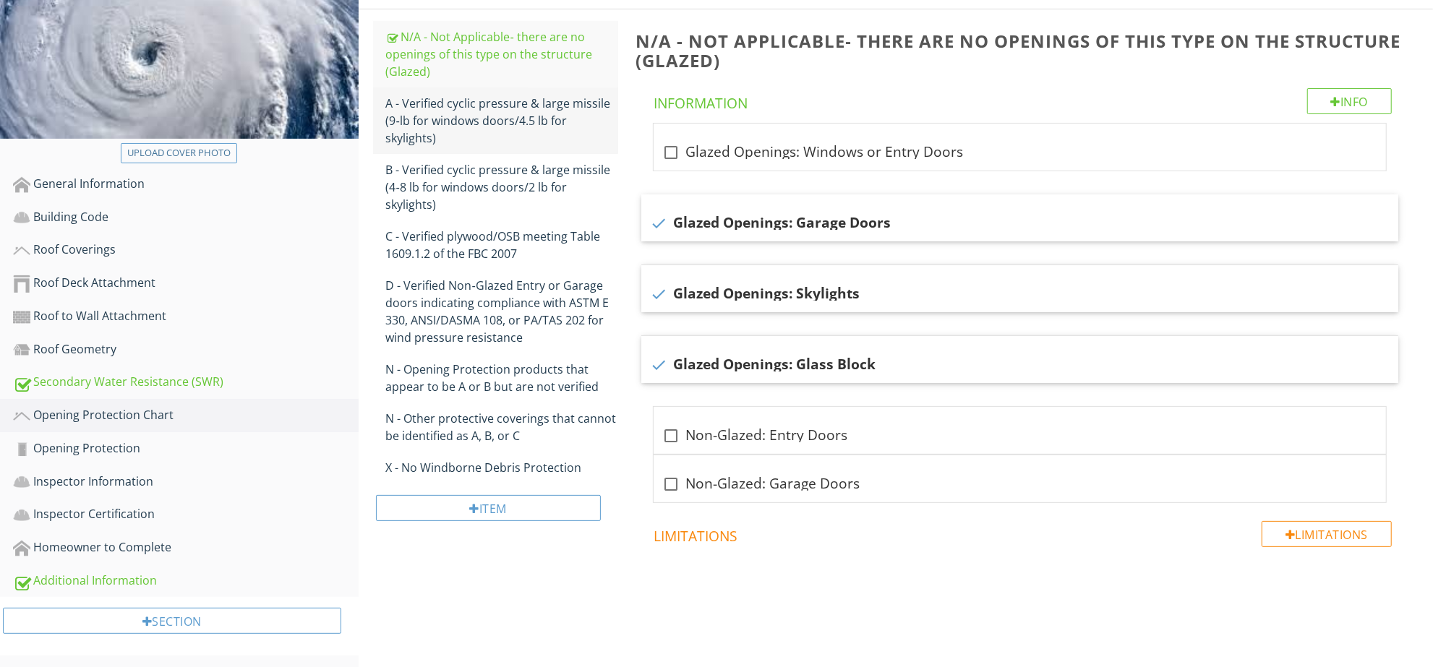
click at [509, 116] on div "A - Verified cyclic pressure & large missile (9‐lb for windows doors/4.5 lb for…" at bounding box center [502, 121] width 233 height 52
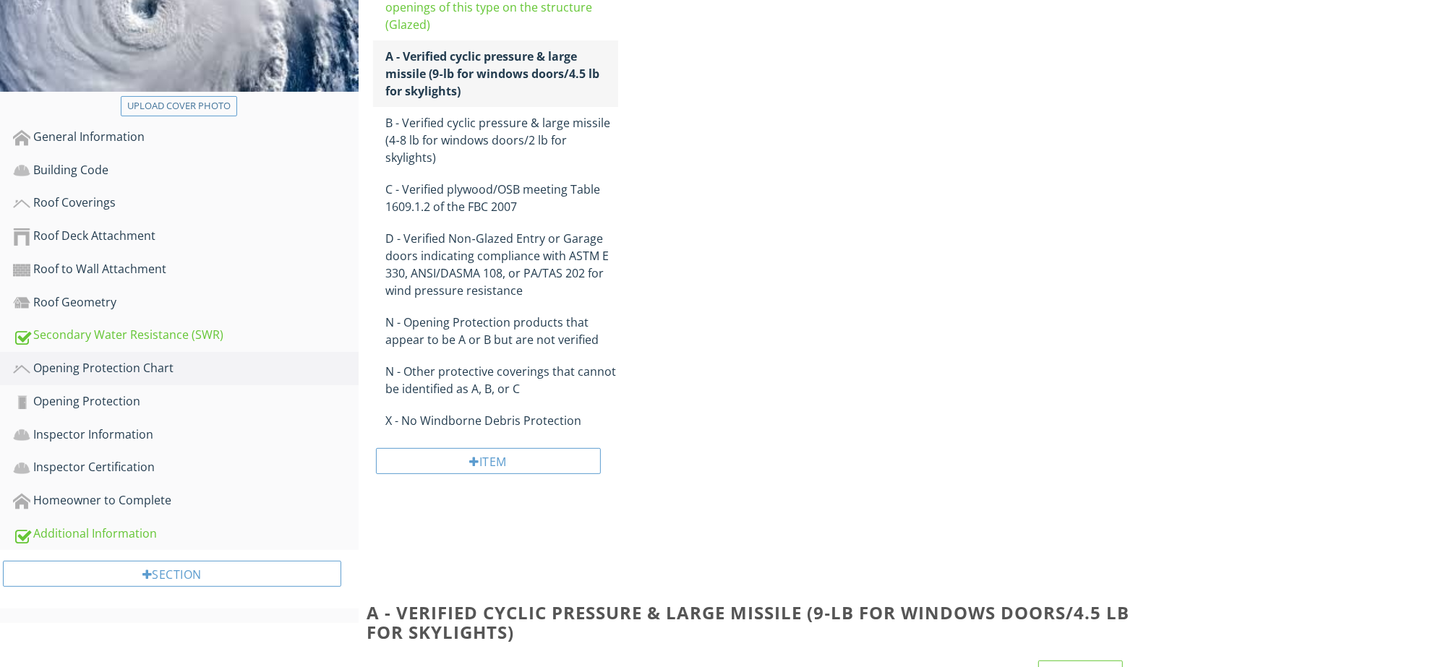
scroll to position [239, 0]
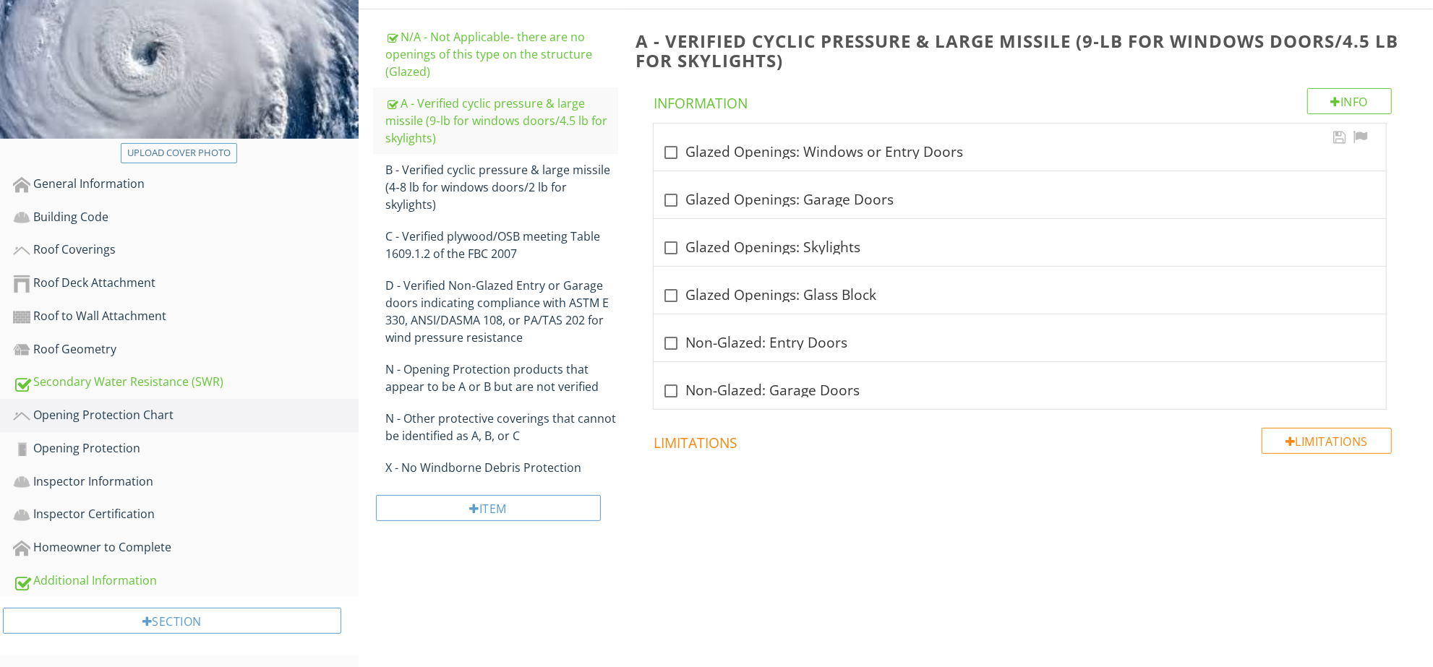
click at [749, 151] on div "check_box_outline_blank Glazed Openings: Windows or Entry Doors" at bounding box center [1019, 152] width 715 height 17
checkbox input "true"
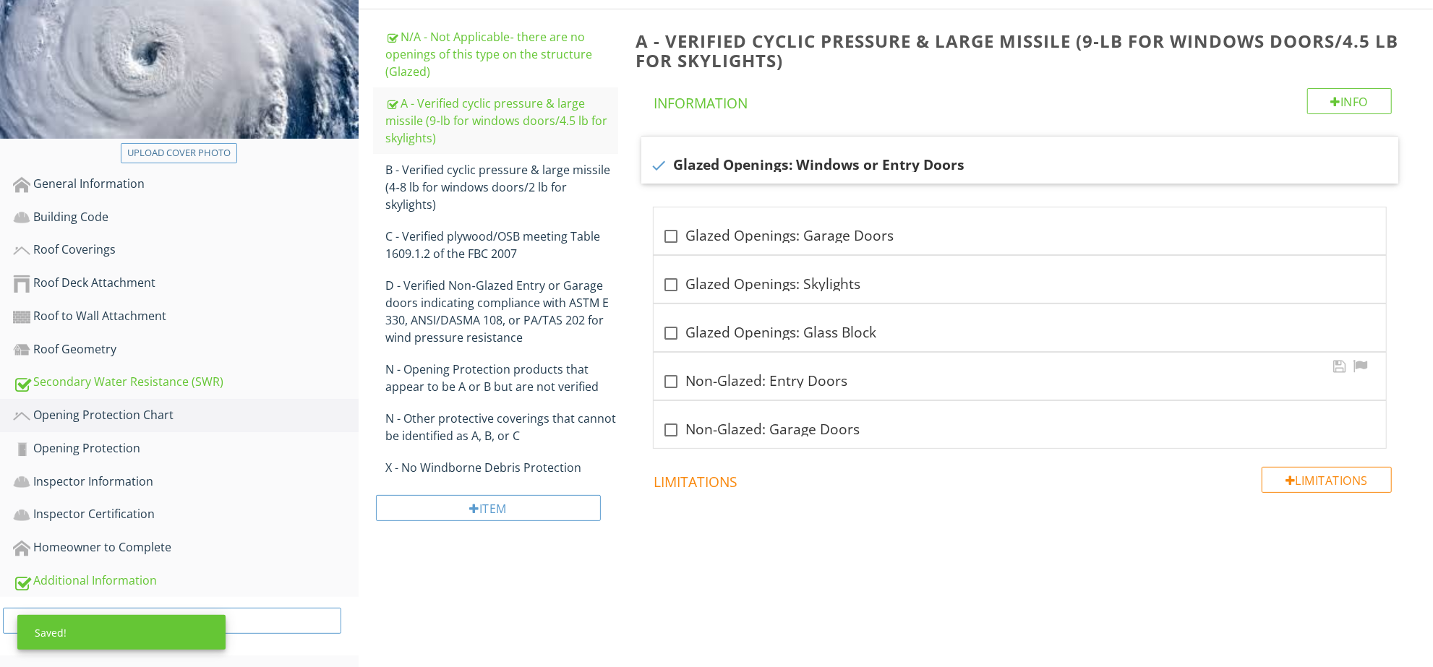
click at [828, 391] on div "check_box_outline_blank Non-Glazed: Entry Doors" at bounding box center [1019, 376] width 732 height 47
checkbox input "true"
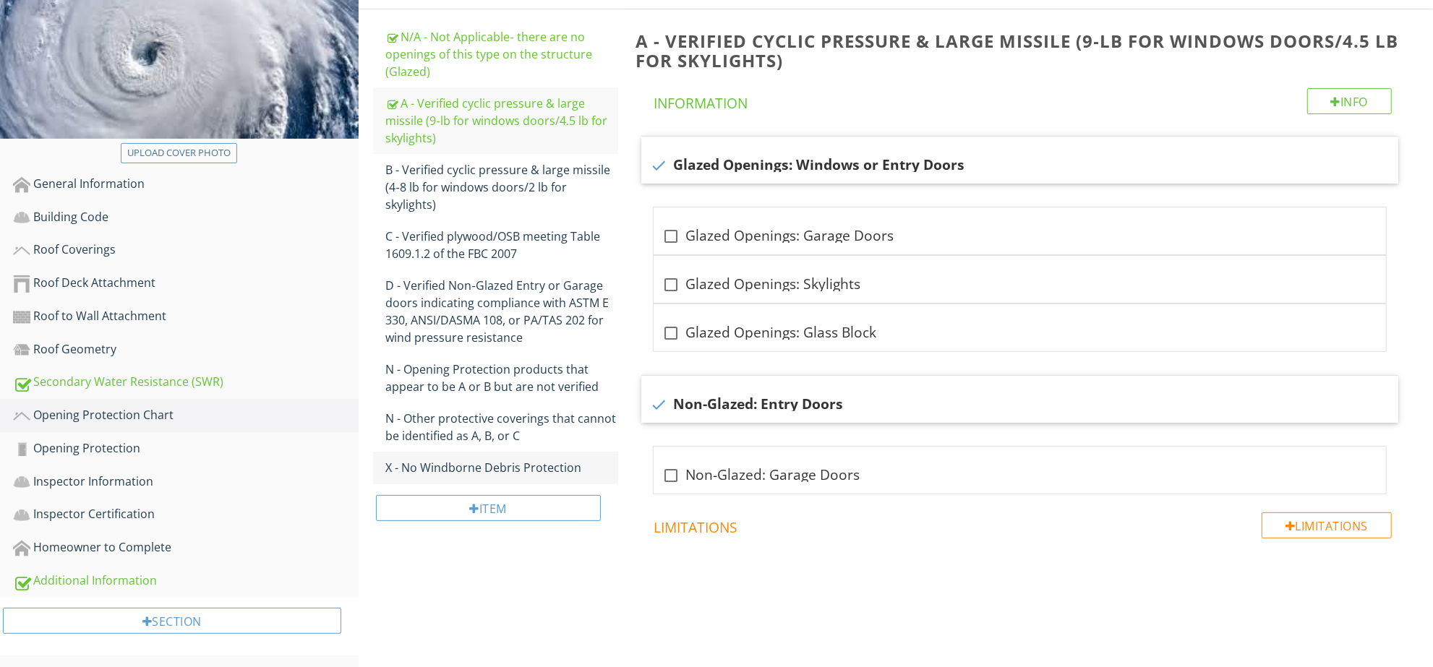
click at [494, 459] on div "X - No Windborne Debris Protection" at bounding box center [502, 467] width 233 height 17
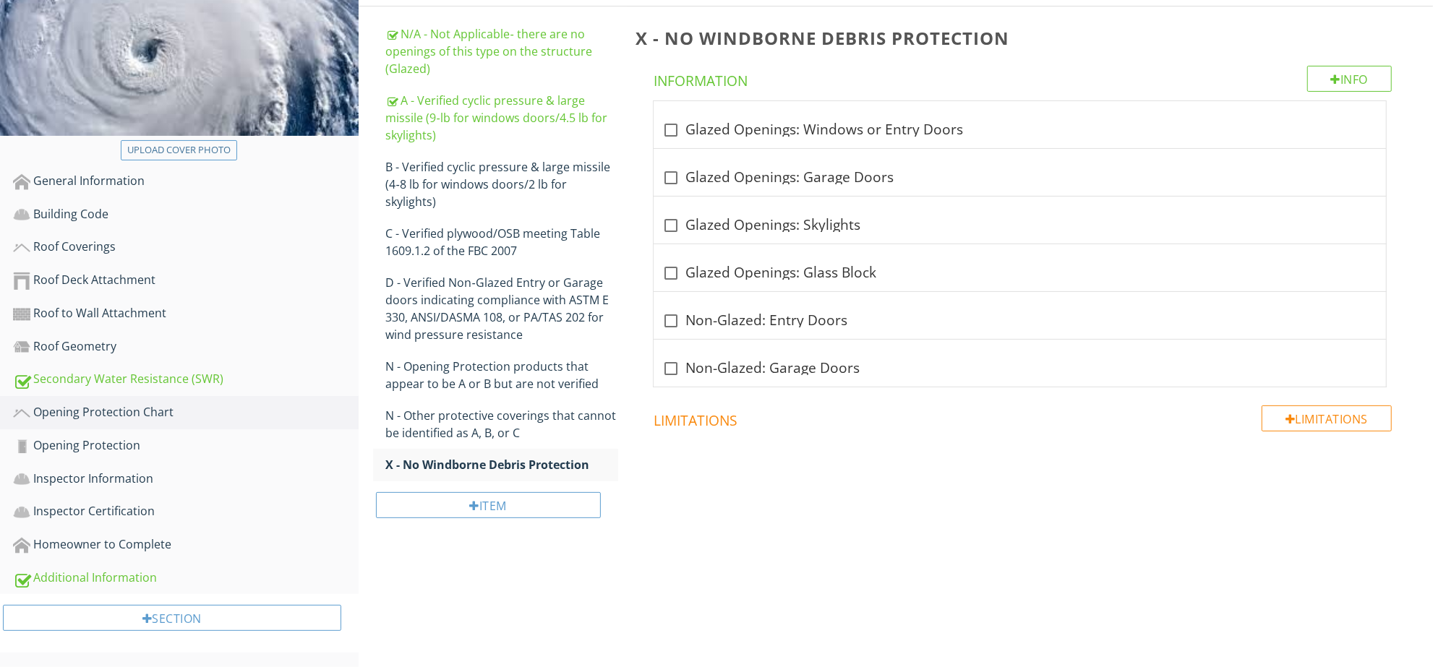
scroll to position [239, 0]
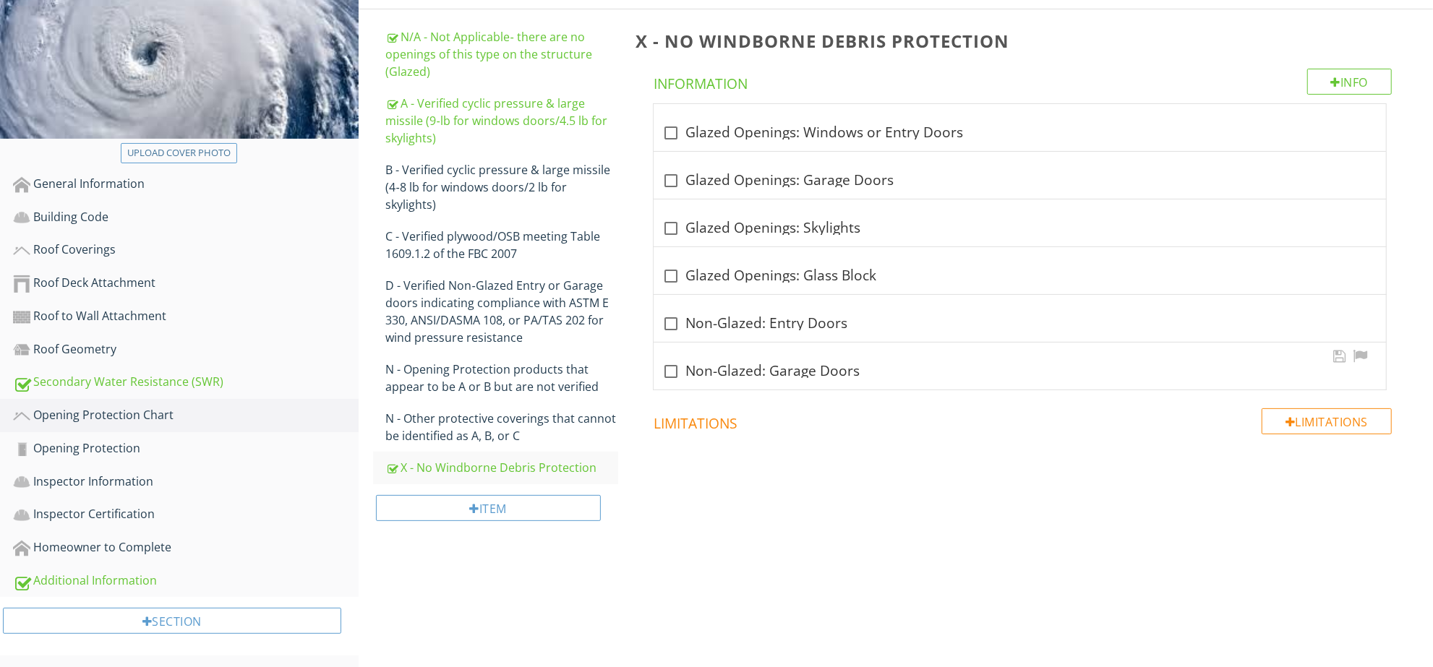
click at [797, 381] on div "check_box_outline_blank Non-Glazed: Garage Doors" at bounding box center [1019, 366] width 732 height 47
checkbox input "true"
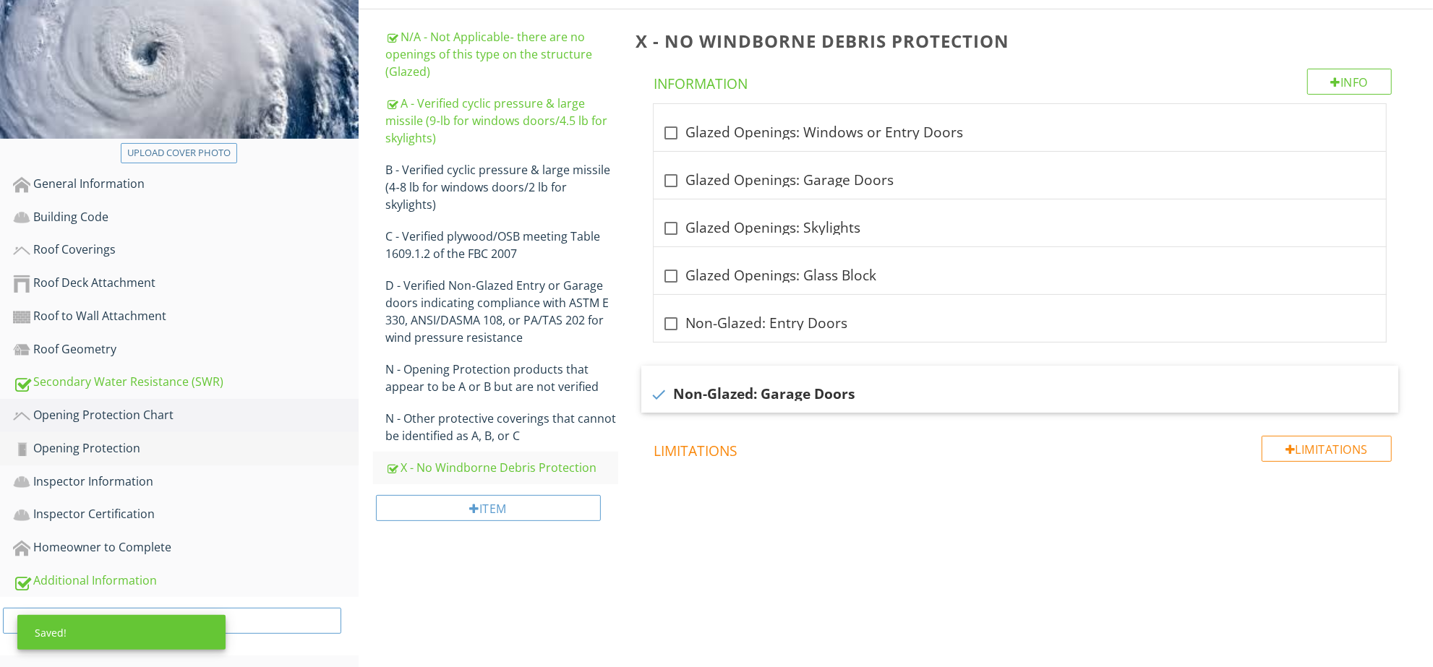
click at [184, 448] on div "Opening Protection" at bounding box center [186, 448] width 346 height 19
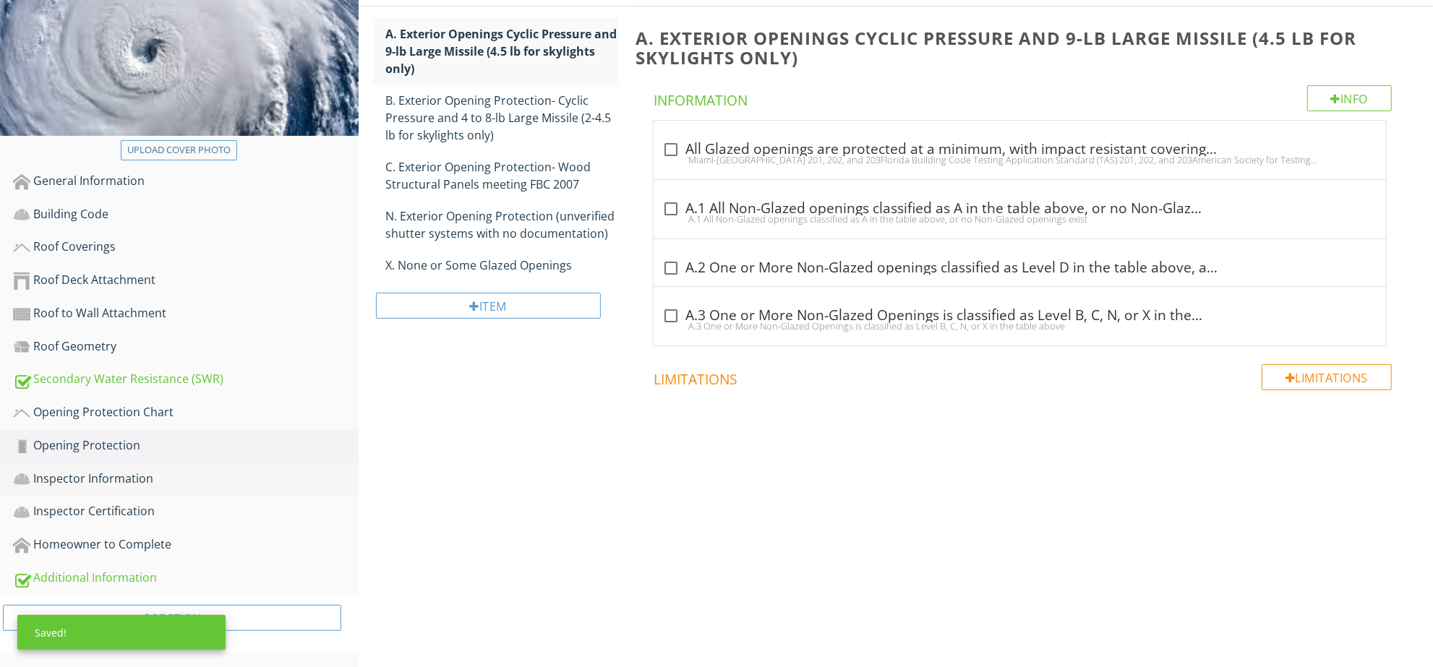
scroll to position [239, 0]
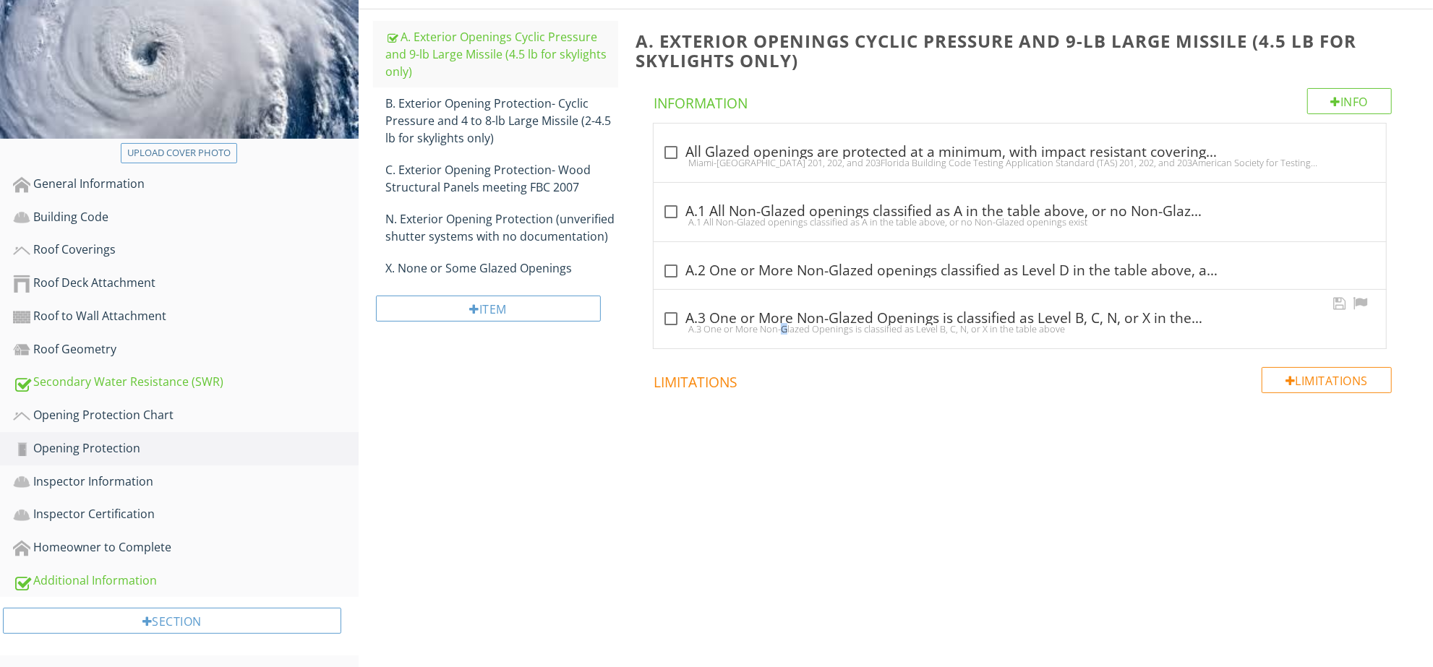
click at [730, 330] on div "A.3 One or More Non-Glazed Openings is classified as Level B, C, N, or X in the…" at bounding box center [1019, 329] width 715 height 12
checkbox input "true"
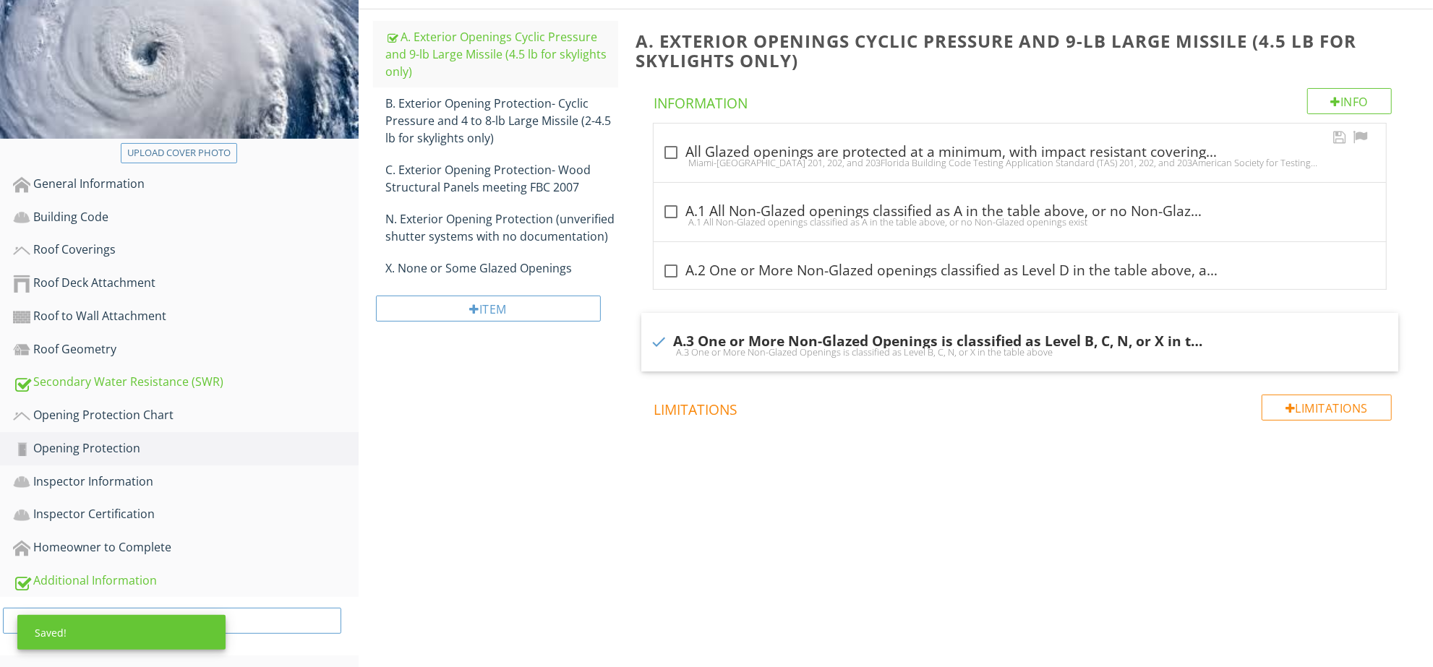
click at [751, 155] on div "check_box_outline_blank All Glazed openings are protected at a minimum, with im…" at bounding box center [1019, 152] width 715 height 17
checkbox input "true"
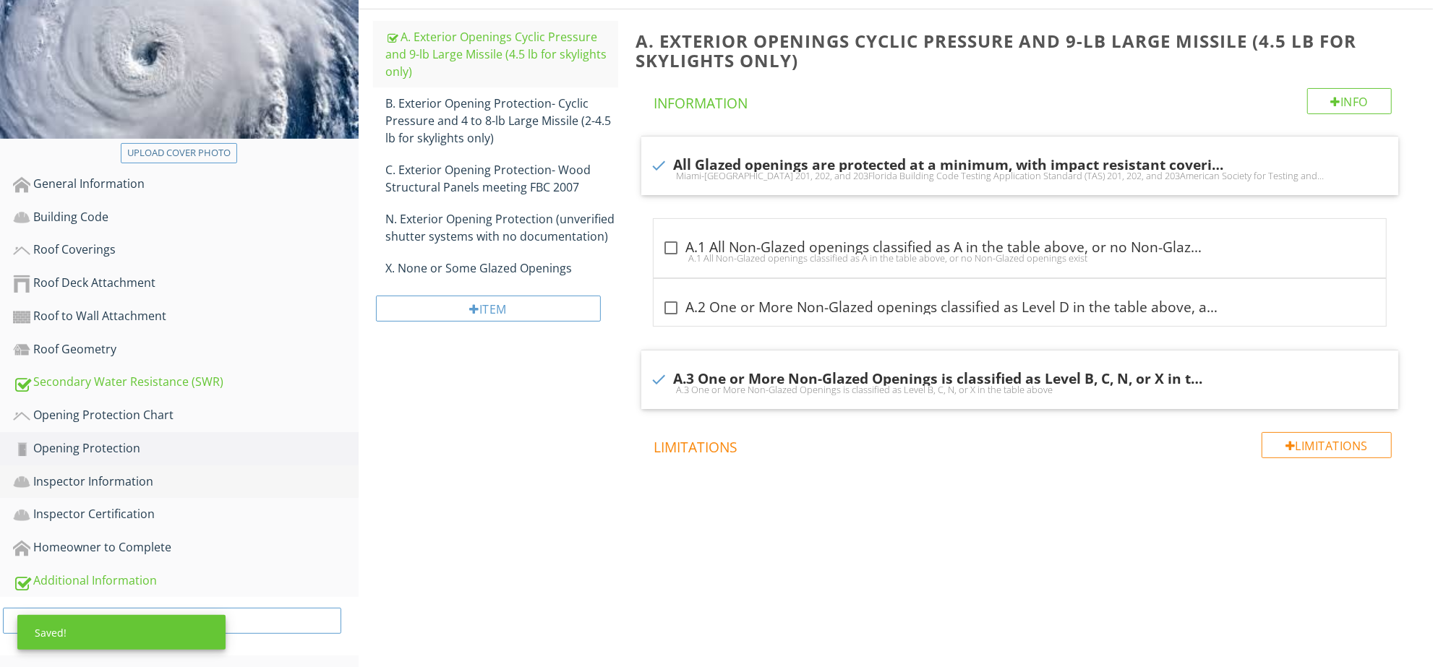
click at [169, 474] on div "Inspector Information" at bounding box center [186, 482] width 346 height 19
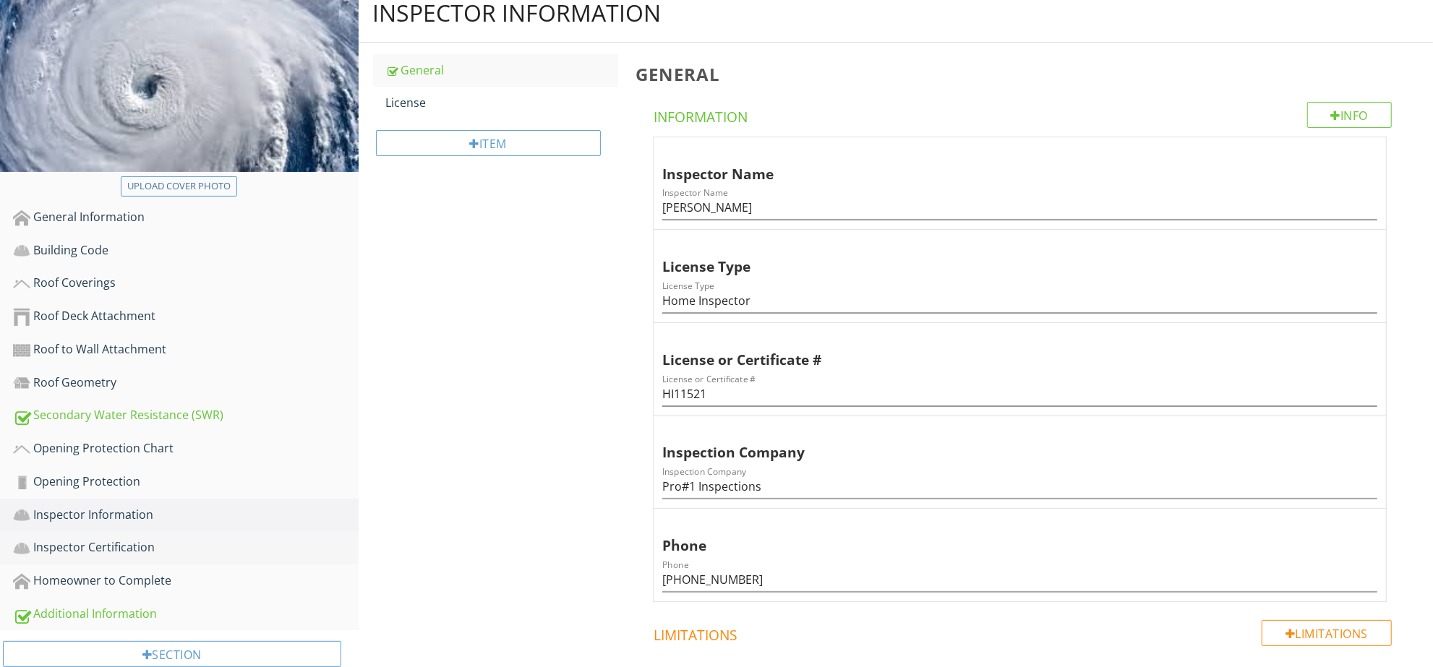
scroll to position [286, 0]
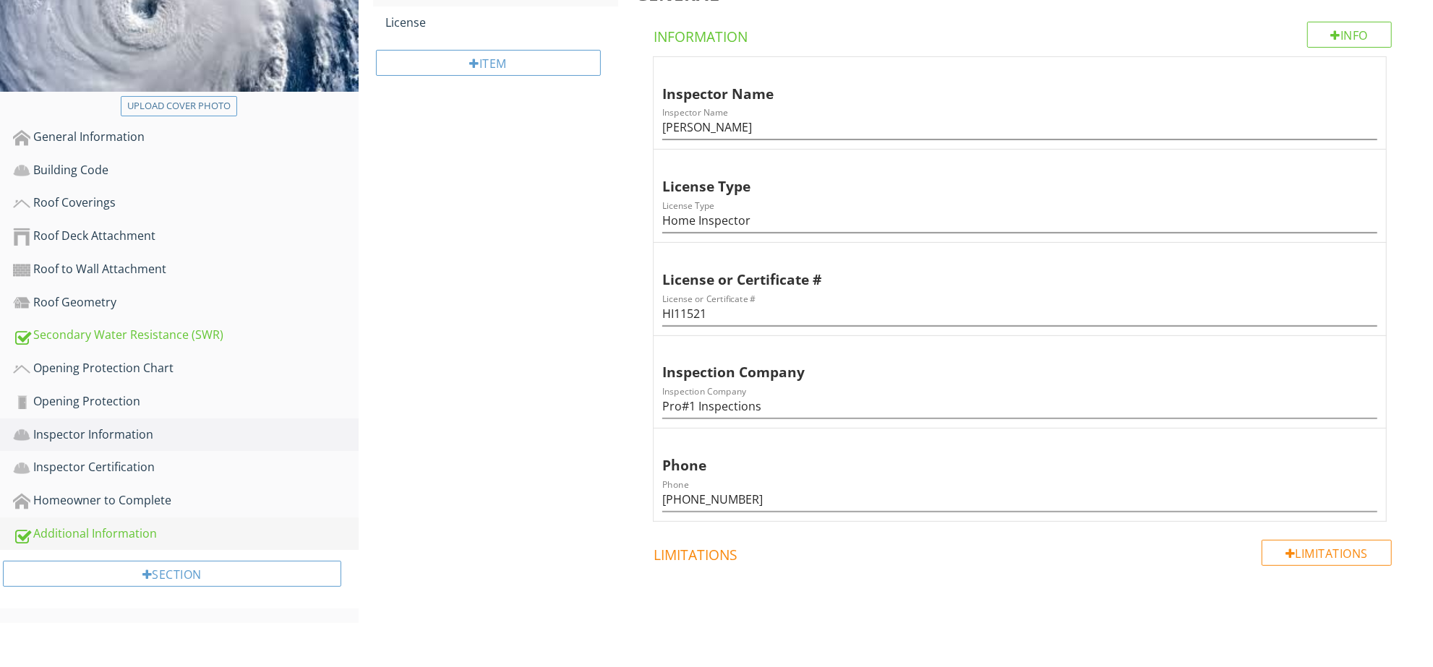
click at [184, 541] on link "Additional Information" at bounding box center [186, 534] width 346 height 33
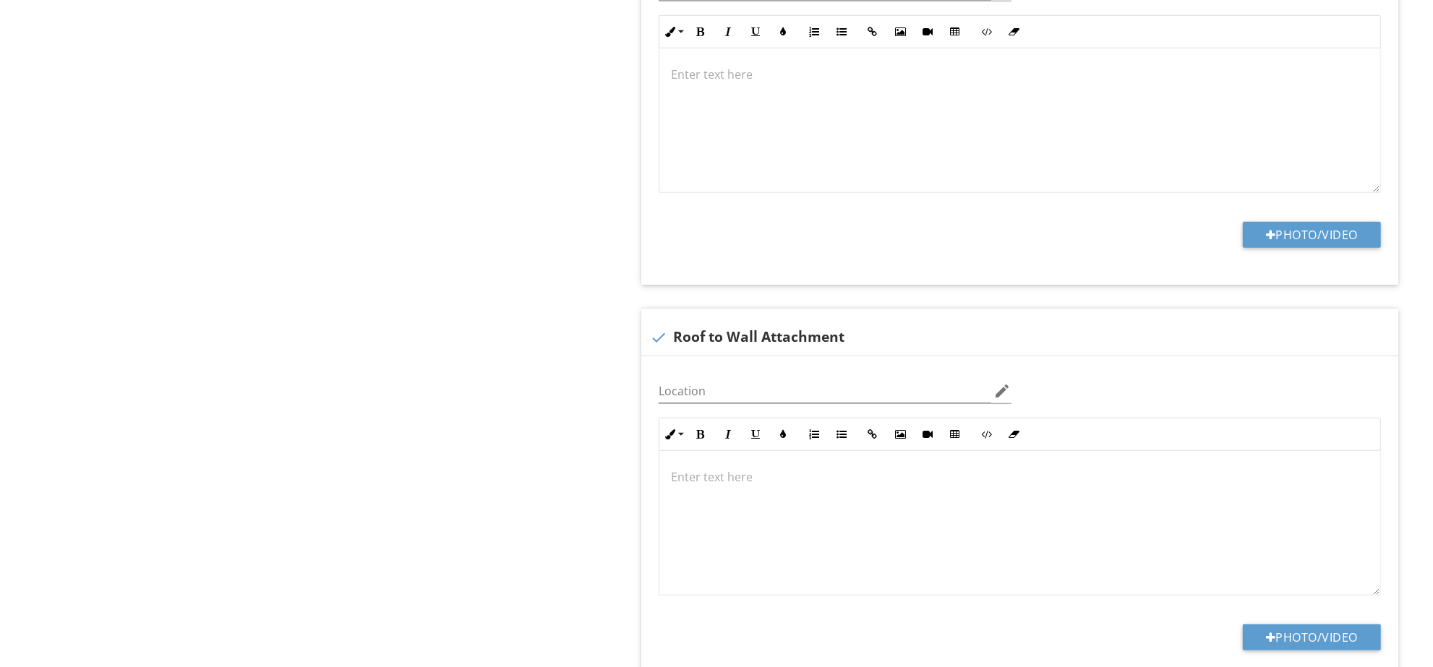
scroll to position [1020, 0]
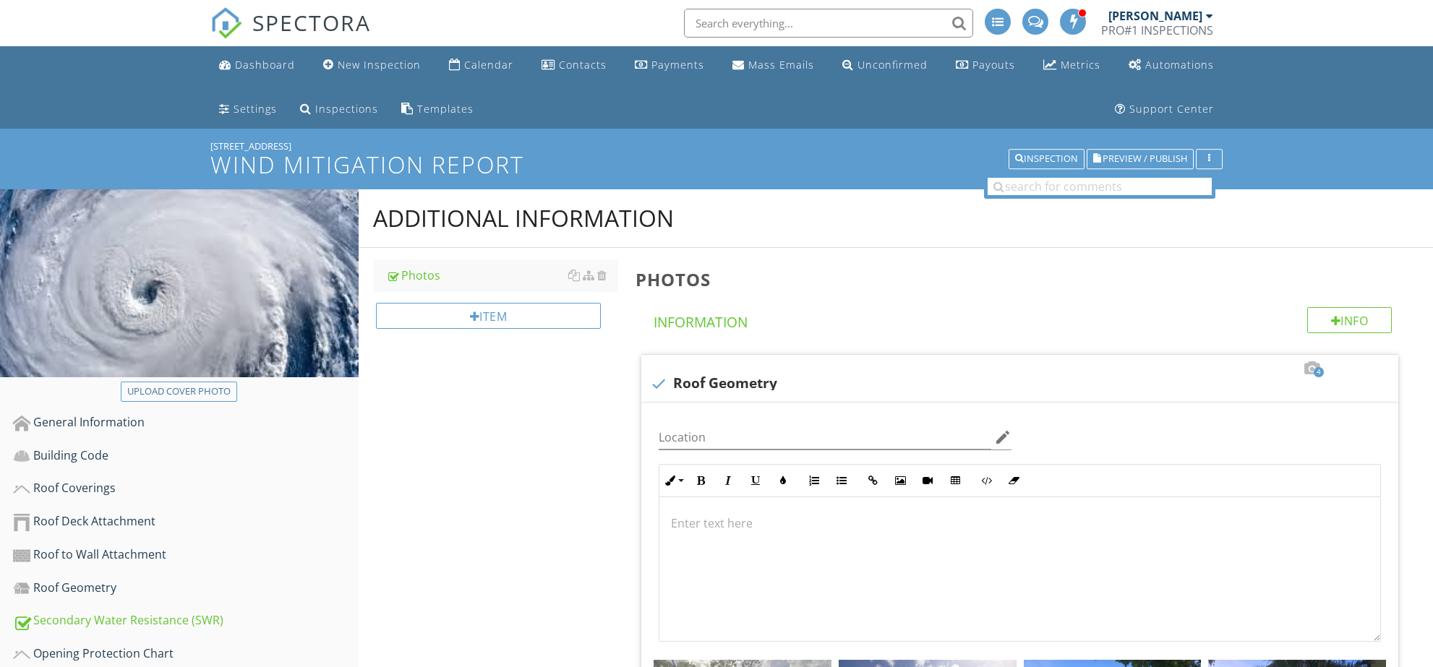
scroll to position [1020, 0]
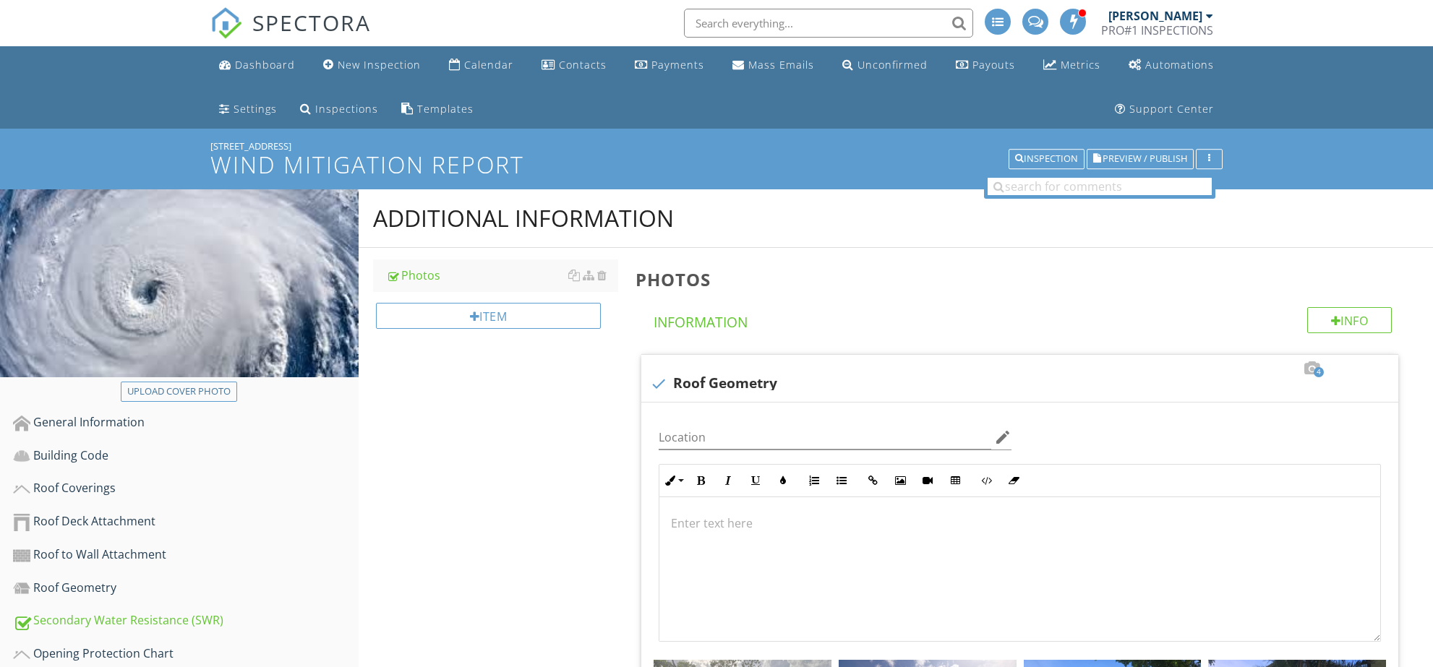
scroll to position [1020, 0]
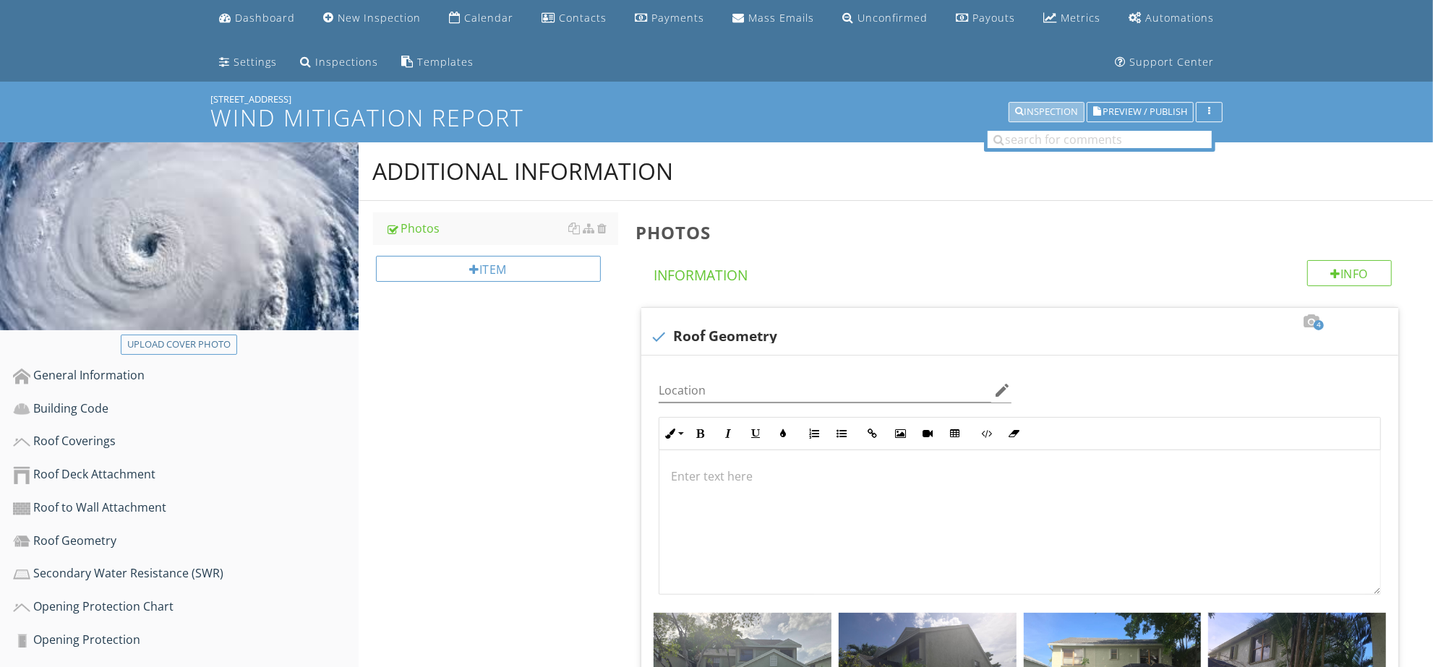
click at [1072, 108] on div "Inspection" at bounding box center [1046, 112] width 63 height 10
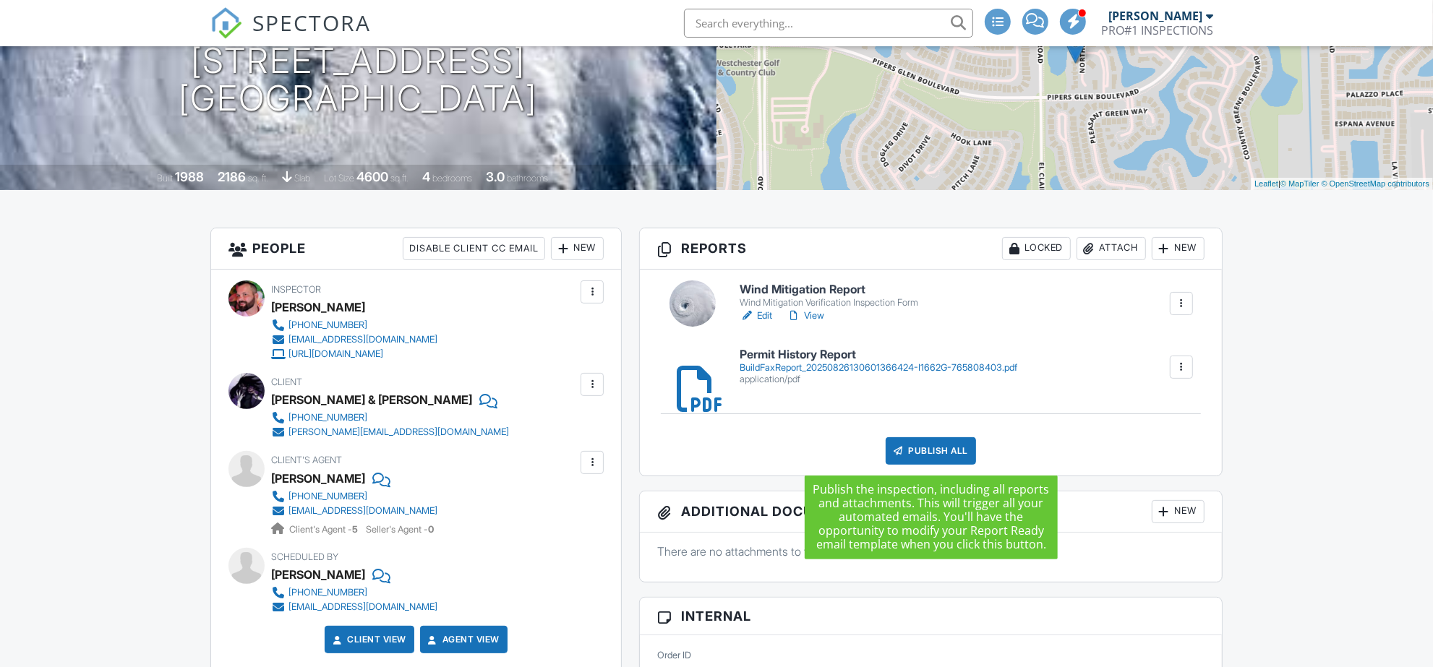
click at [936, 447] on div "Publish All" at bounding box center [930, 450] width 90 height 27
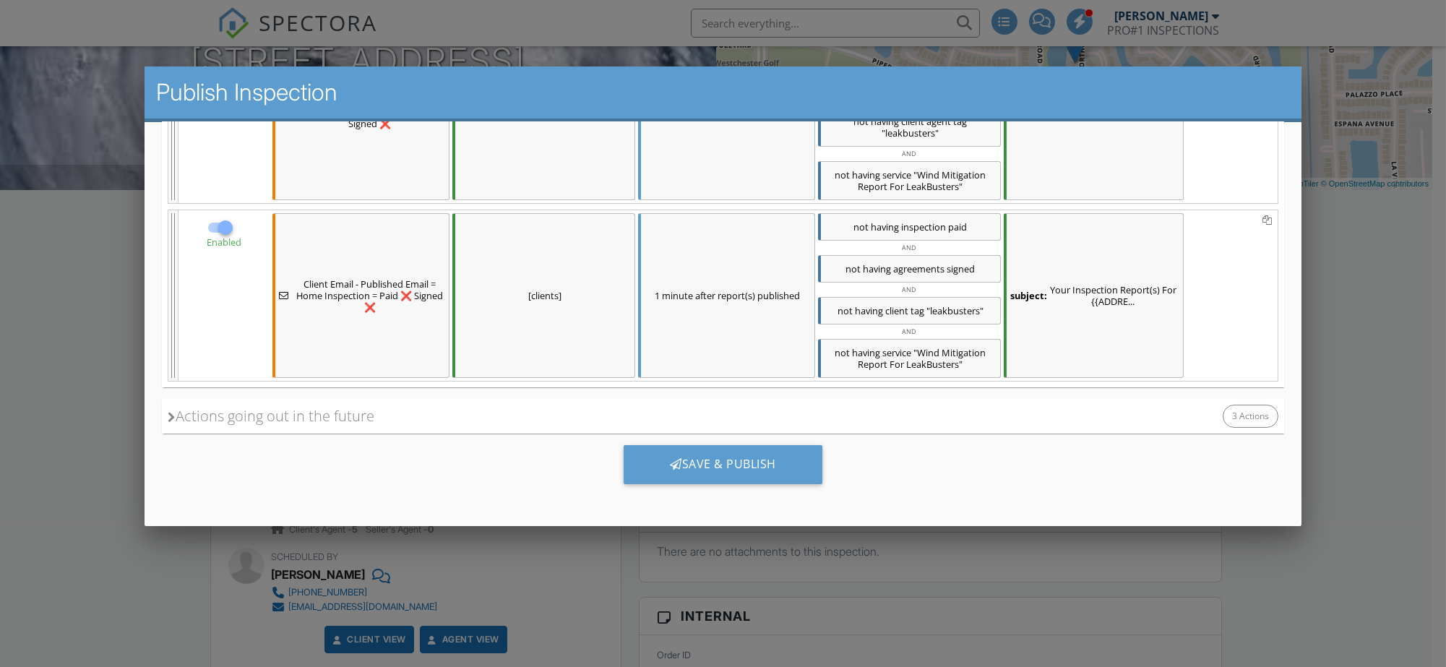
scroll to position [694, 0]
click at [769, 460] on div "Save & Publish" at bounding box center [723, 463] width 199 height 39
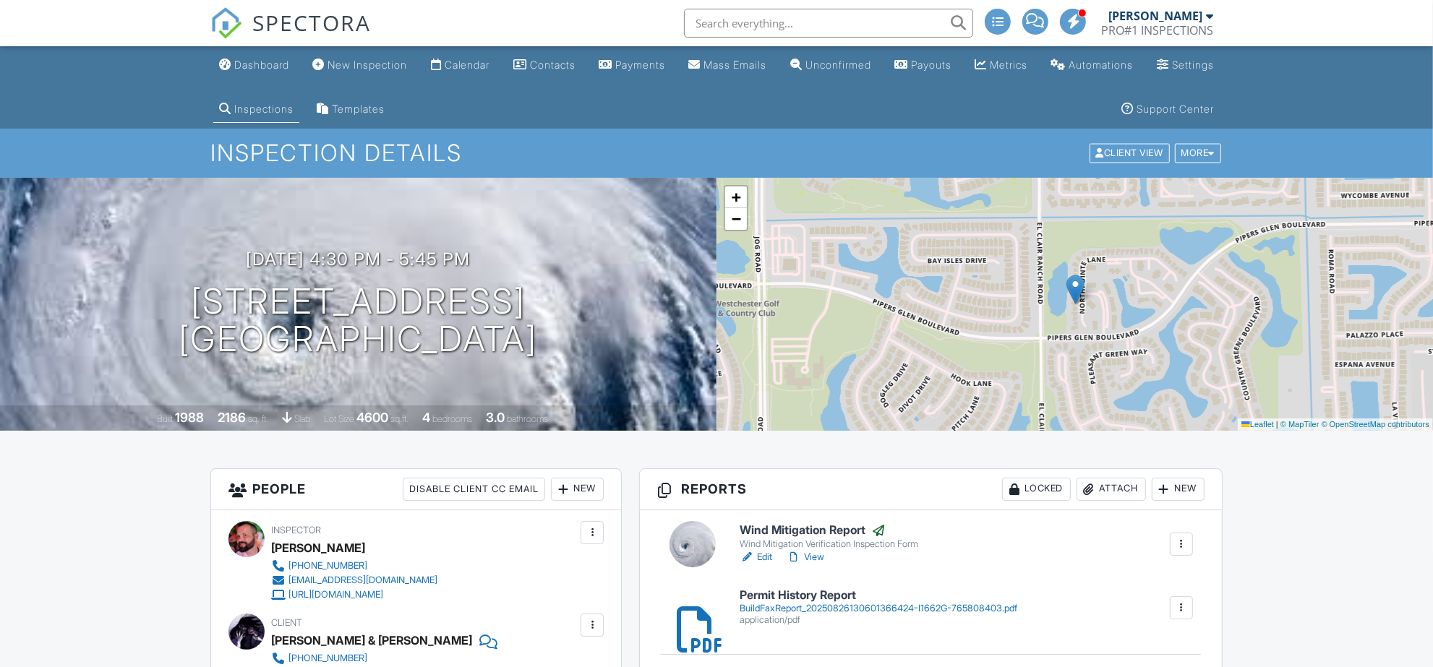
drag, startPoint x: 257, startPoint y: 61, endPoint x: 264, endPoint y: 74, distance: 14.9
click at [257, 61] on div "Dashboard" at bounding box center [261, 65] width 55 height 12
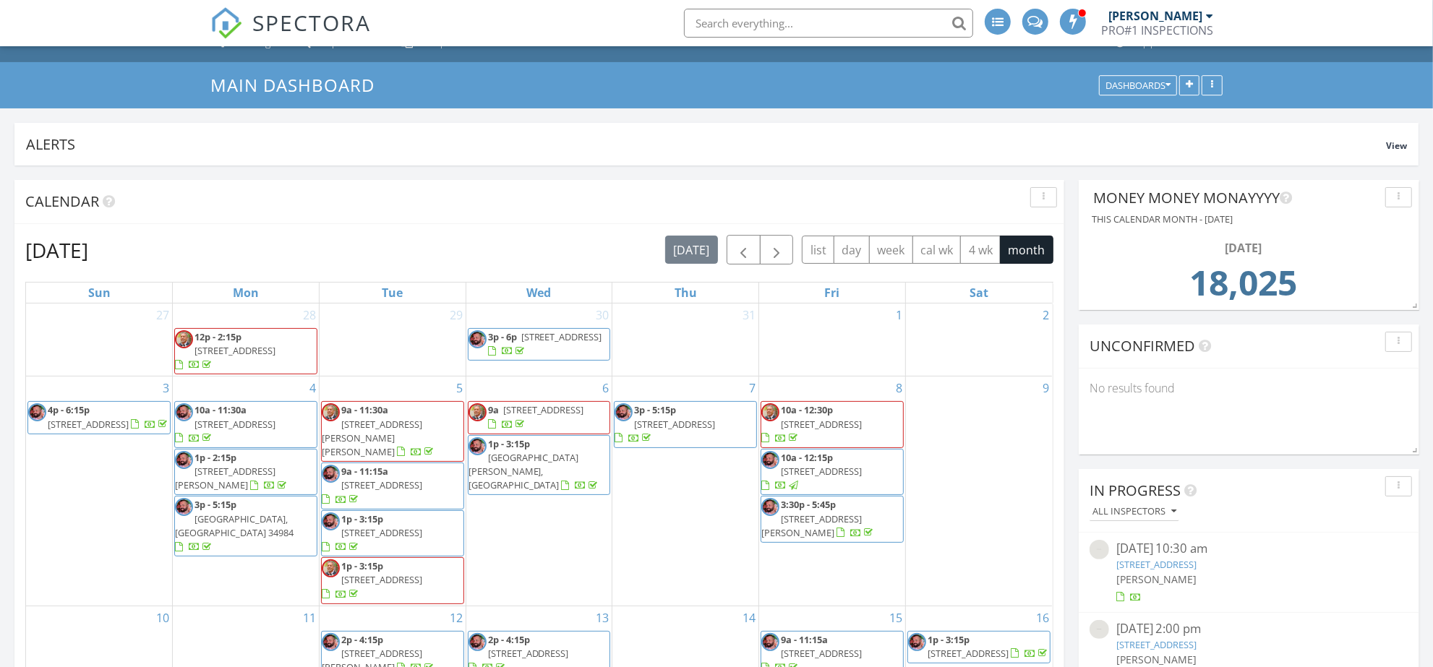
scroll to position [120, 0]
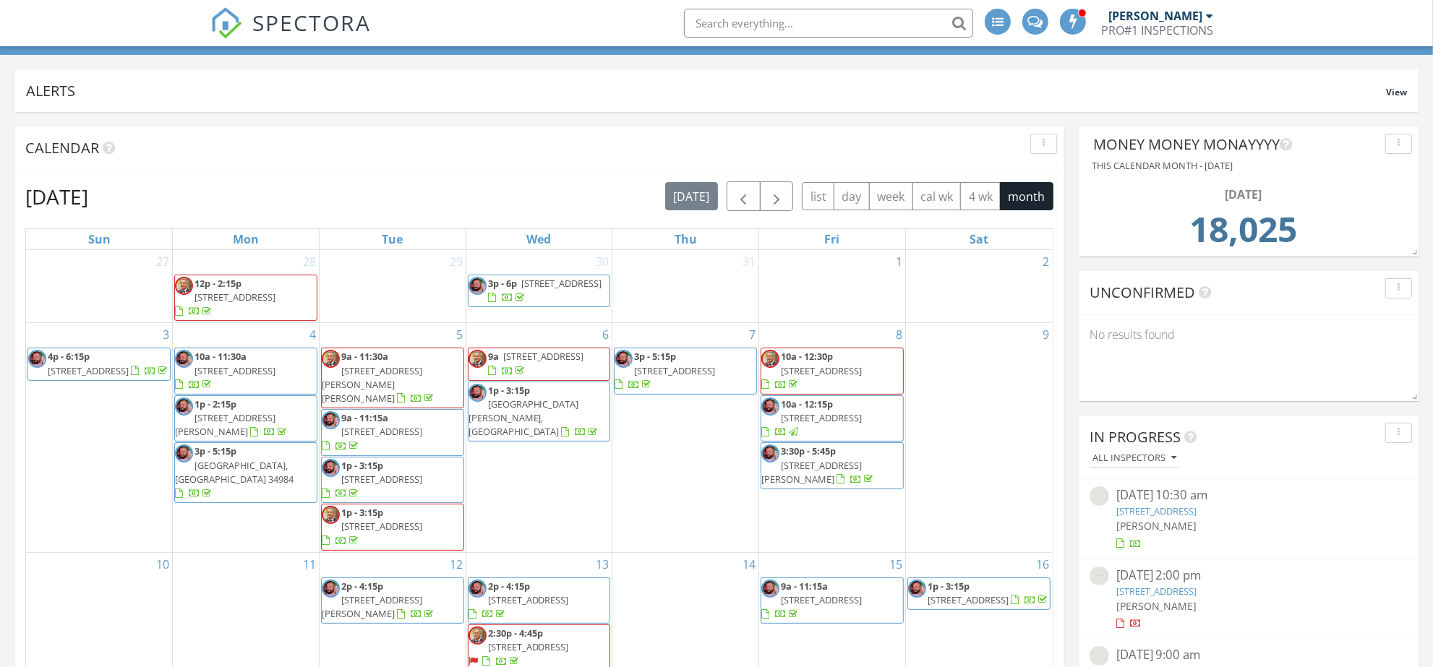
click at [1198, 502] on div "[DATE] 10:30 am" at bounding box center [1249, 495] width 266 height 18
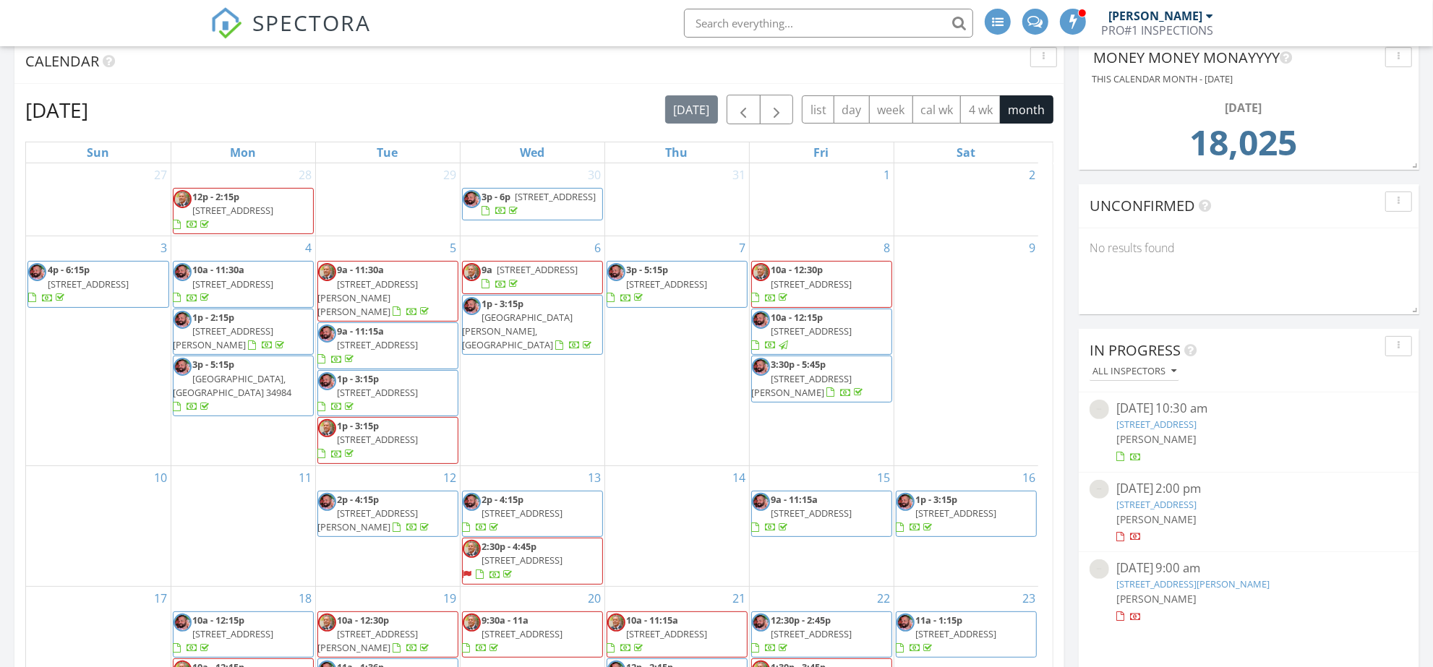
scroll to position [481, 0]
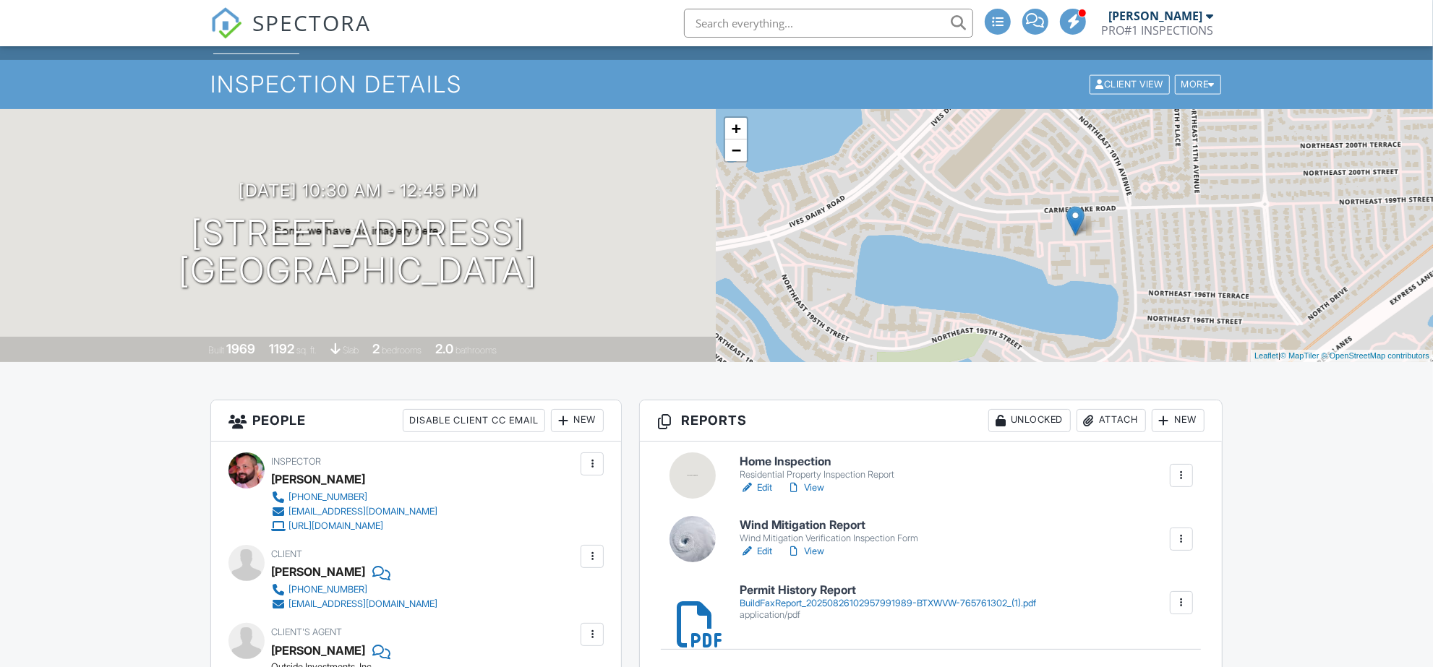
scroll to position [120, 0]
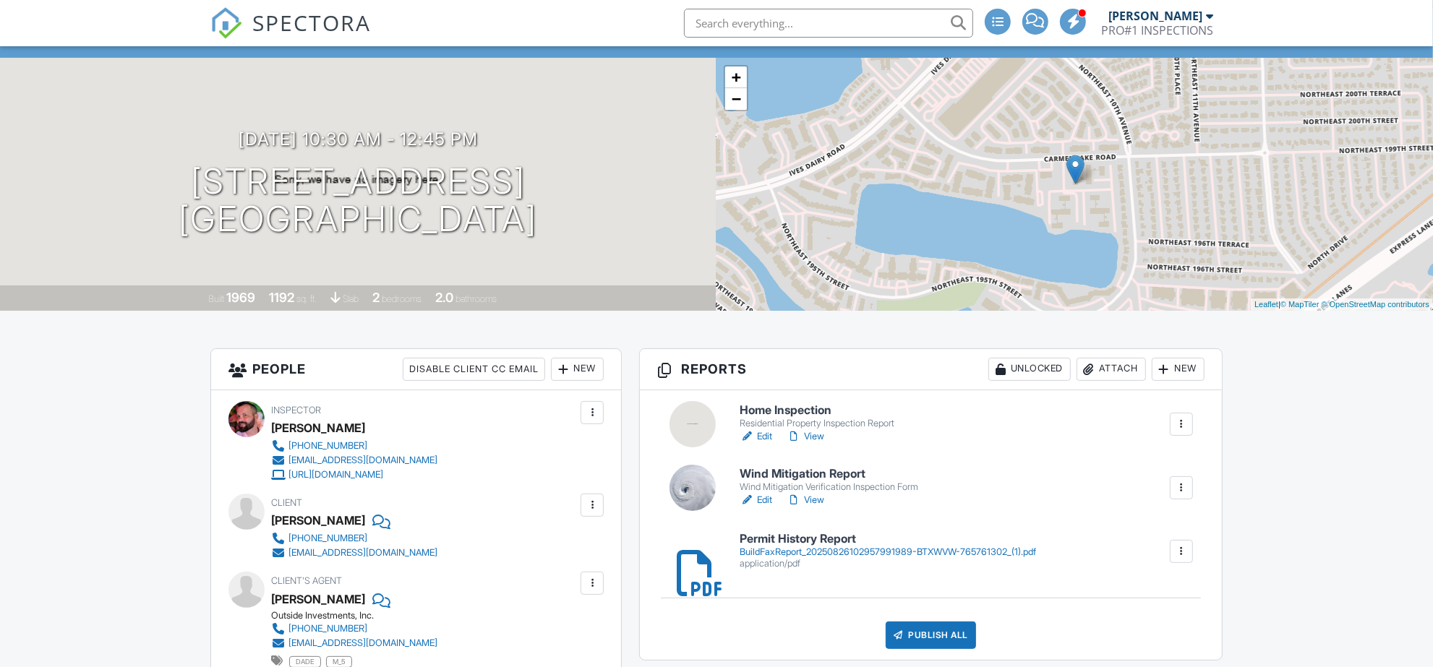
click at [794, 410] on h6 "Home Inspection" at bounding box center [816, 410] width 155 height 13
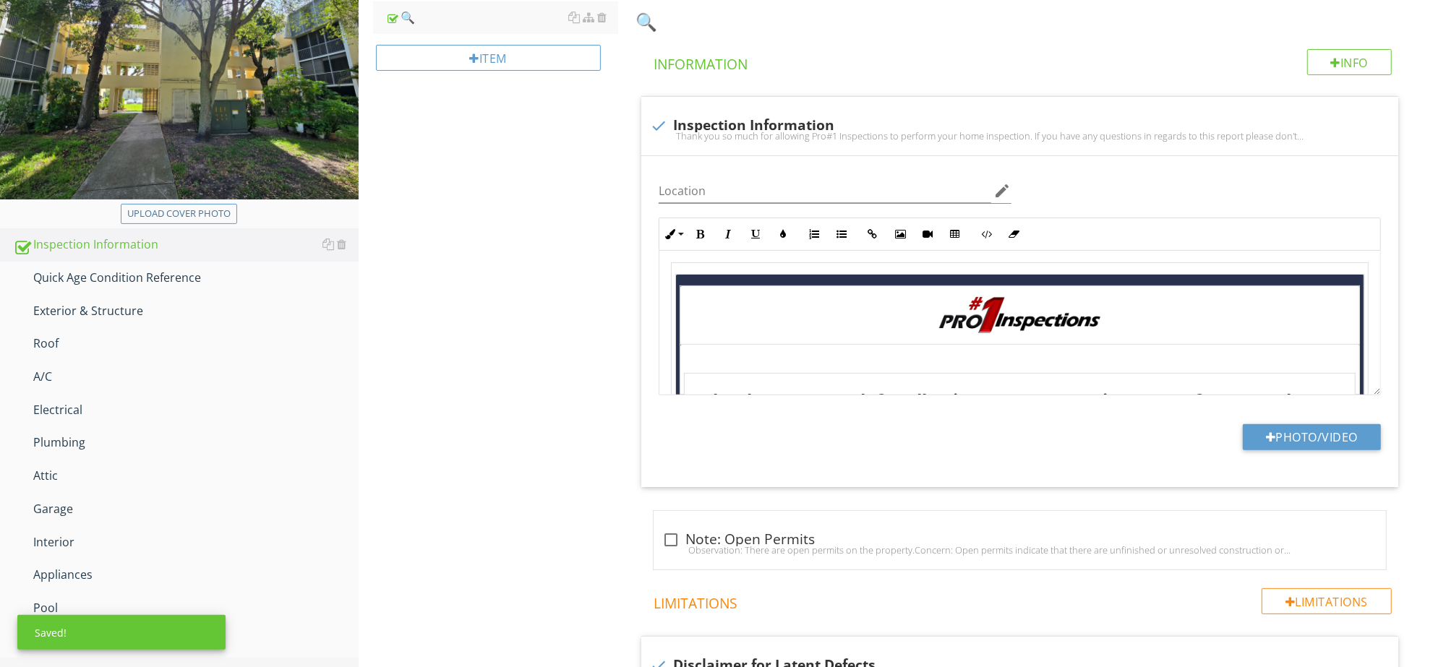
scroll to position [481, 0]
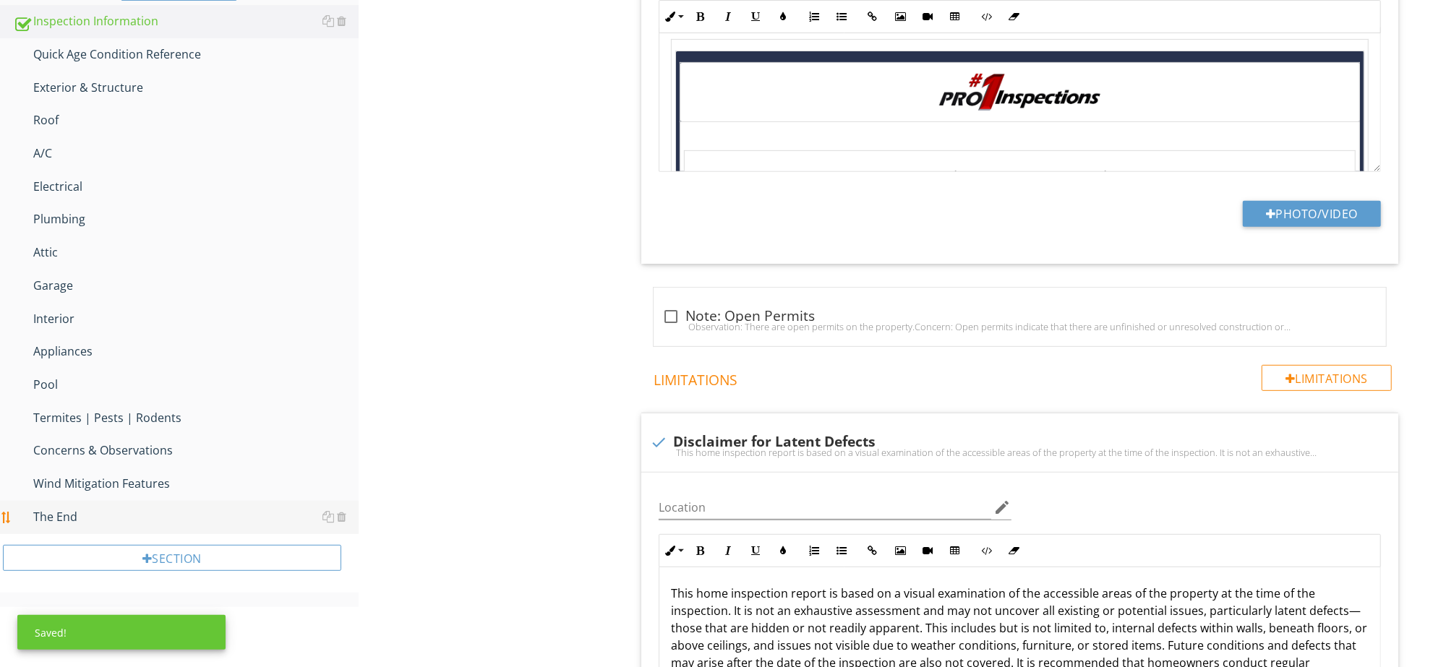
click at [137, 508] on div "The End" at bounding box center [186, 517] width 346 height 19
type textarea "<table style="width: 100%;"><tbody><tr><td style="width: 100%; text-align: cent…"
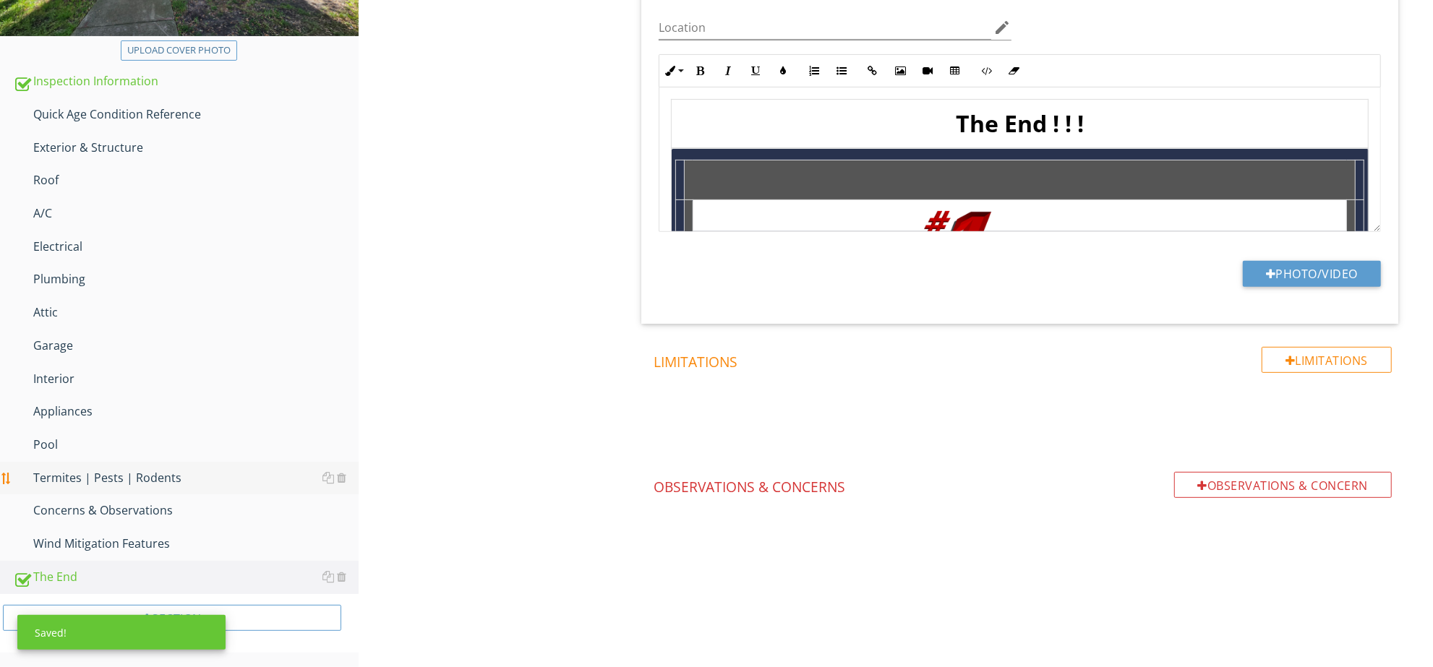
scroll to position [417, 0]
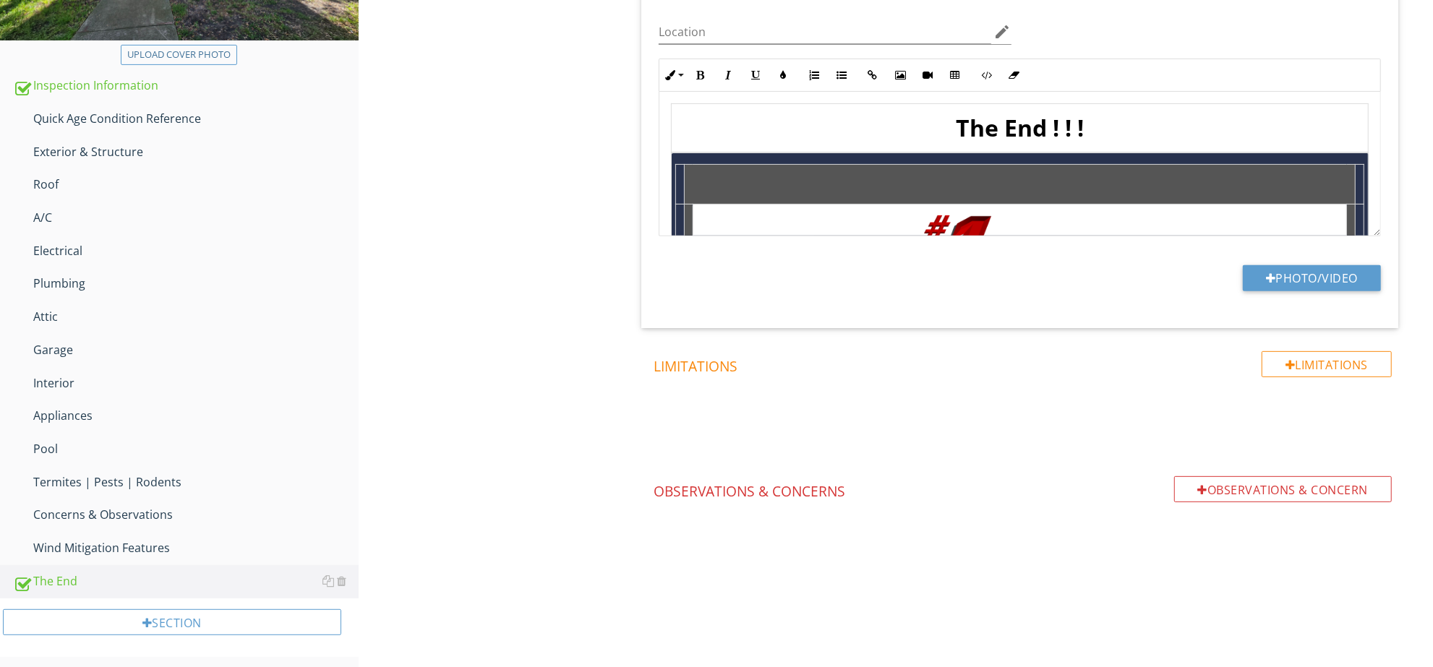
click at [1414, 268] on div "You Made It! Info Information check Bye! The End ! ! !Again, thank you so much …" at bounding box center [1030, 207] width 806 height 753
click at [181, 168] on link "Roof" at bounding box center [186, 184] width 346 height 33
type textarea "<table style="width: 100%;"><tbody><tr><td style="width: 100%; text-align: cent…"
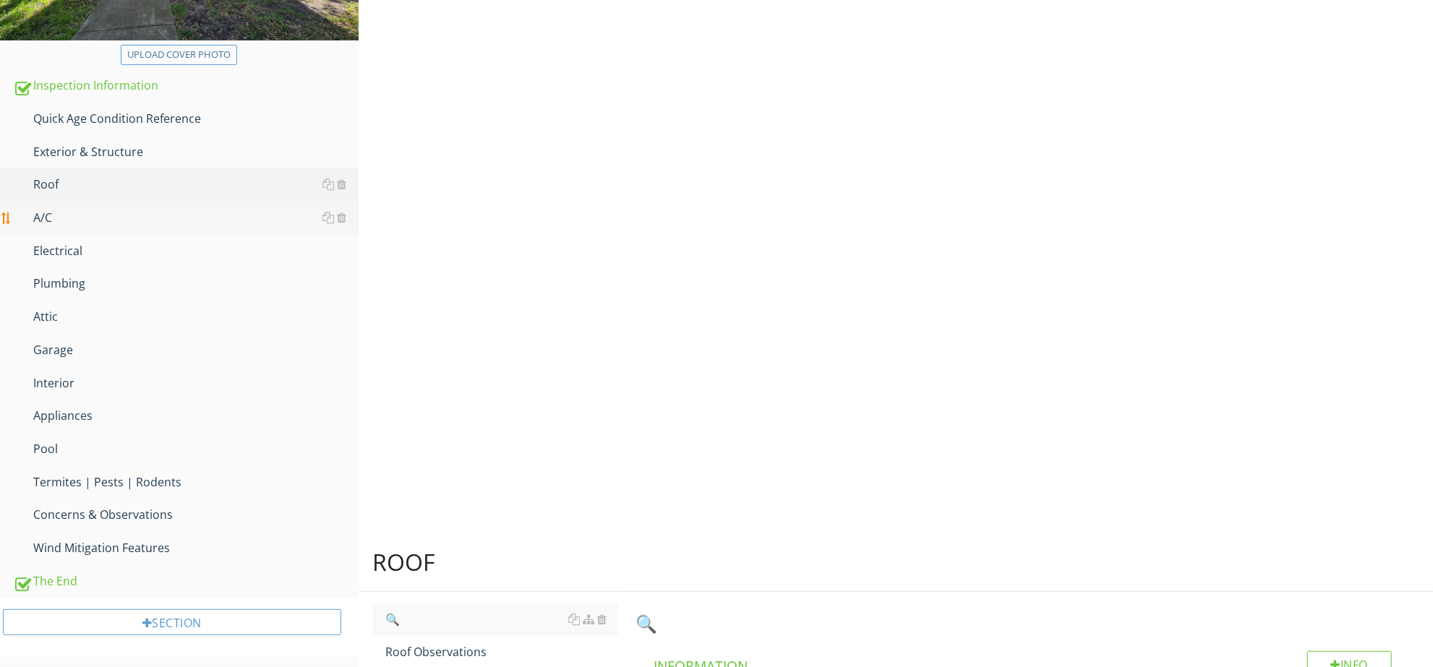
scroll to position [481, 0]
